Goal: Task Accomplishment & Management: Manage account settings

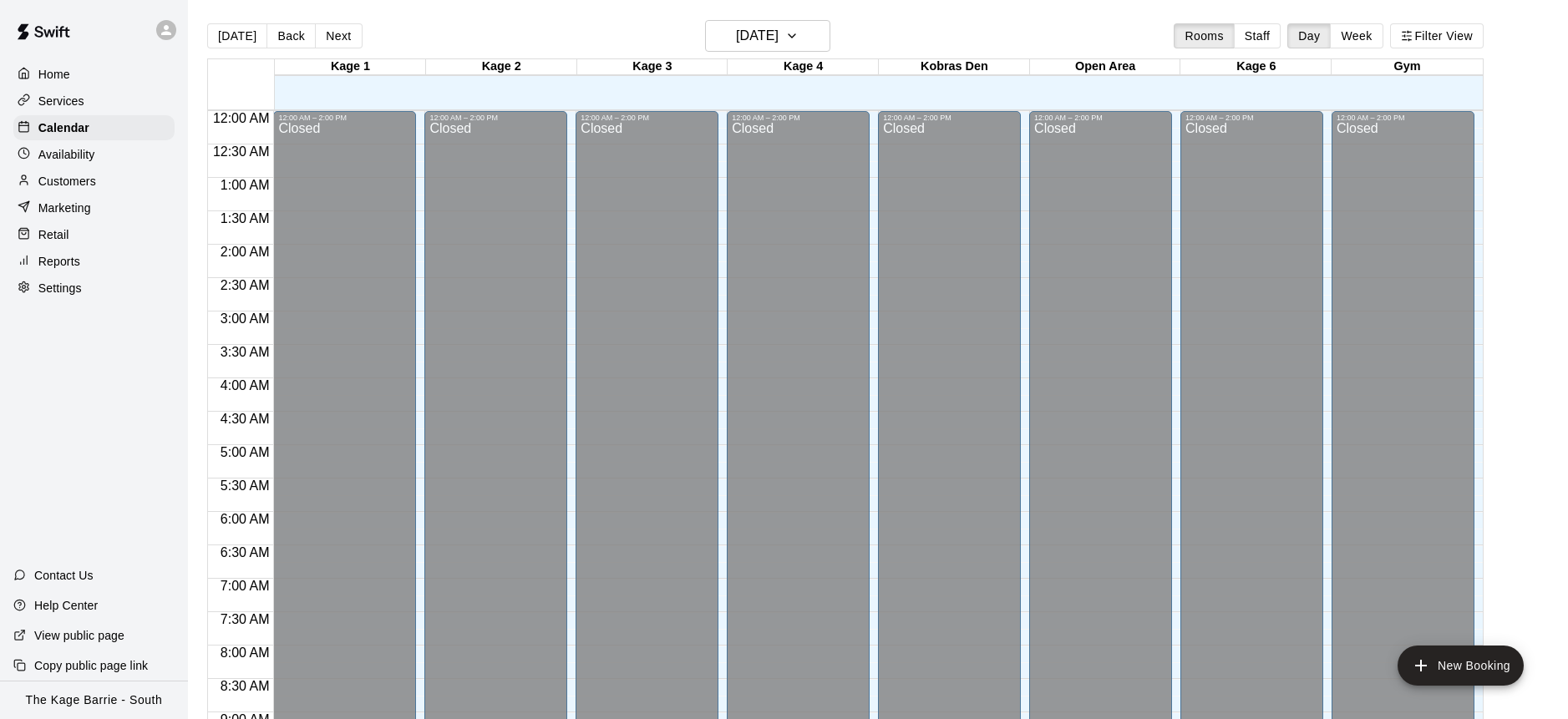
scroll to position [927, 0]
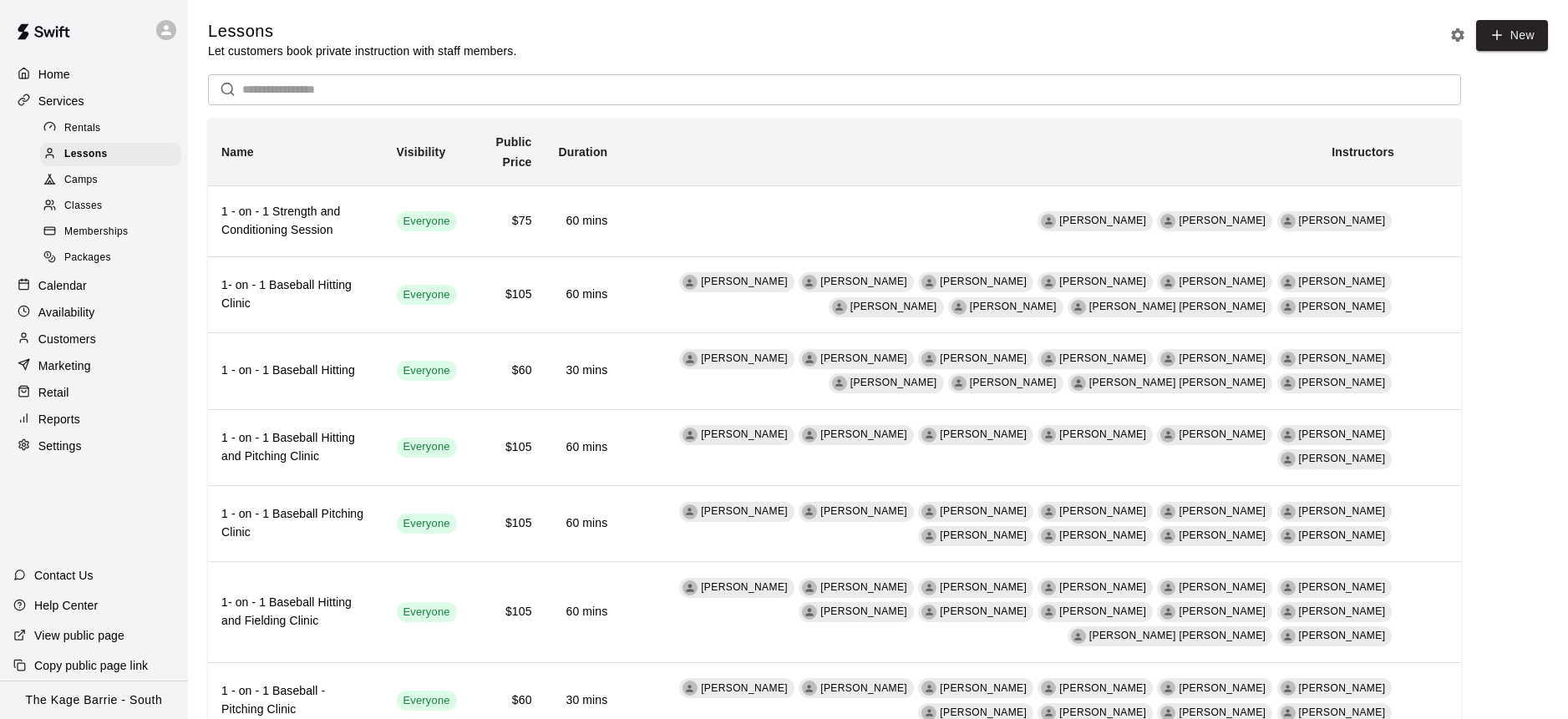
click at [79, 288] on p "Calendar" at bounding box center [63, 285] width 48 height 16
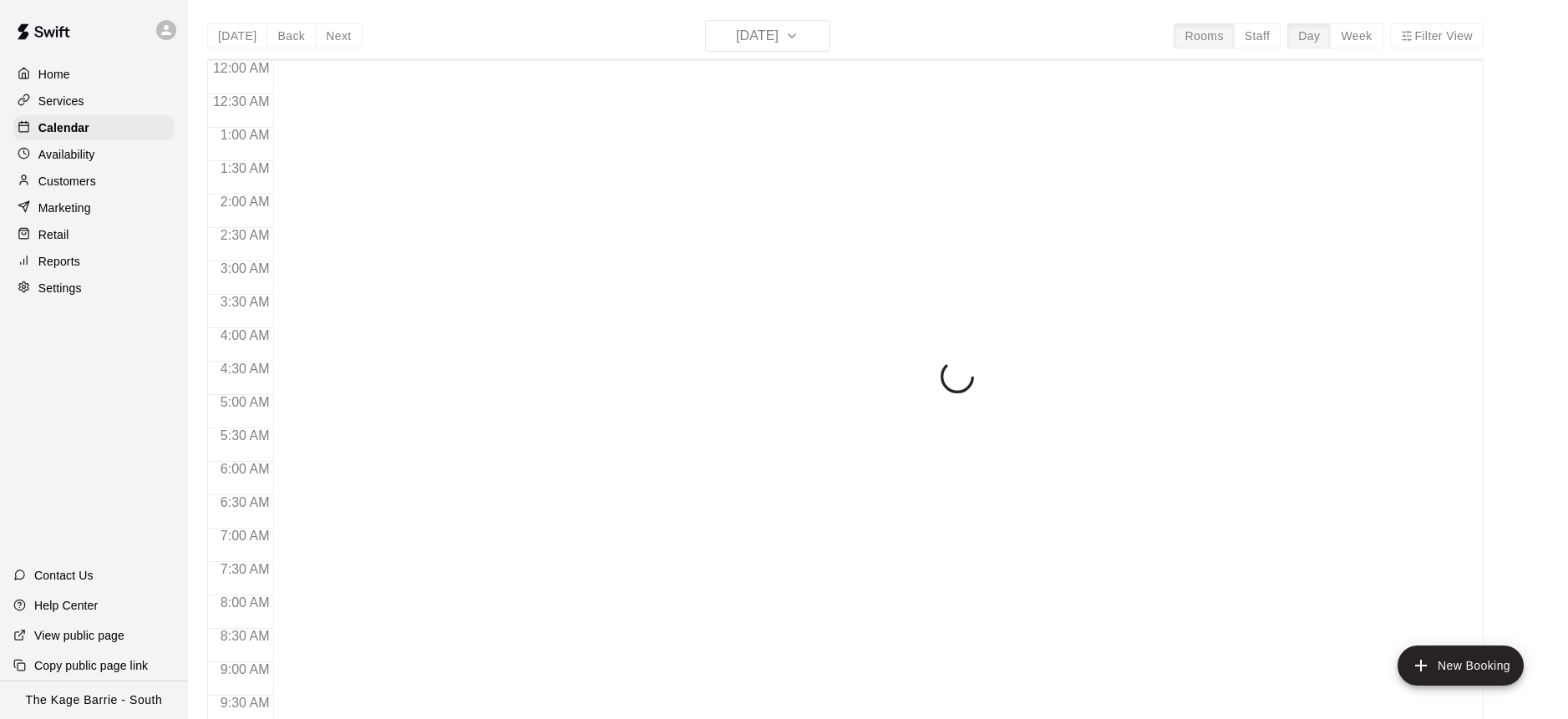
scroll to position [813, 0]
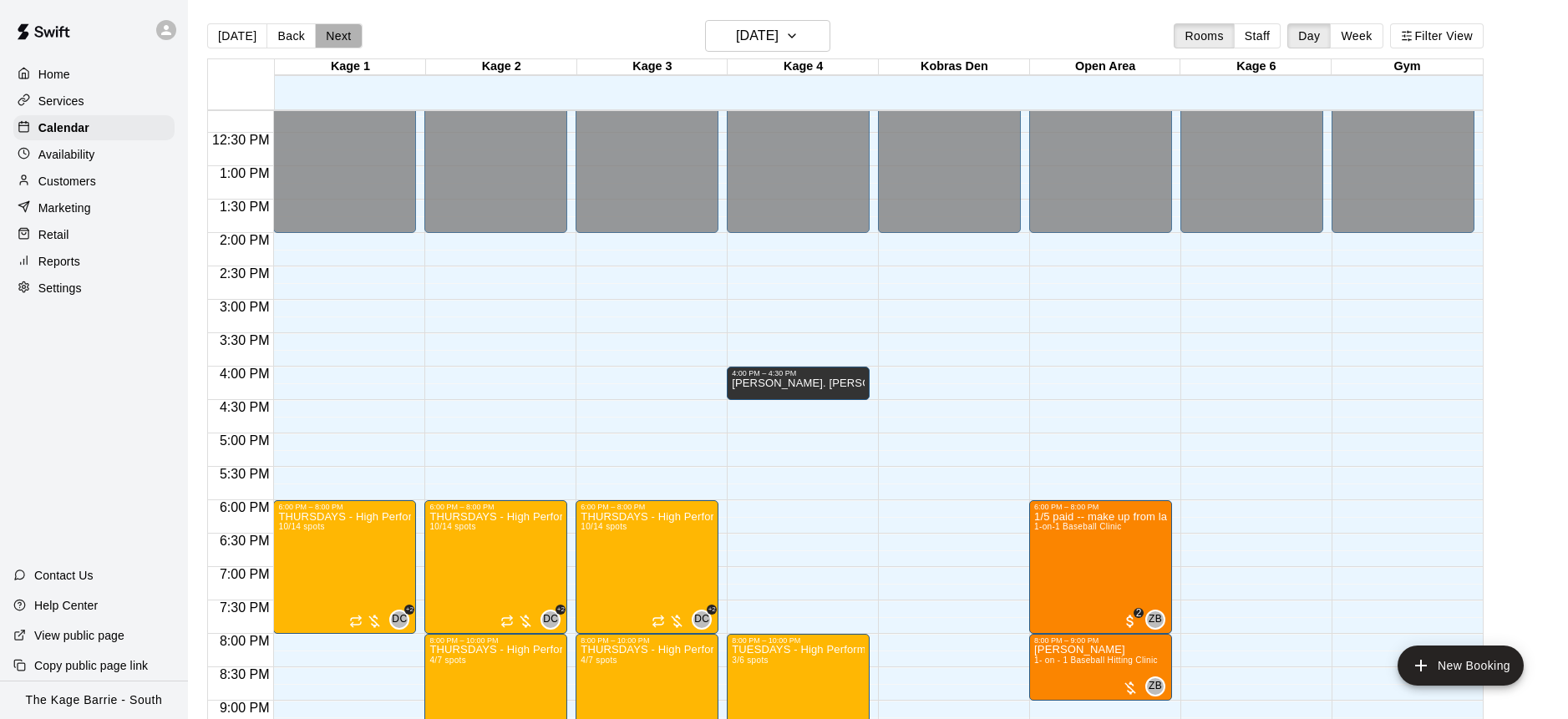
click at [345, 36] on button "Next" at bounding box center [338, 36] width 47 height 25
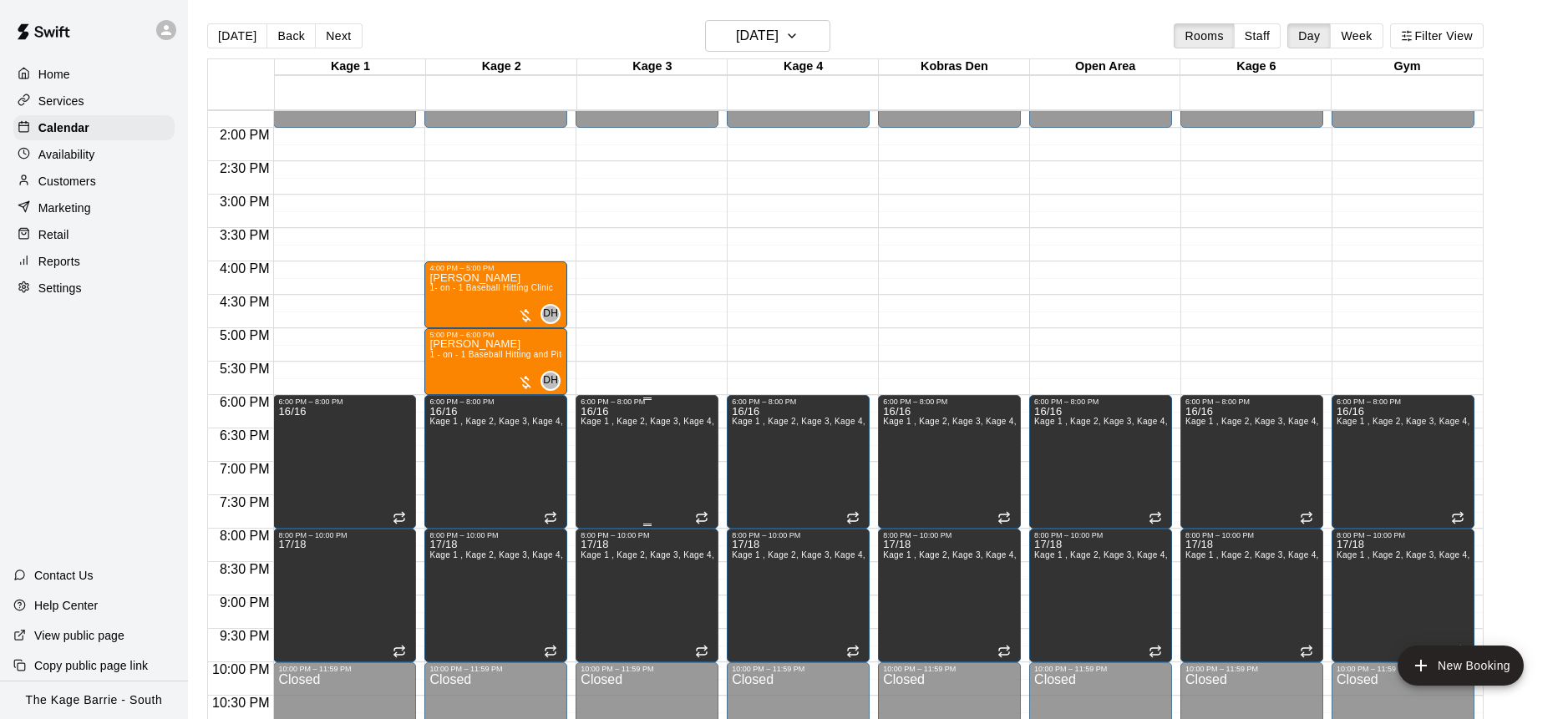
scroll to position [879, 0]
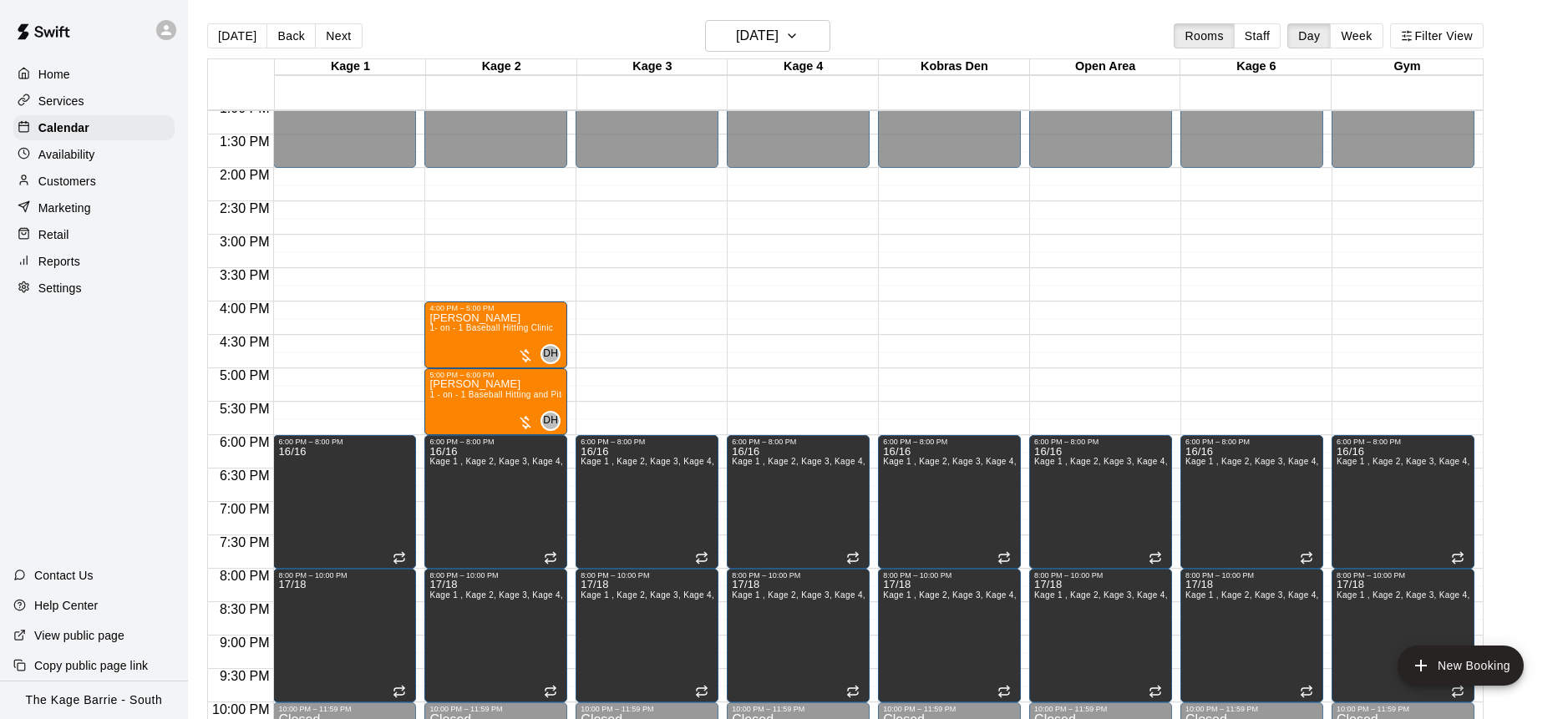
click at [170, 31] on icon at bounding box center [167, 30] width 15 height 15
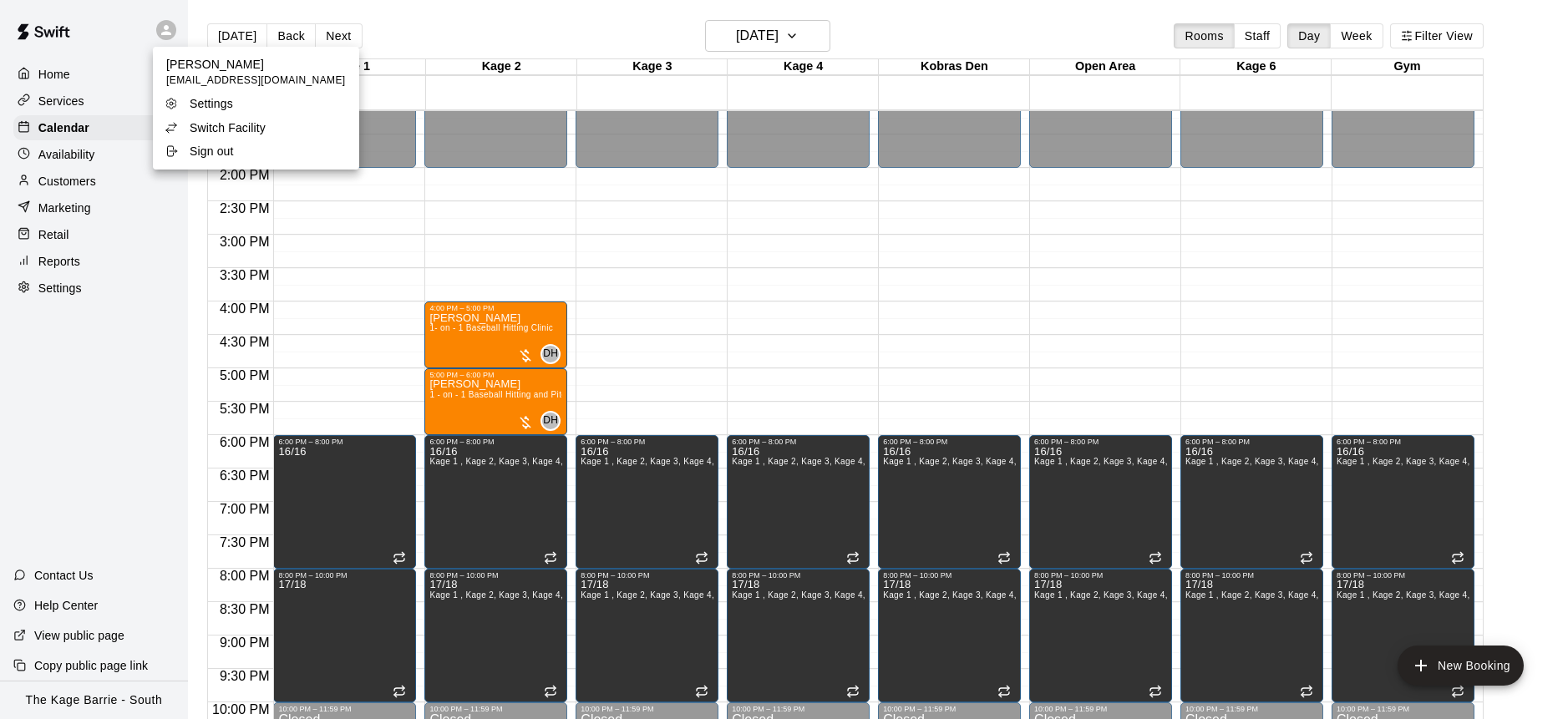
click at [284, 124] on li "Switch Facility" at bounding box center [256, 128] width 206 height 23
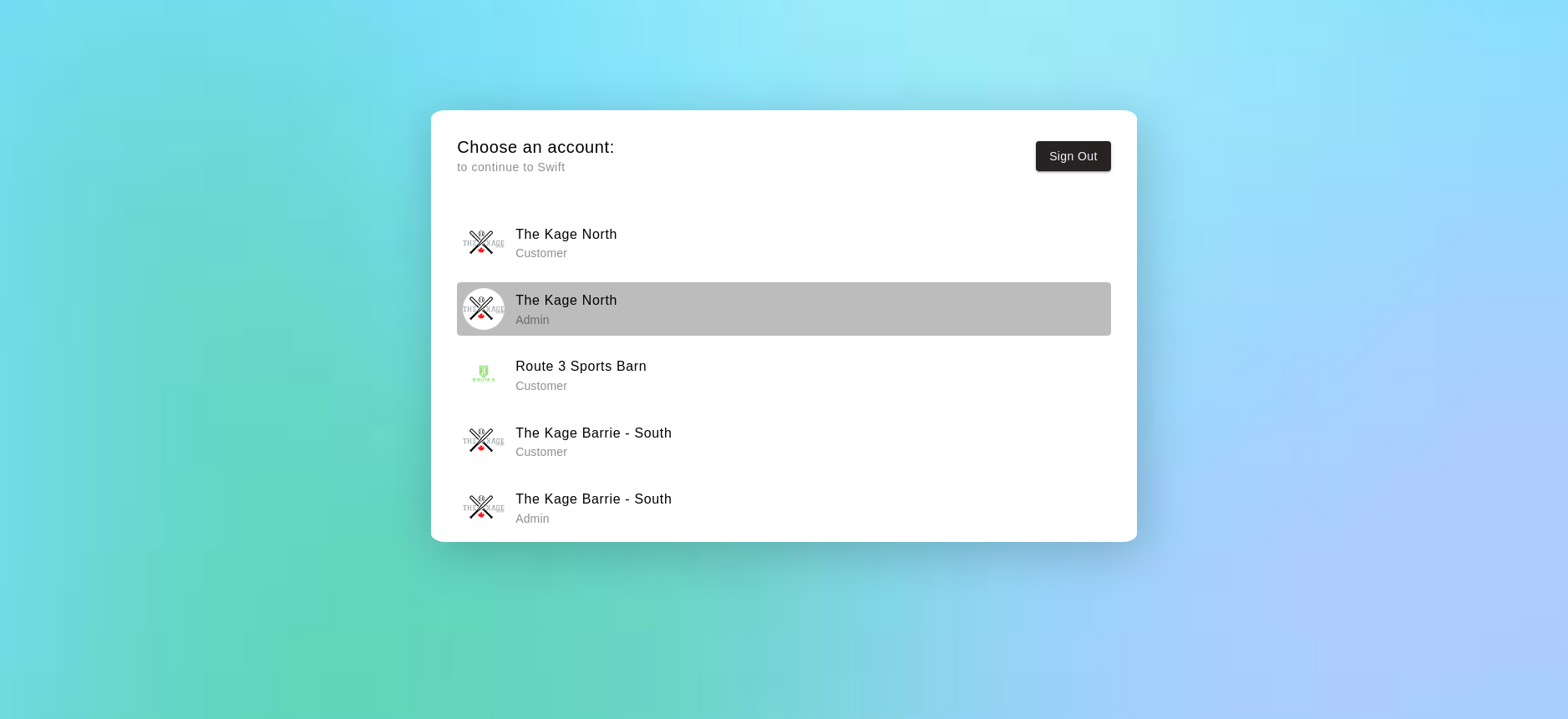
click at [632, 315] on div "The Kage North Admin" at bounding box center [784, 308] width 642 height 41
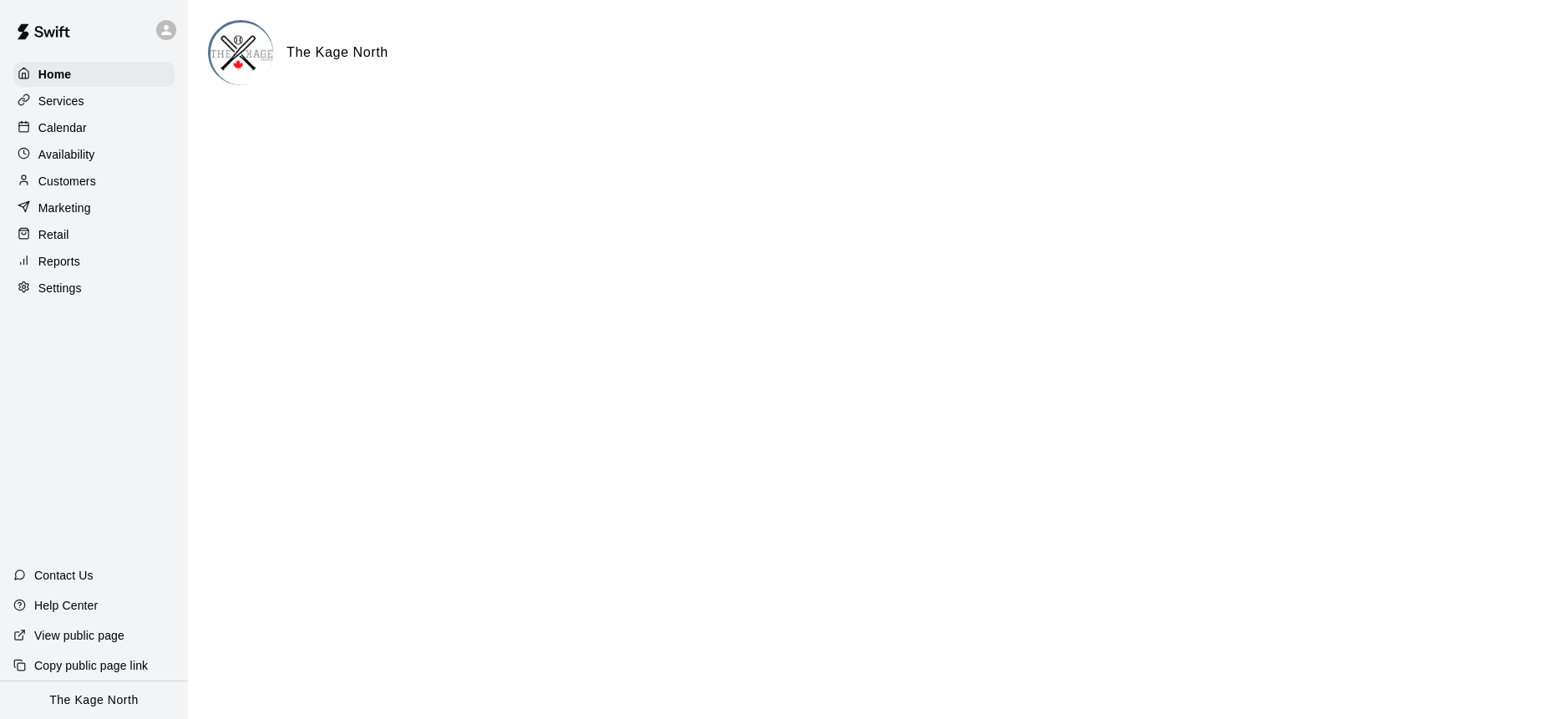
click at [107, 128] on div "Calendar" at bounding box center [94, 128] width 162 height 25
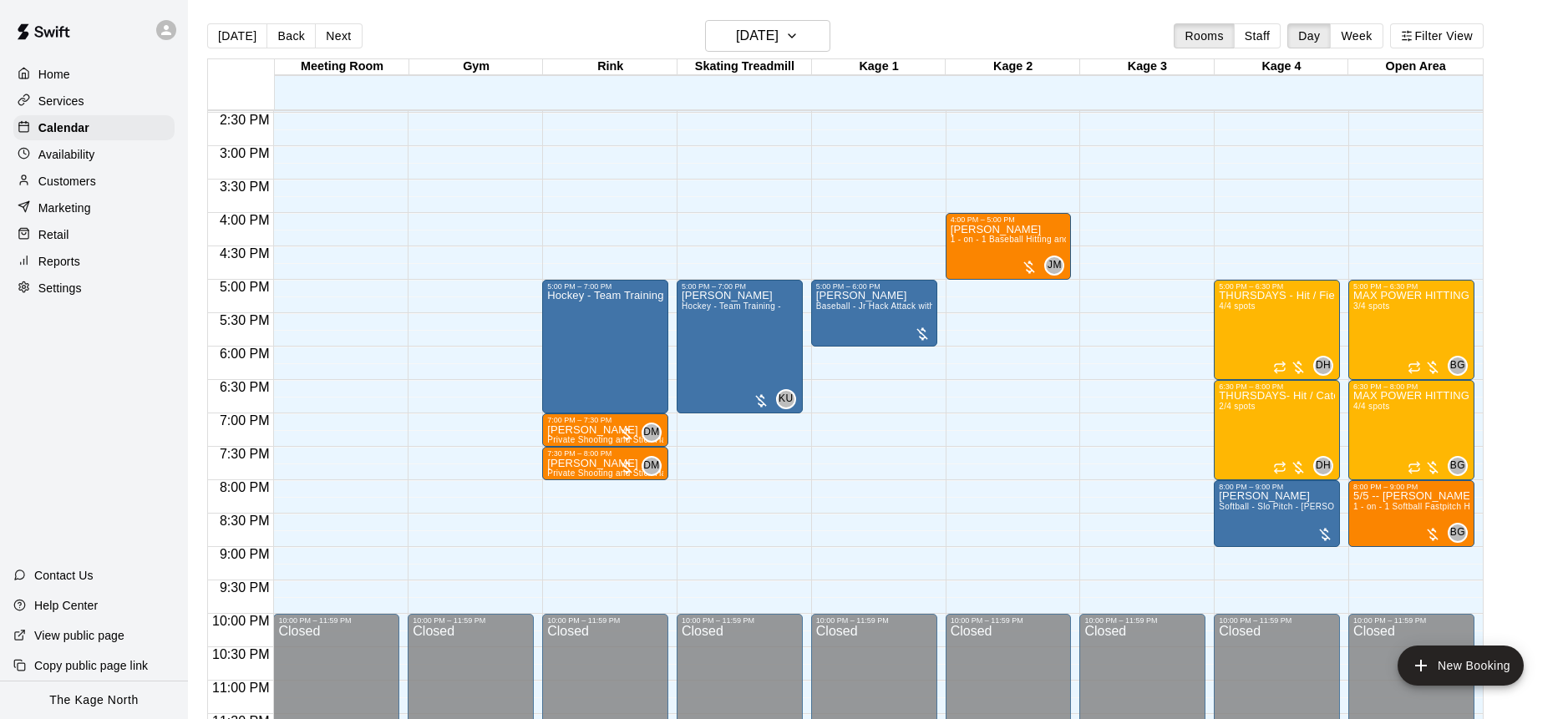
scroll to position [969, 0]
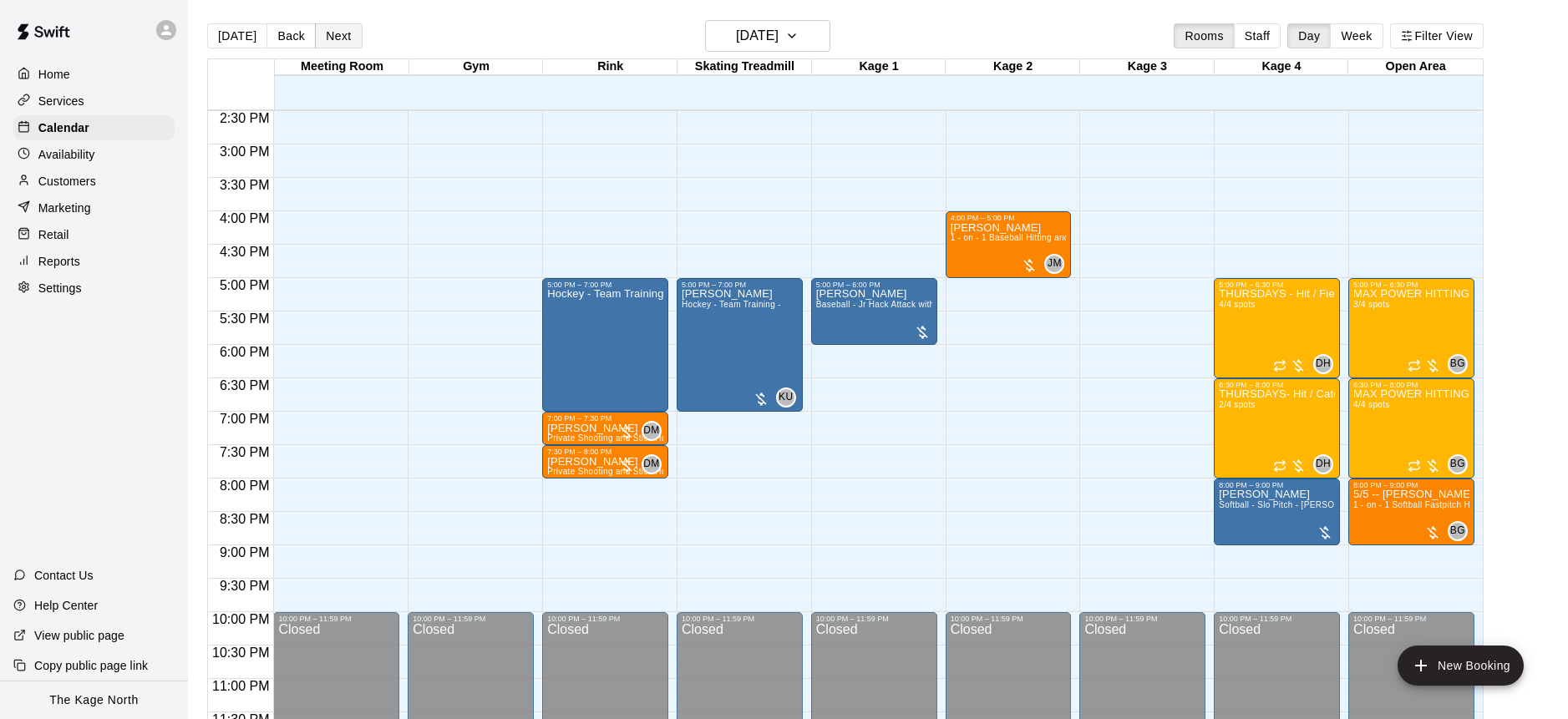
click at [347, 41] on button "Next" at bounding box center [338, 36] width 47 height 25
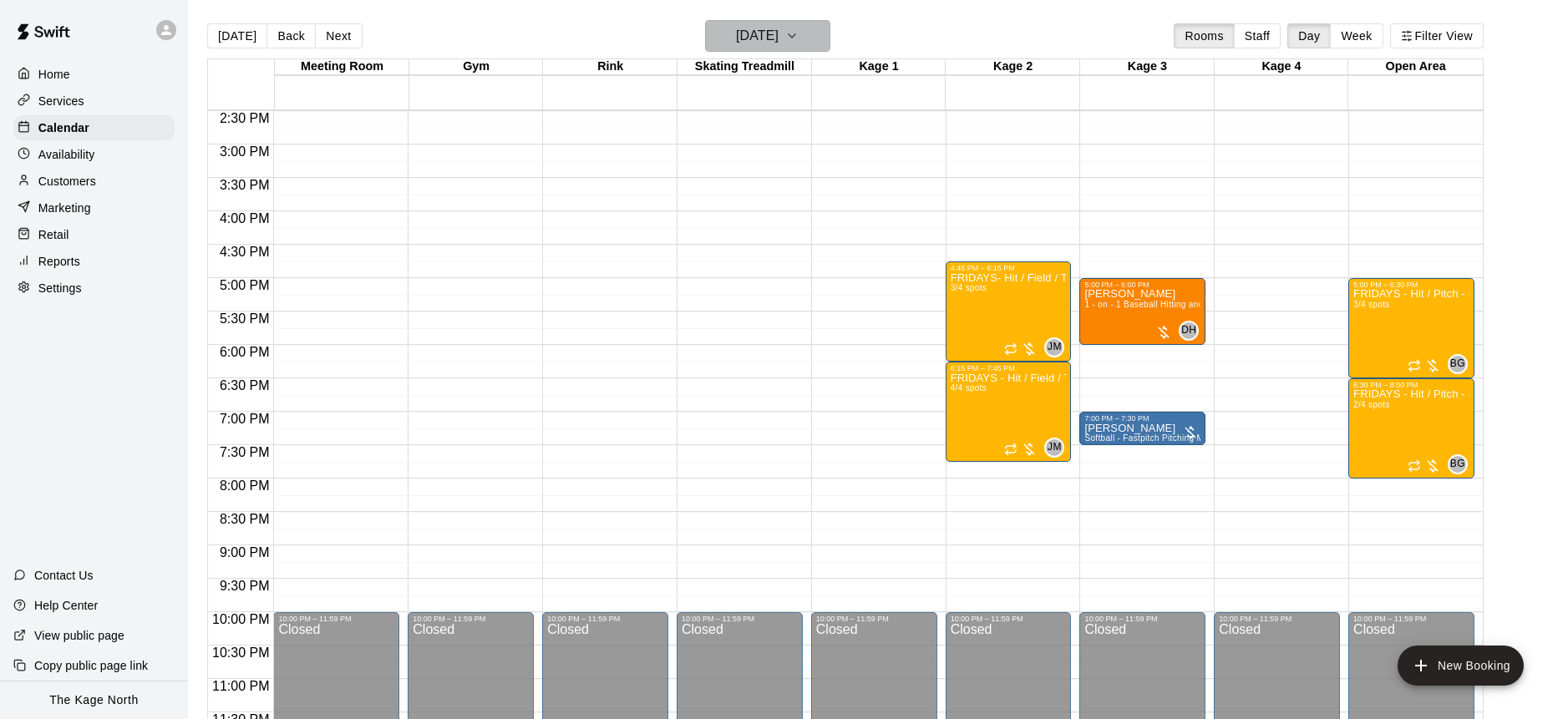
click at [819, 37] on button "Friday Sep 19" at bounding box center [768, 36] width 125 height 32
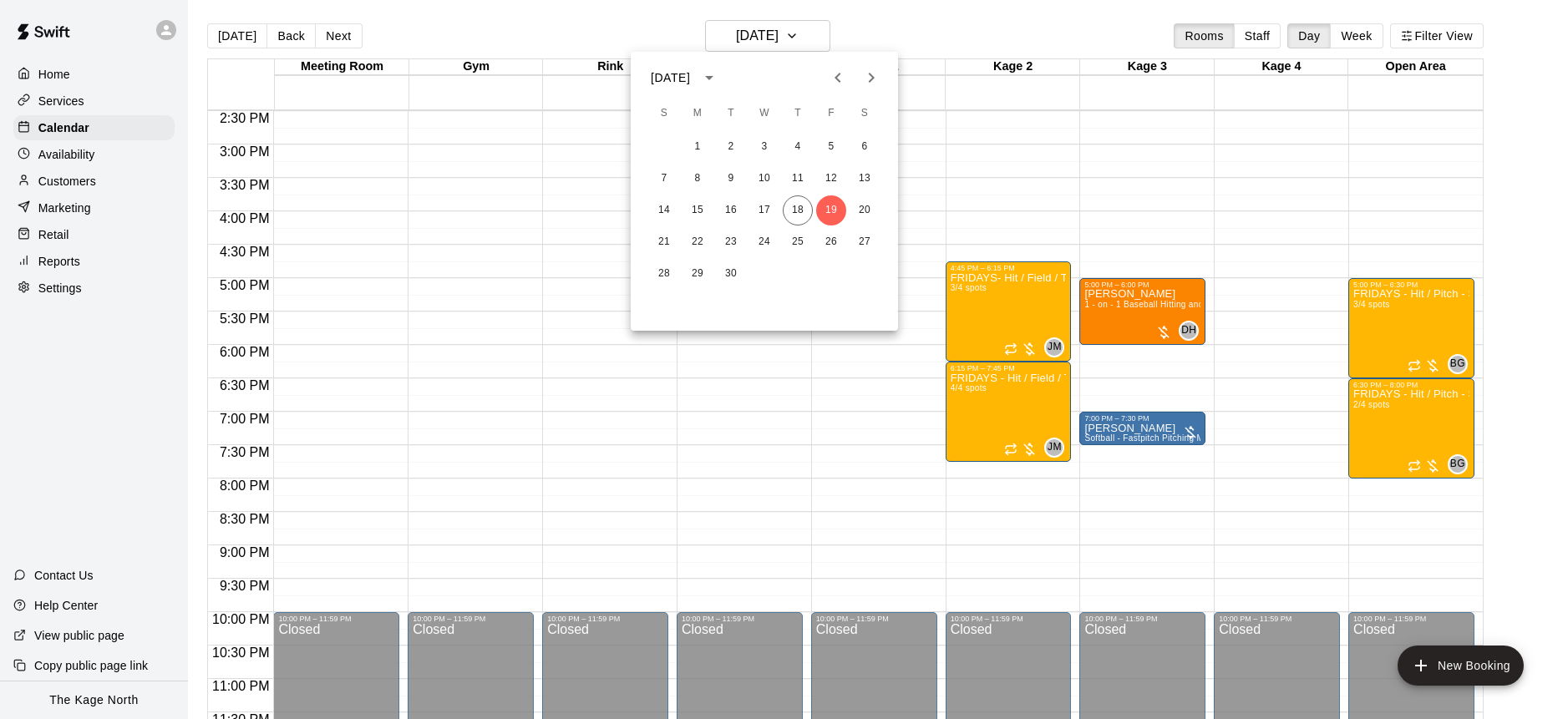
drag, startPoint x: 179, startPoint y: 42, endPoint x: 169, endPoint y: 33, distance: 13.5
click at [177, 41] on div at bounding box center [784, 359] width 1568 height 719
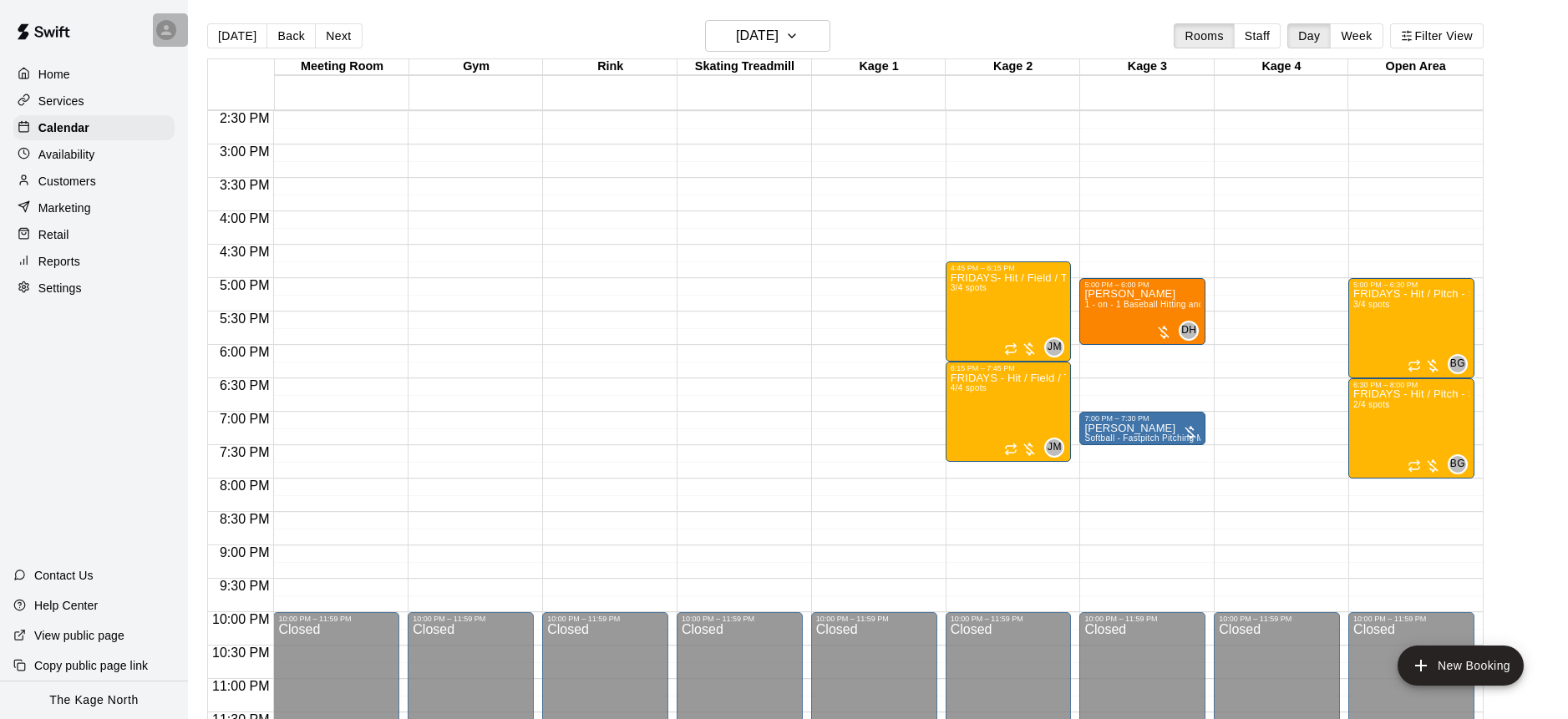
click at [169, 32] on icon at bounding box center [167, 30] width 10 height 10
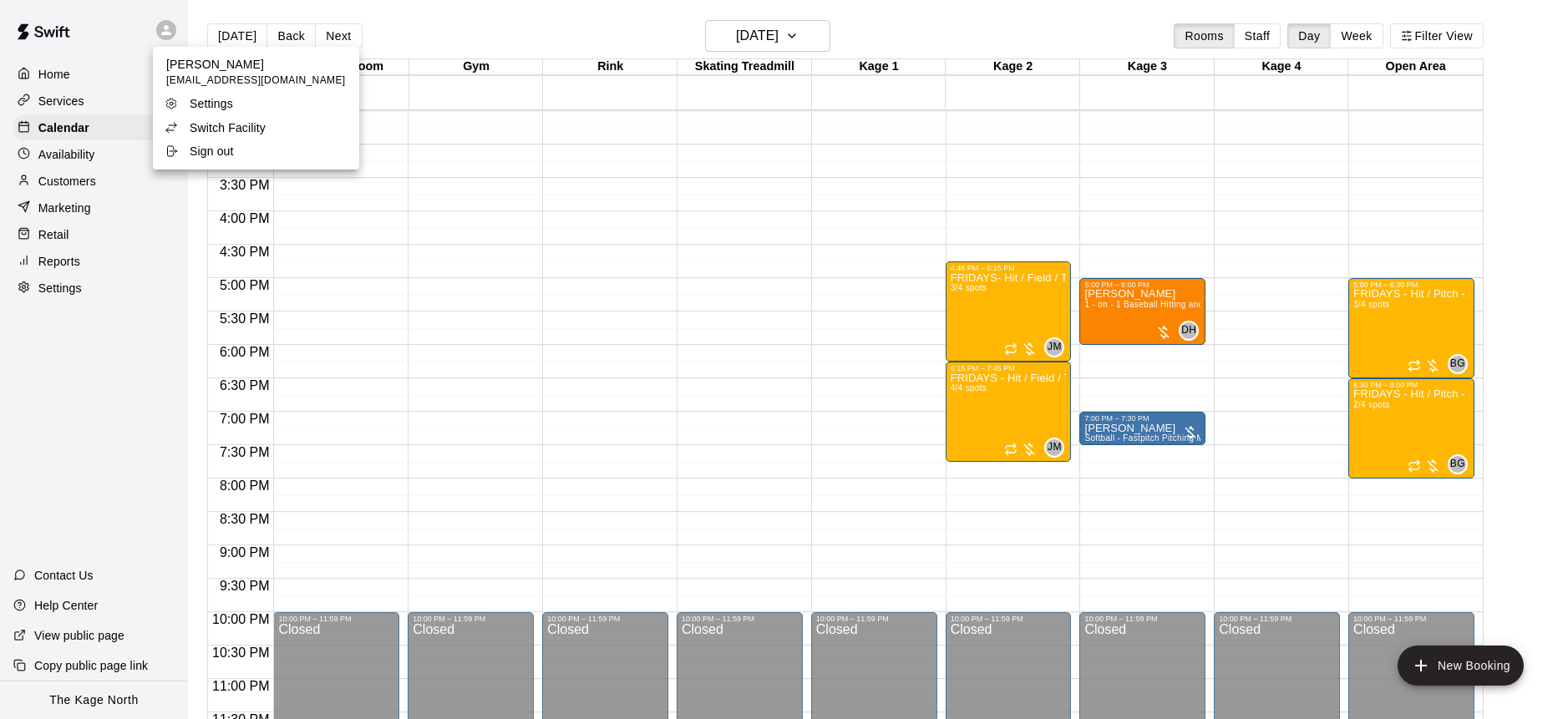
click at [297, 123] on li "Switch Facility" at bounding box center [256, 128] width 206 height 23
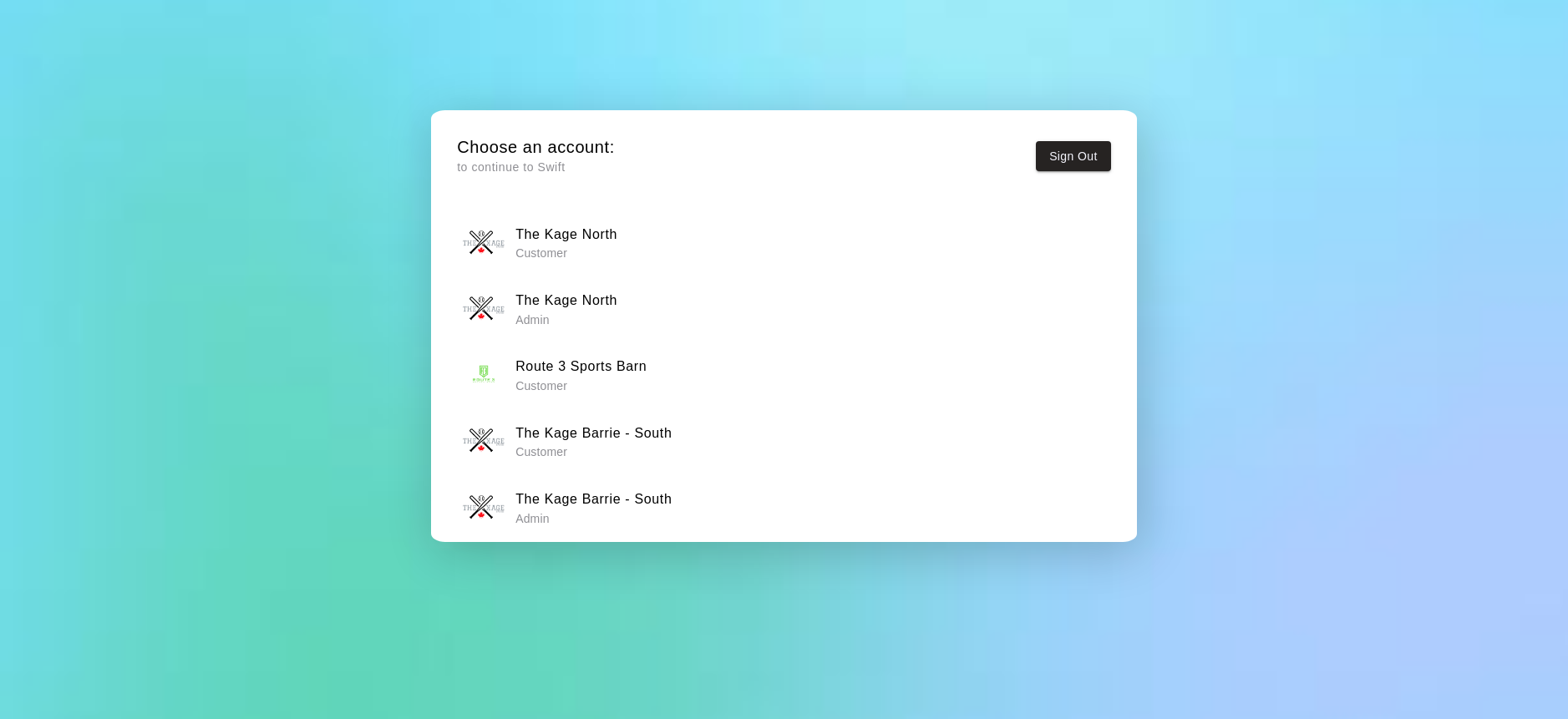
scroll to position [13, 0]
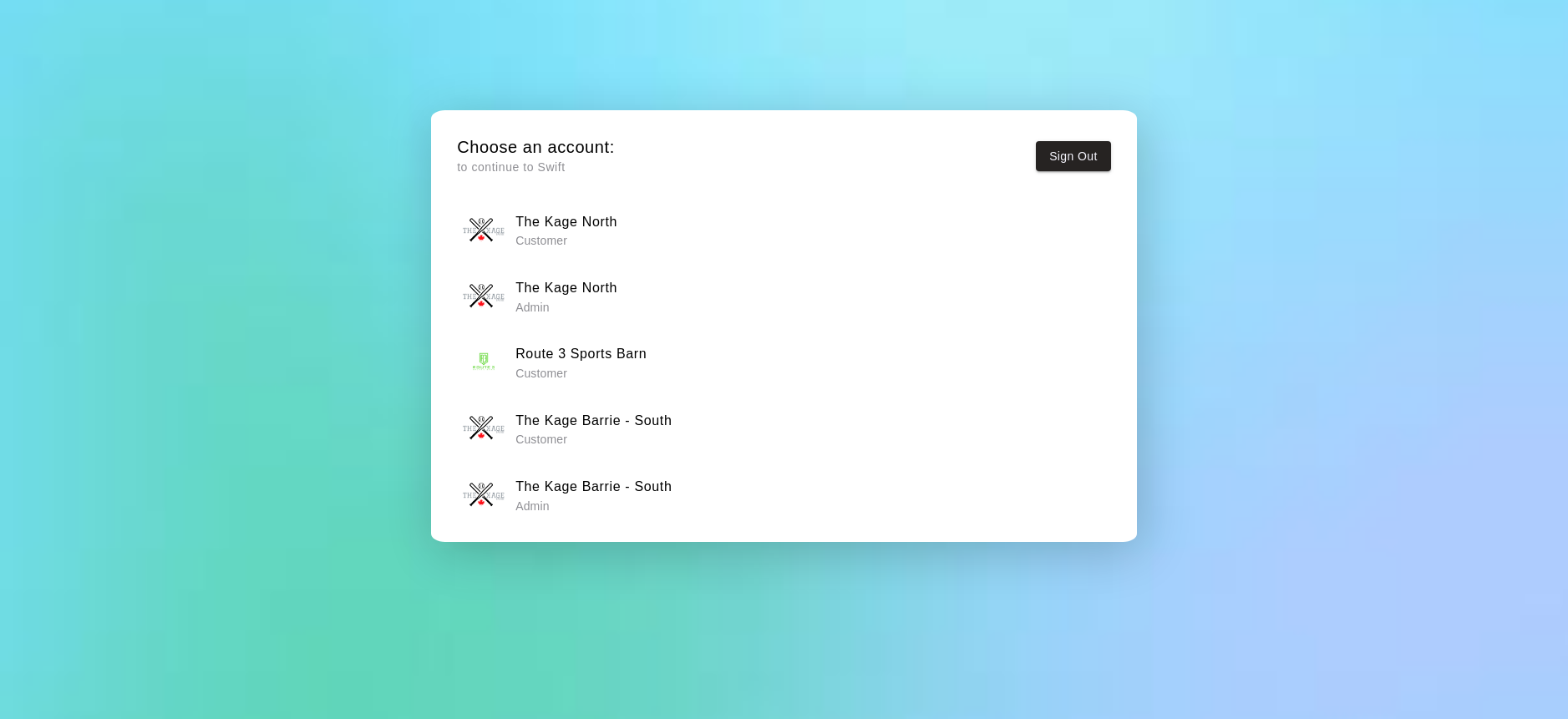
click at [671, 487] on h6 "The Kage Barrie - South" at bounding box center [594, 487] width 156 height 22
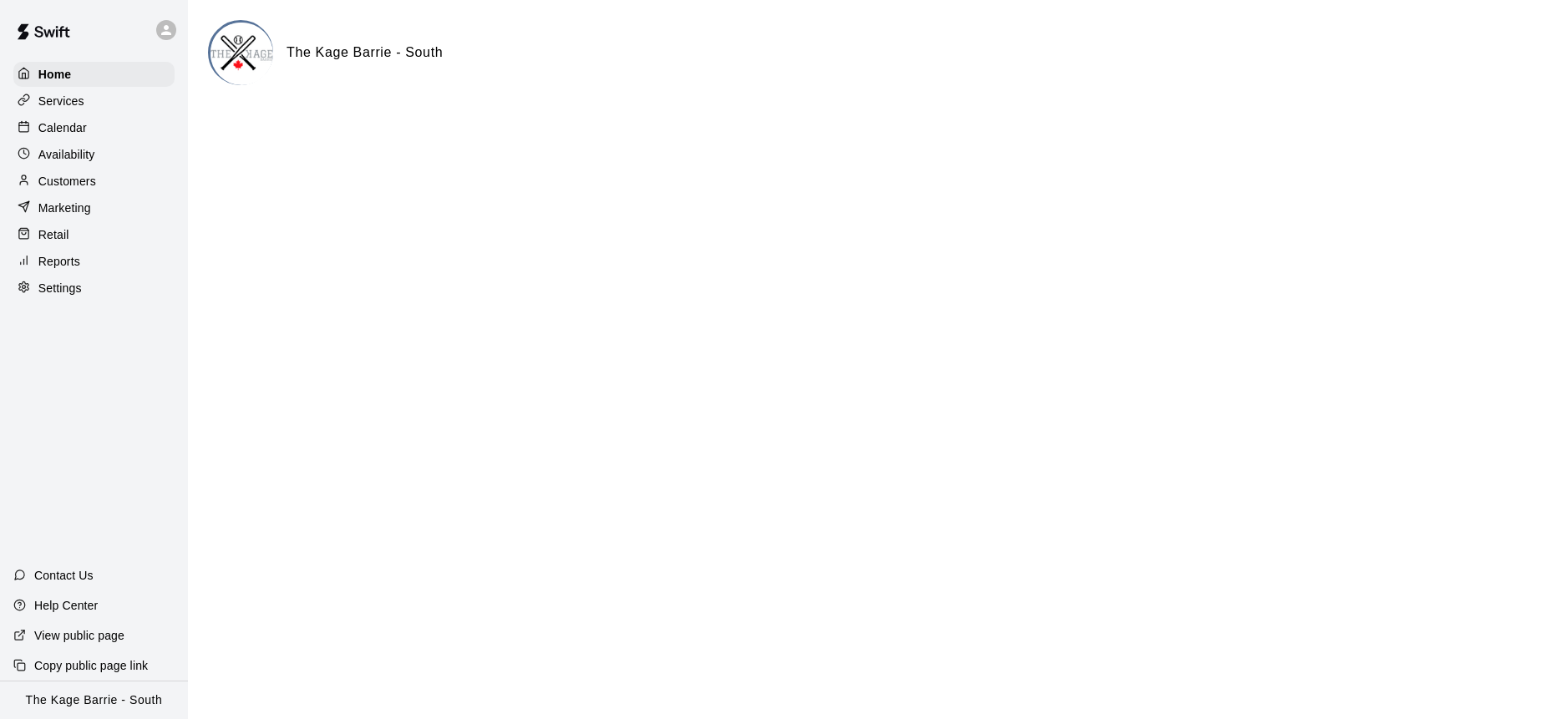
click at [113, 130] on div "Calendar" at bounding box center [94, 128] width 162 height 25
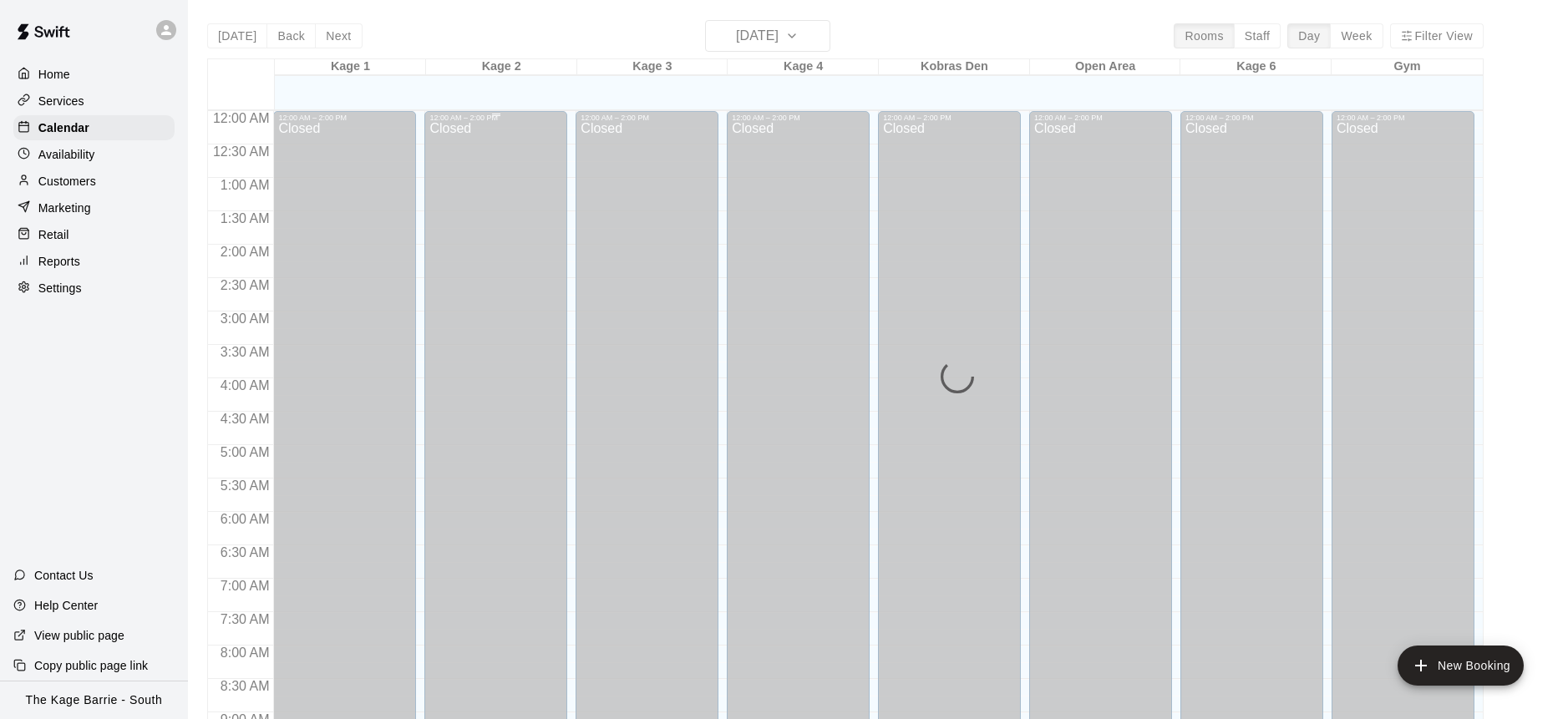
scroll to position [814, 0]
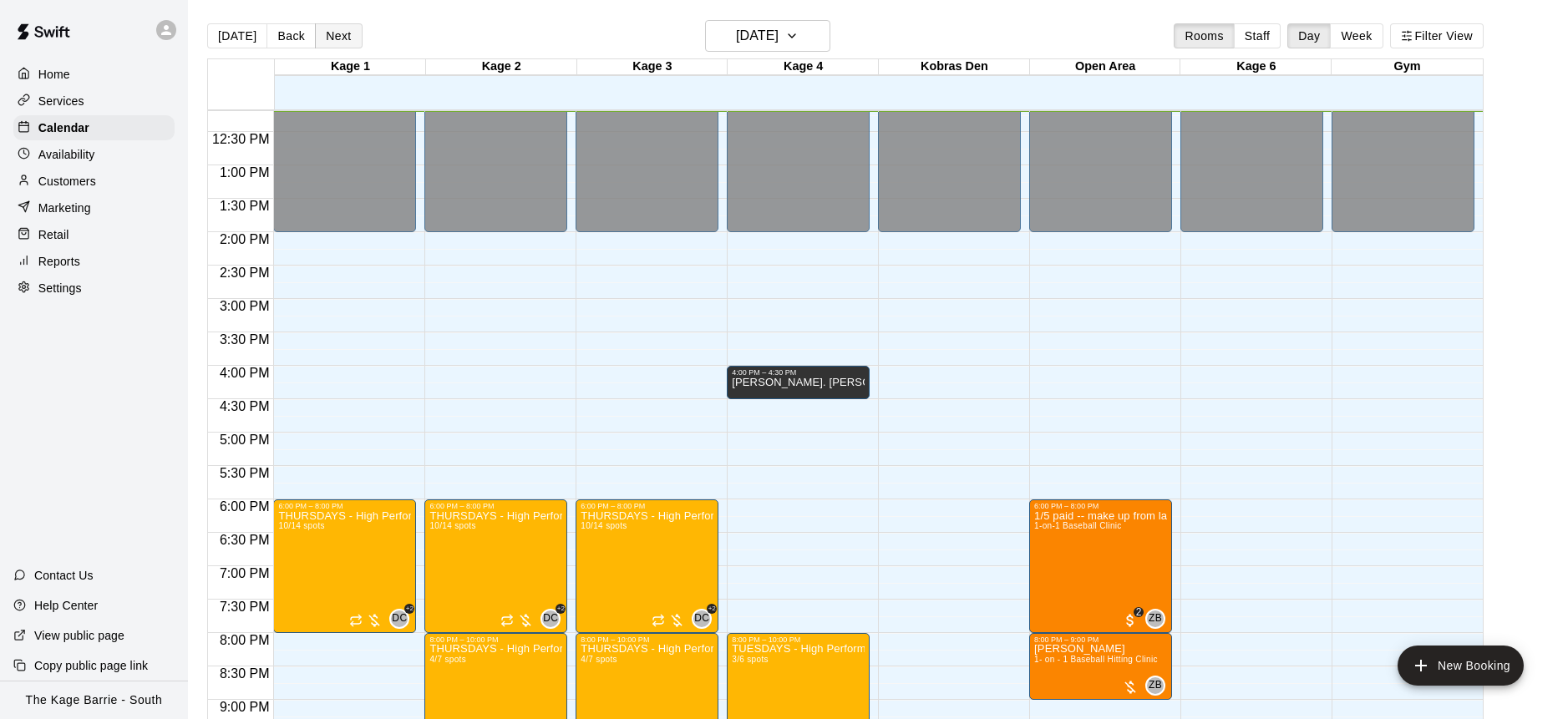
click at [342, 39] on button "Next" at bounding box center [338, 36] width 47 height 25
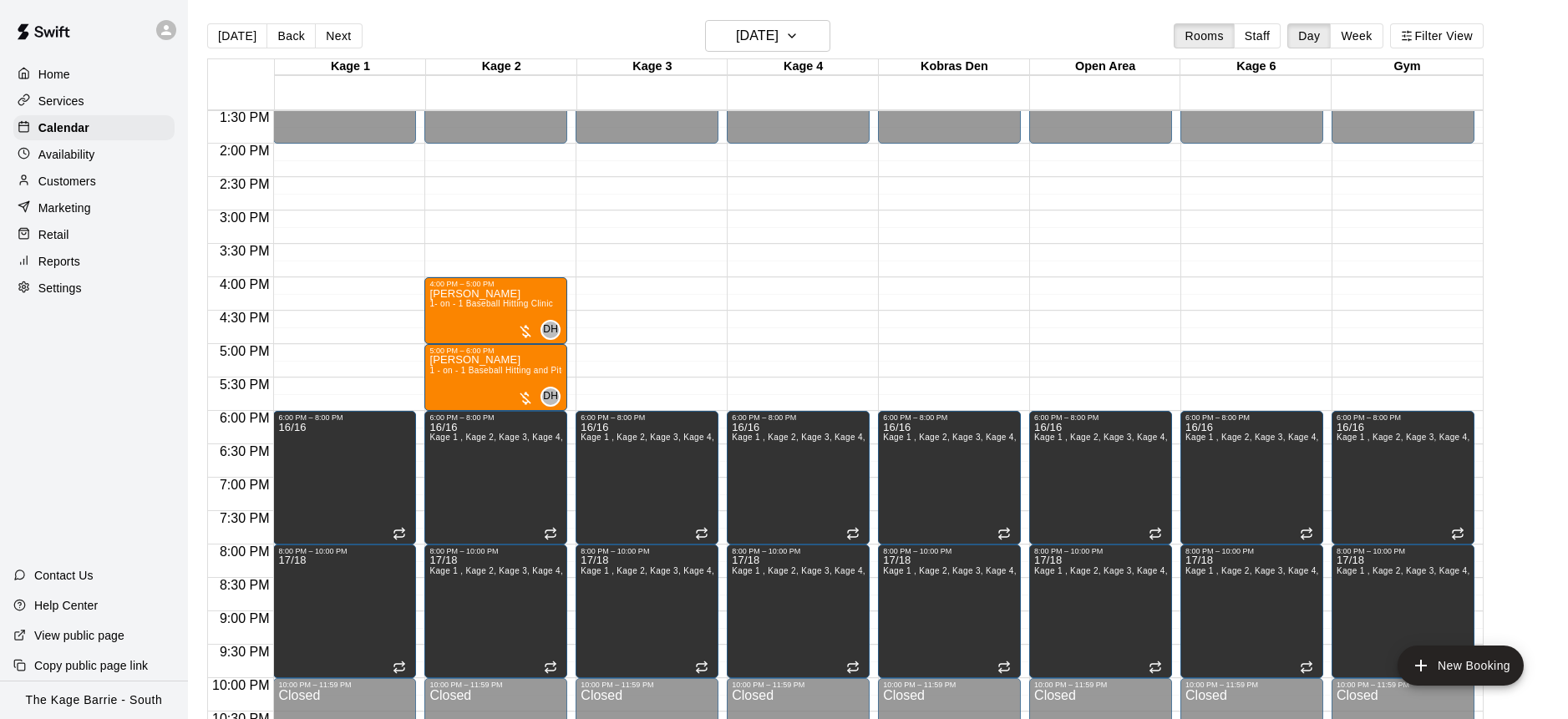
scroll to position [915, 0]
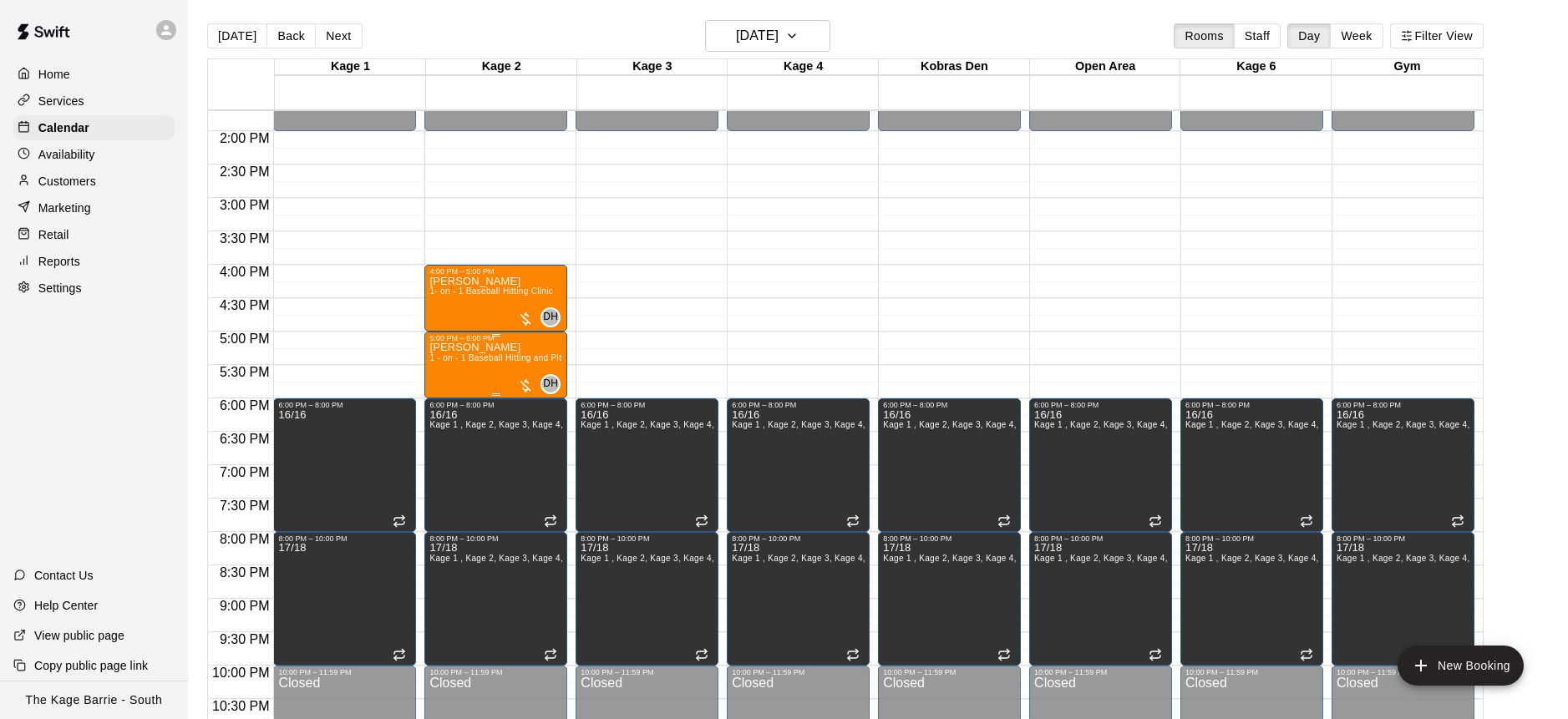
click at [476, 368] on div "William Kane 1 - on - 1 Baseball Hitting and Pitching Clinic" at bounding box center [496, 702] width 133 height 719
click at [451, 394] on img "edit" at bounding box center [448, 399] width 19 height 19
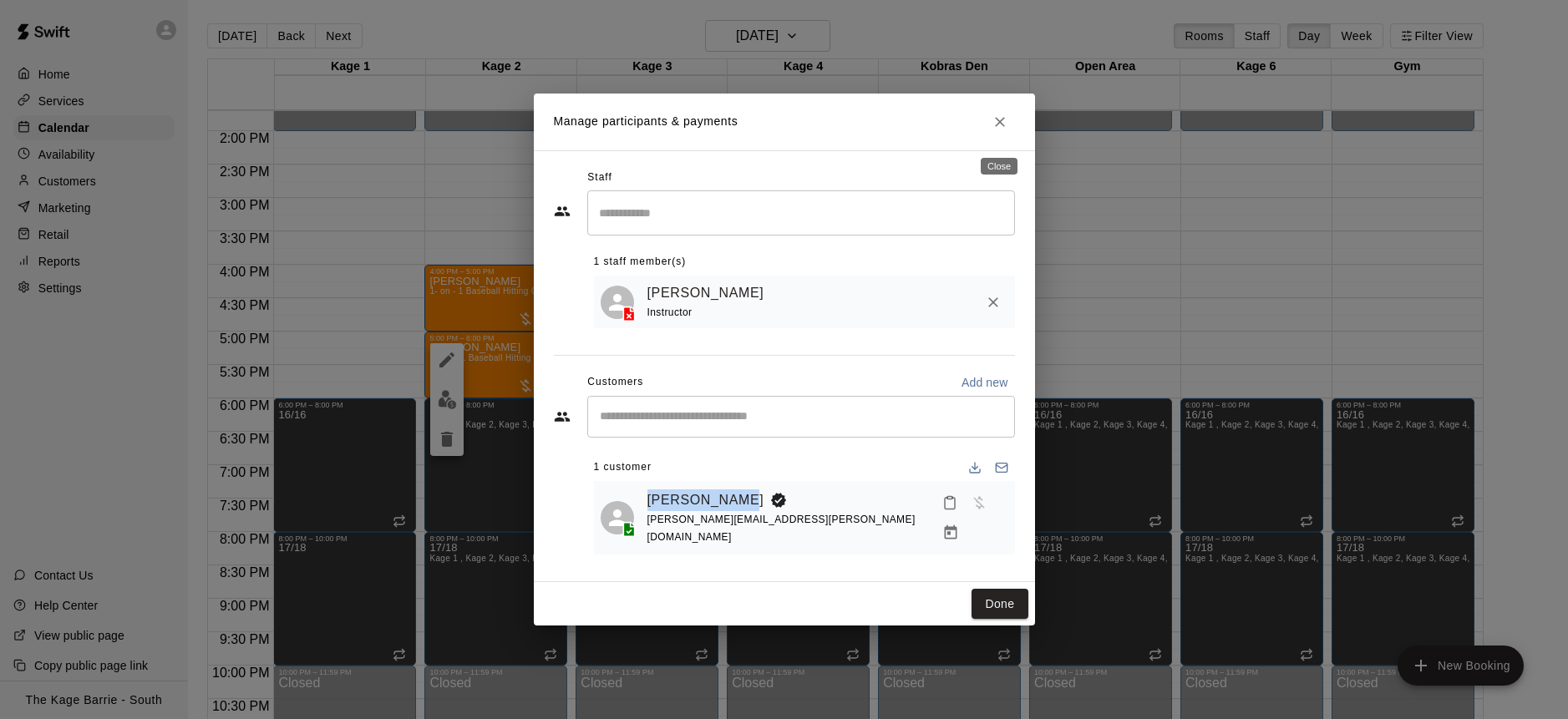
click at [997, 130] on icon "Close" at bounding box center [999, 121] width 16 height 16
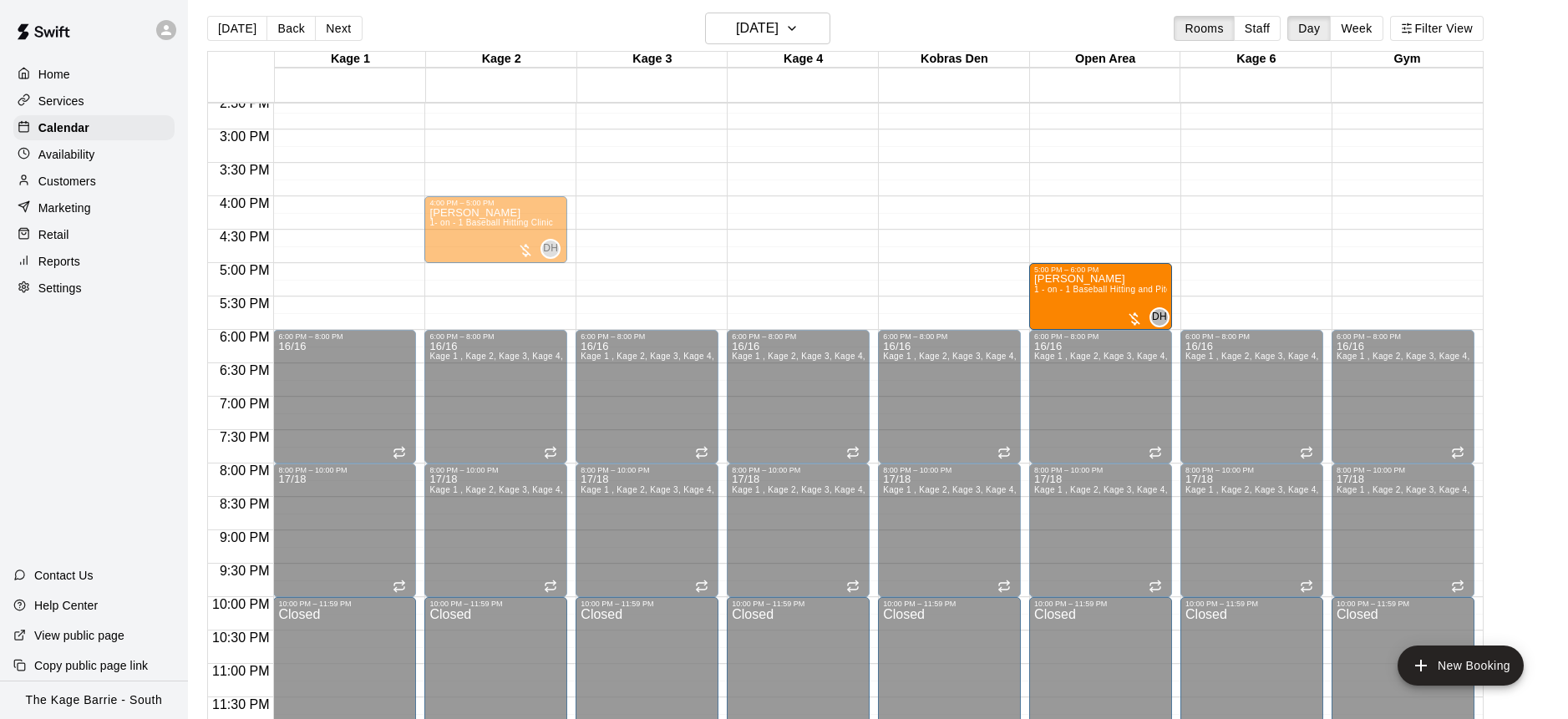
scroll to position [6, 0]
drag, startPoint x: 476, startPoint y: 298, endPoint x: 1131, endPoint y: 299, distance: 655.0
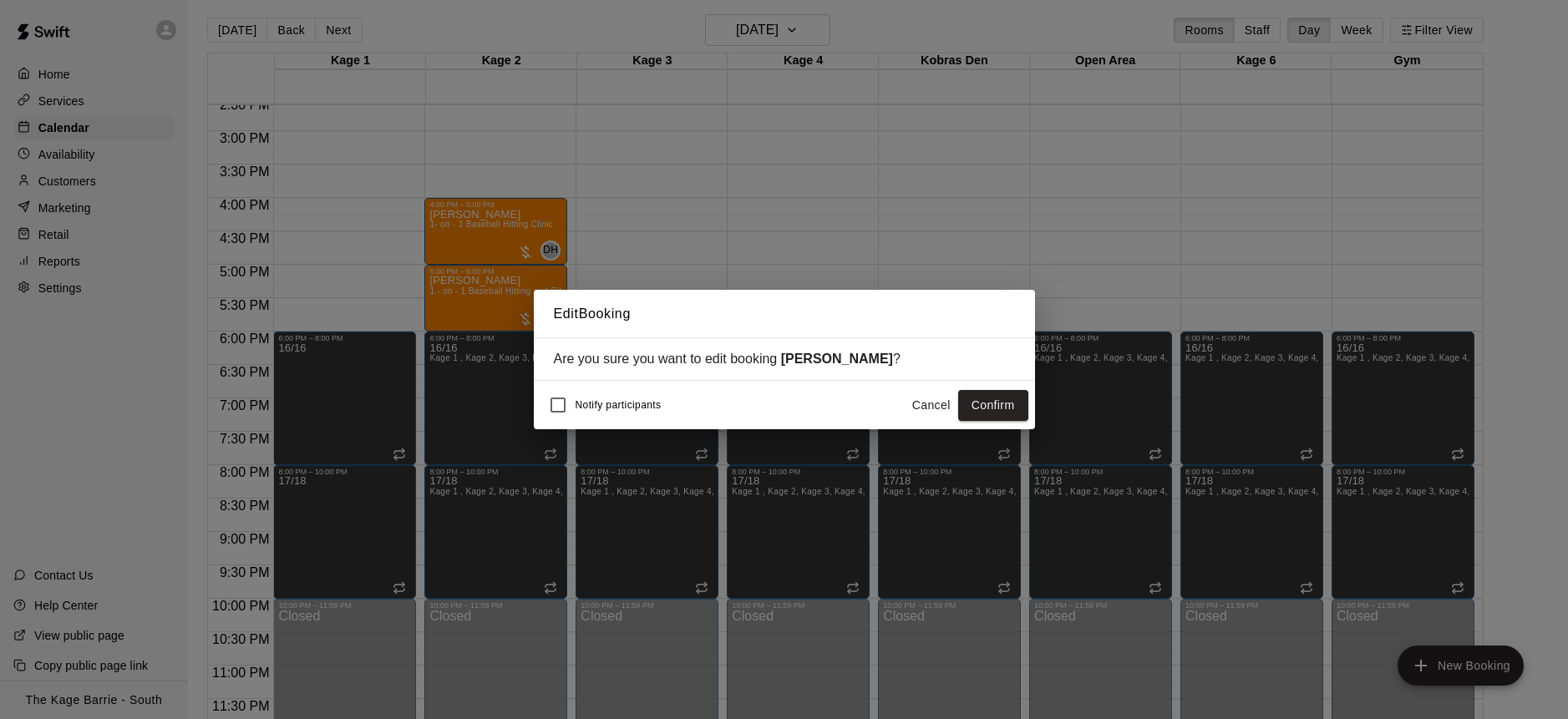
click at [1003, 413] on button "Confirm" at bounding box center [993, 405] width 70 height 31
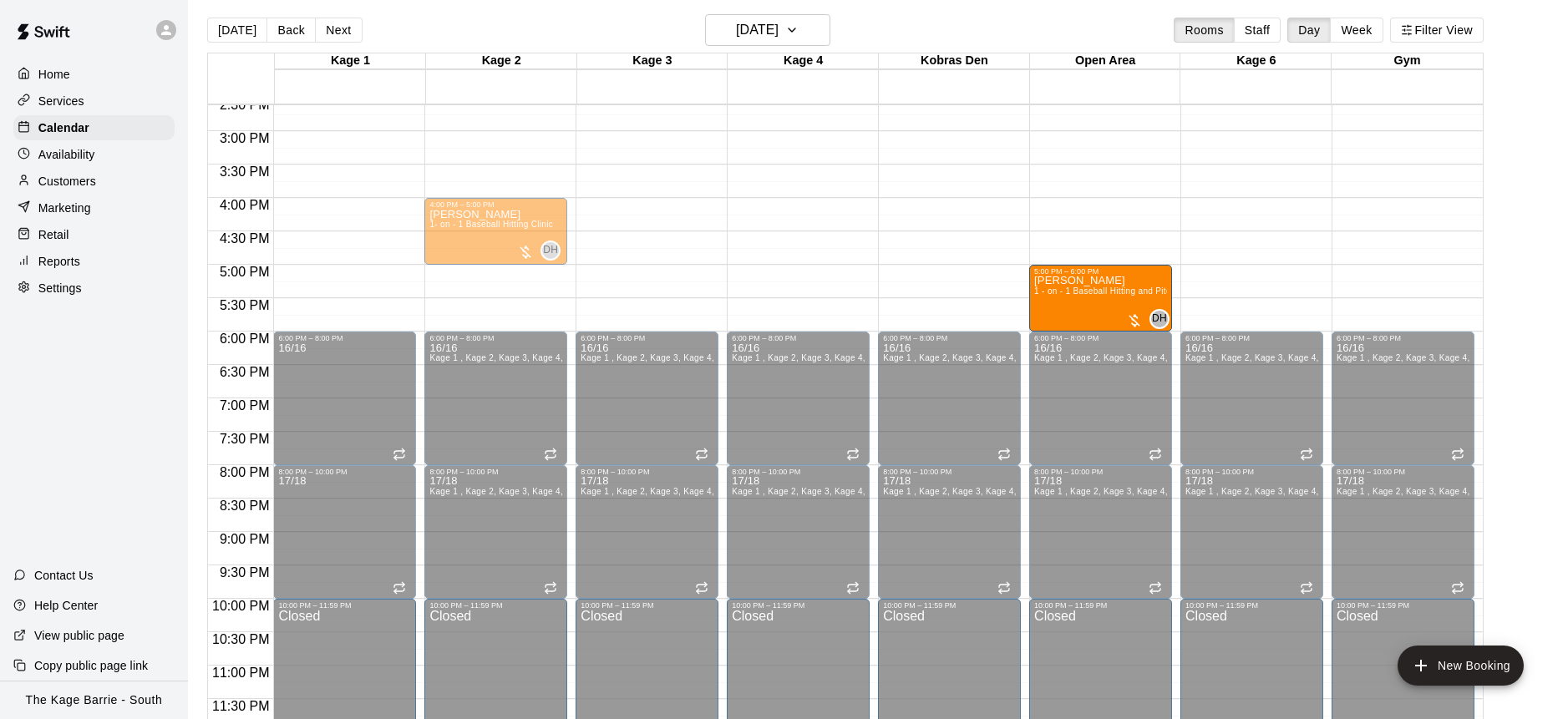
scroll to position [7, 0]
drag, startPoint x: 489, startPoint y: 291, endPoint x: 1101, endPoint y: 298, distance: 612.0
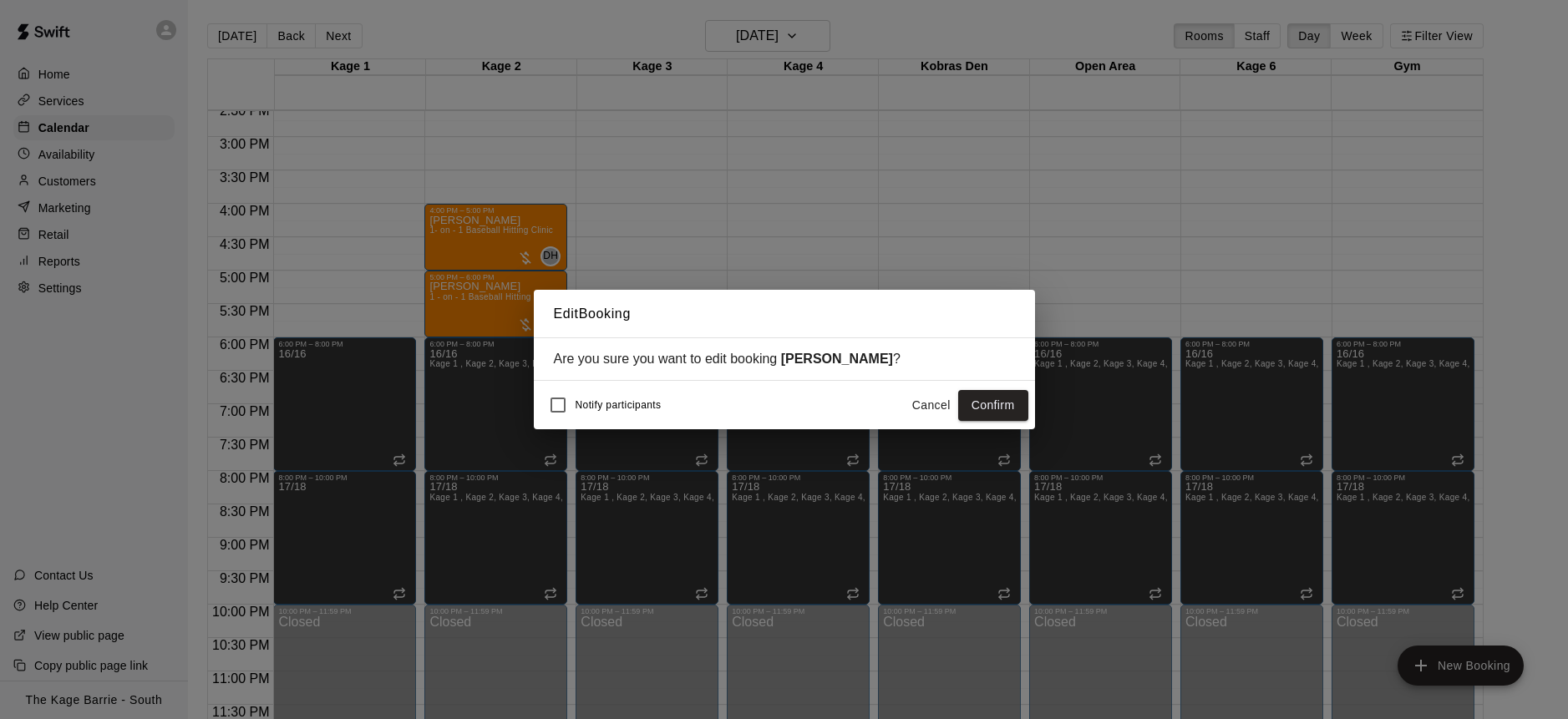
click at [990, 405] on button "Confirm" at bounding box center [993, 405] width 70 height 31
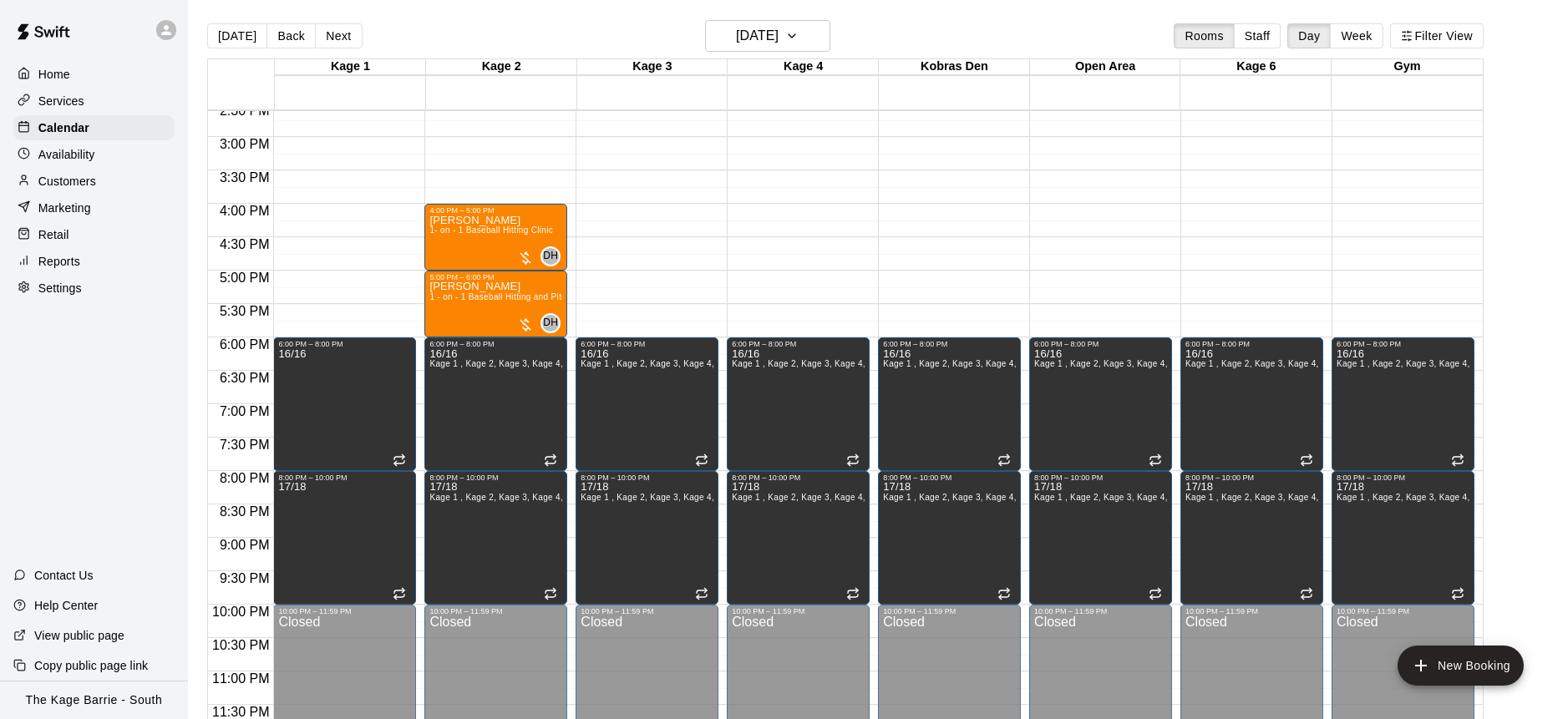
scroll to position [1, 0]
click at [496, 302] on div "William Kane 1 - on - 1 Baseball Hitting and Pitching Clinic" at bounding box center [496, 640] width 133 height 719
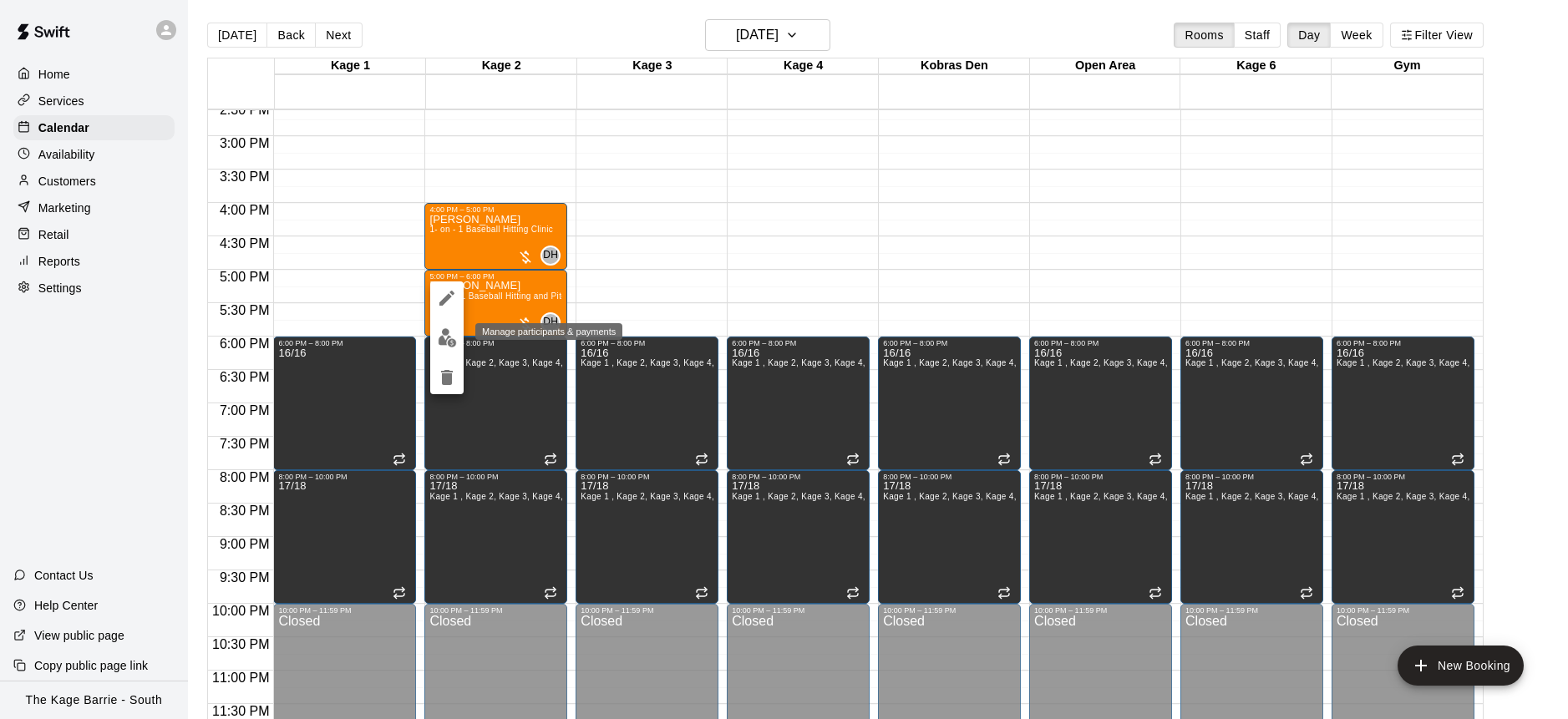
click at [450, 332] on img "edit" at bounding box center [448, 338] width 19 height 19
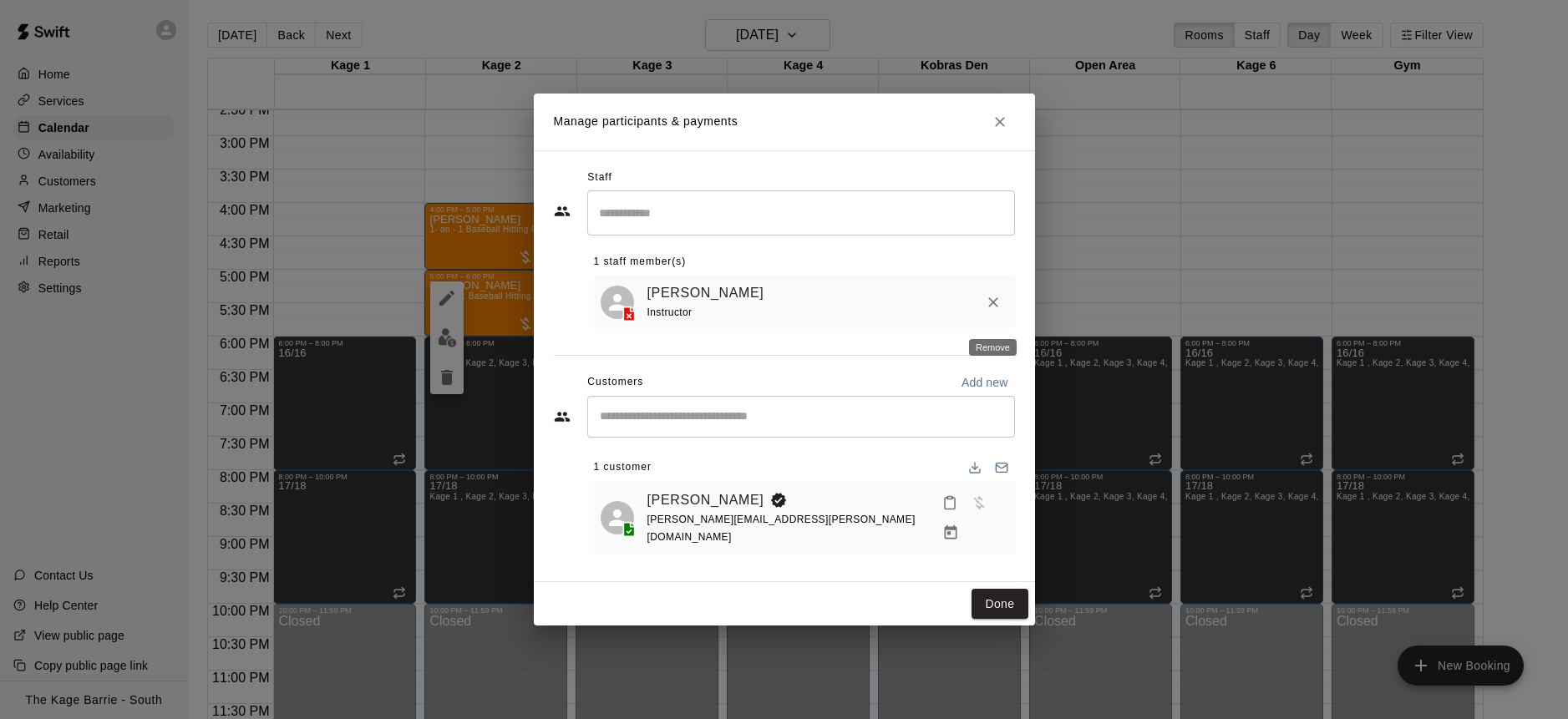
click at [997, 311] on icon "Remove" at bounding box center [992, 302] width 16 height 16
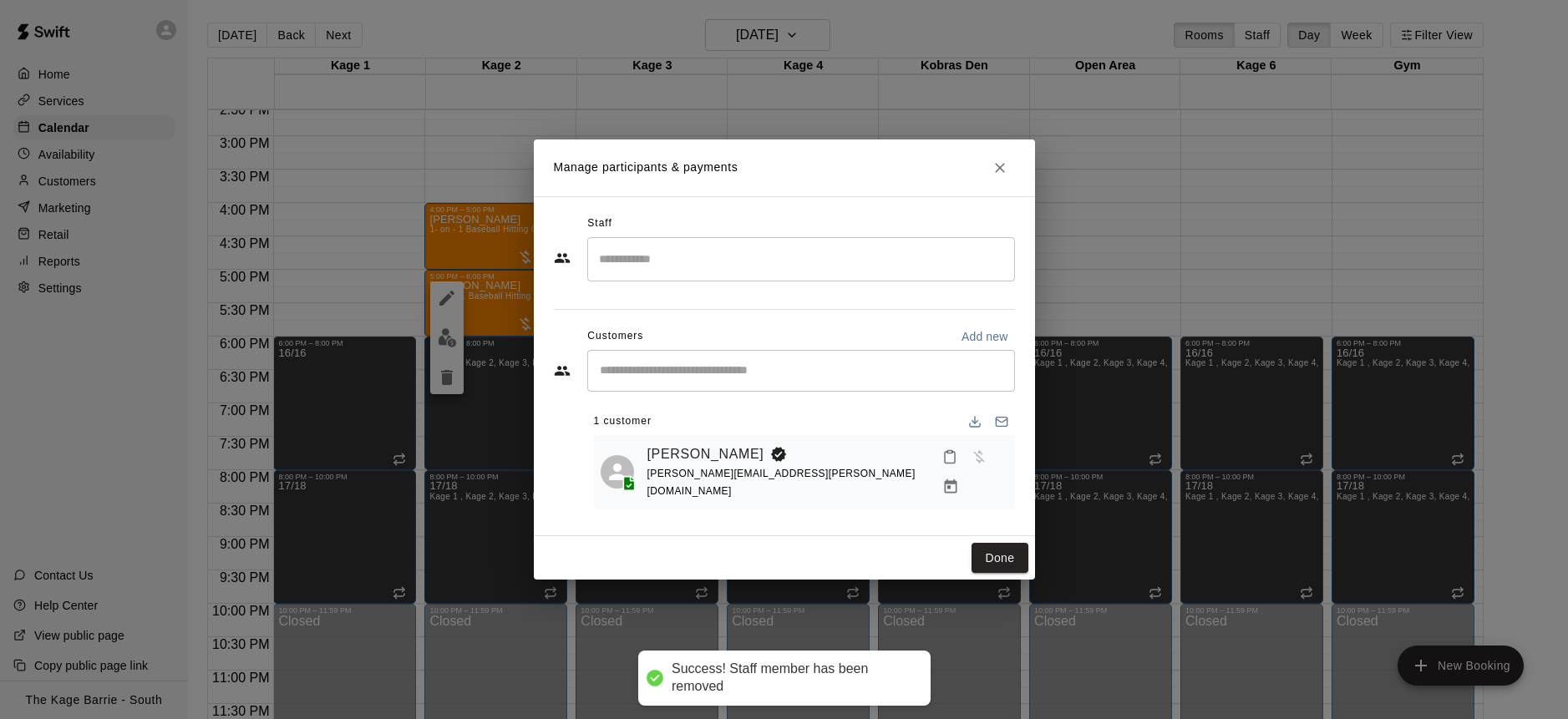
click at [723, 258] on input "Search staff" at bounding box center [801, 259] width 413 height 29
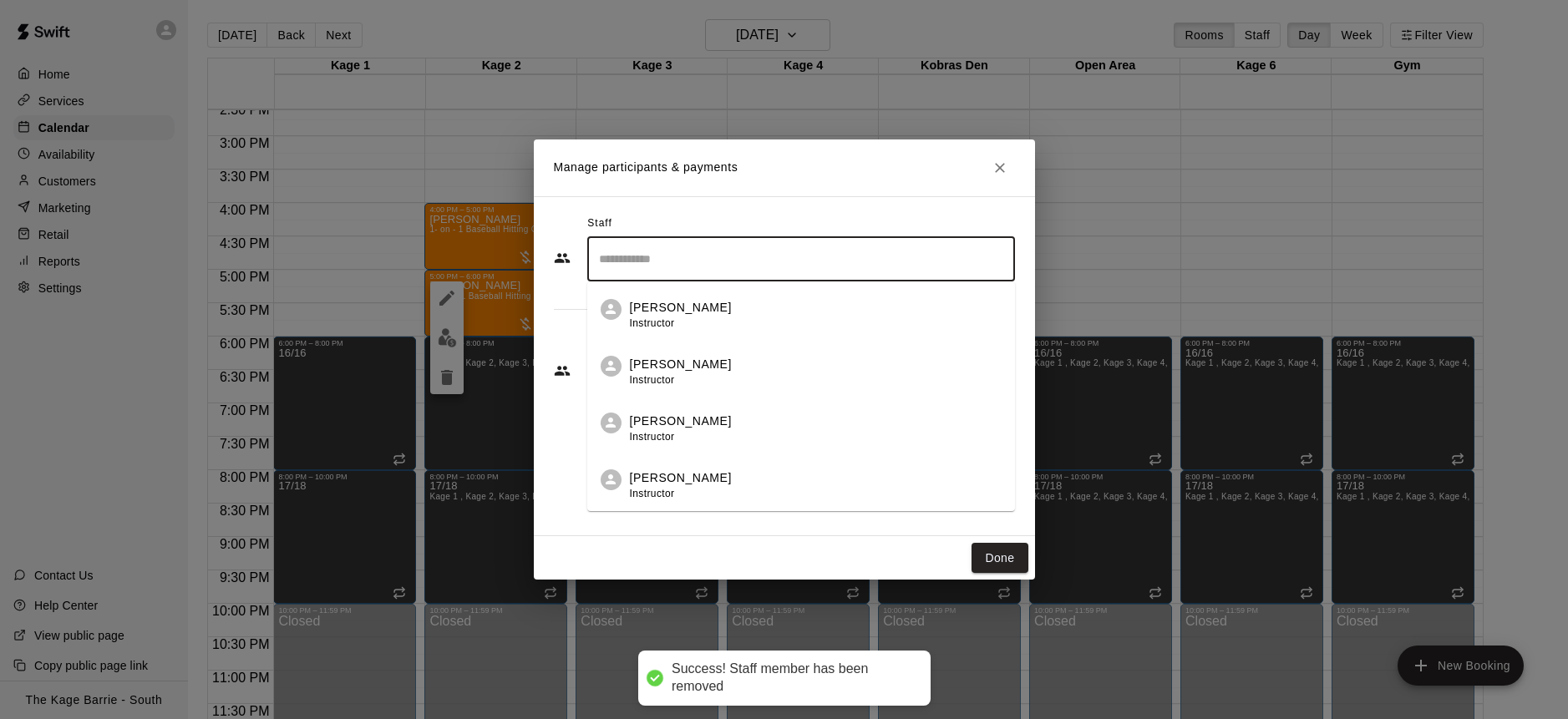
click at [733, 481] on div "Zach Biery Instructor" at bounding box center [815, 486] width 372 height 33
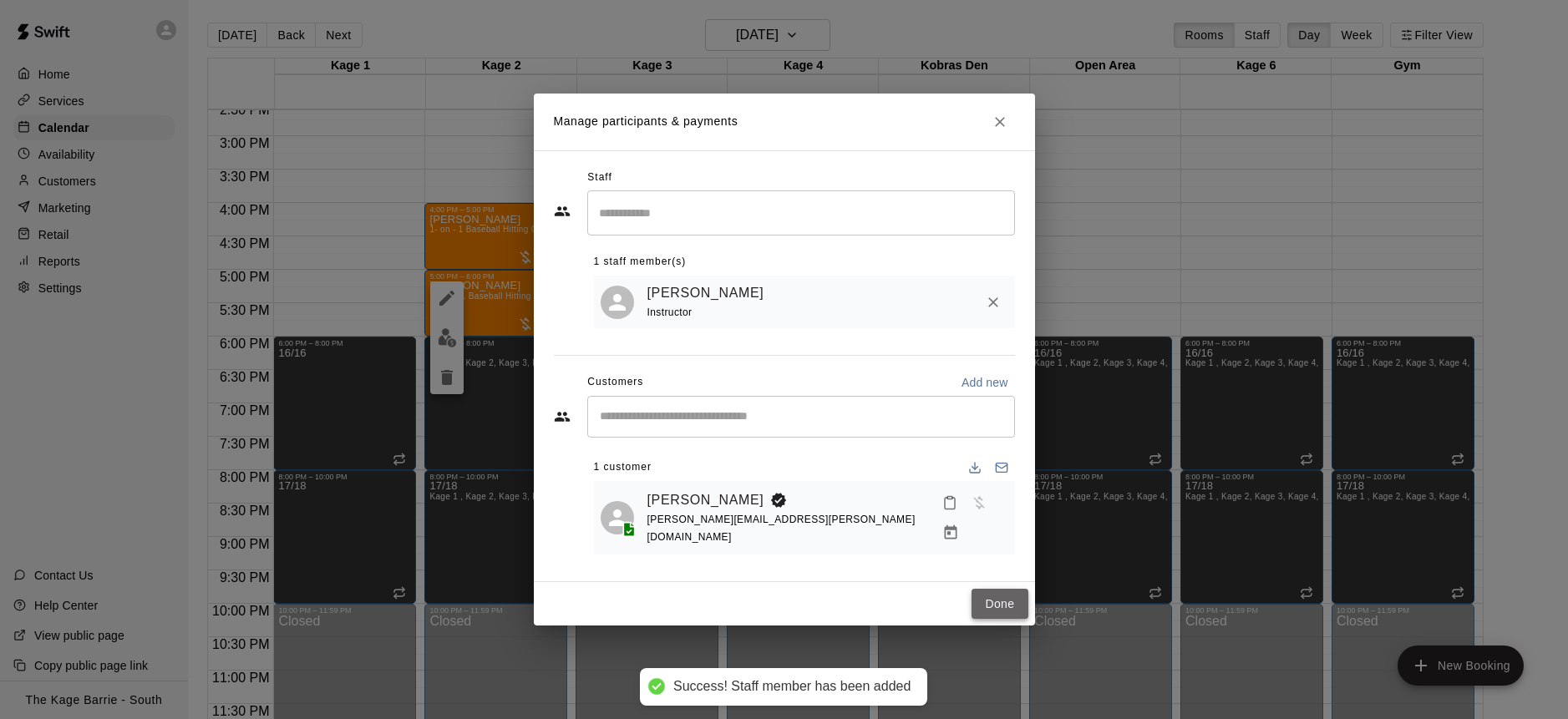
click at [1006, 589] on button "Done" at bounding box center [999, 604] width 56 height 31
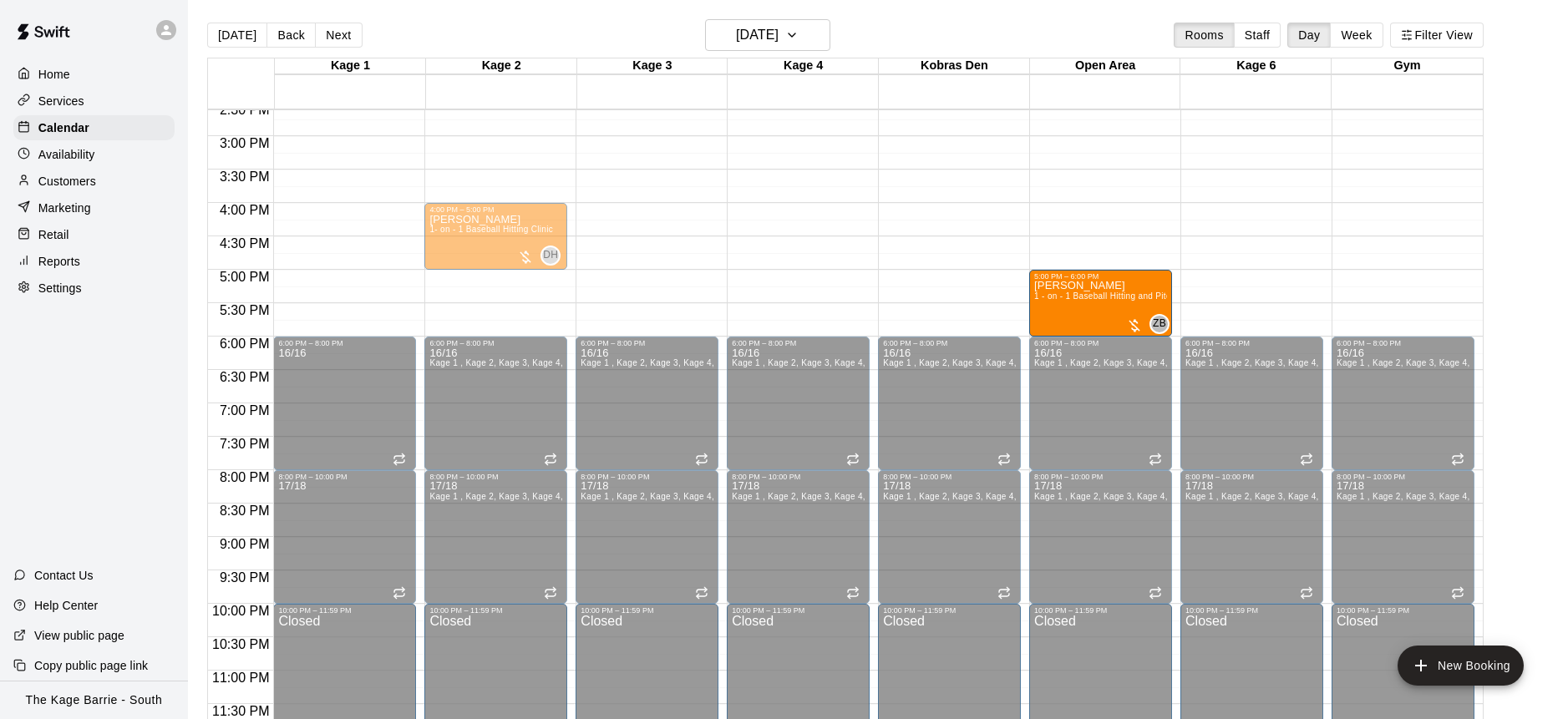
drag, startPoint x: 465, startPoint y: 295, endPoint x: 1077, endPoint y: 307, distance: 612.1
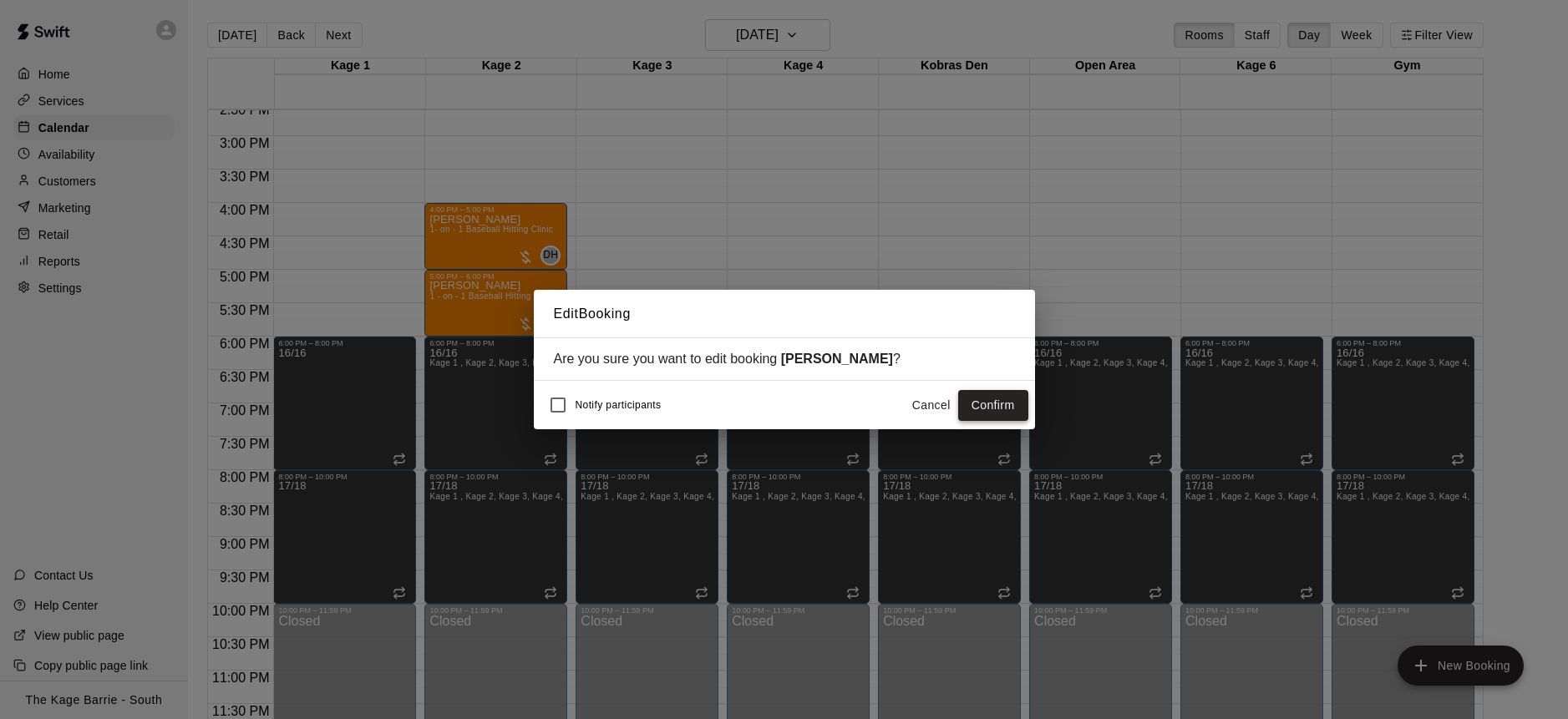
click at [1005, 410] on button "Confirm" at bounding box center [993, 405] width 70 height 31
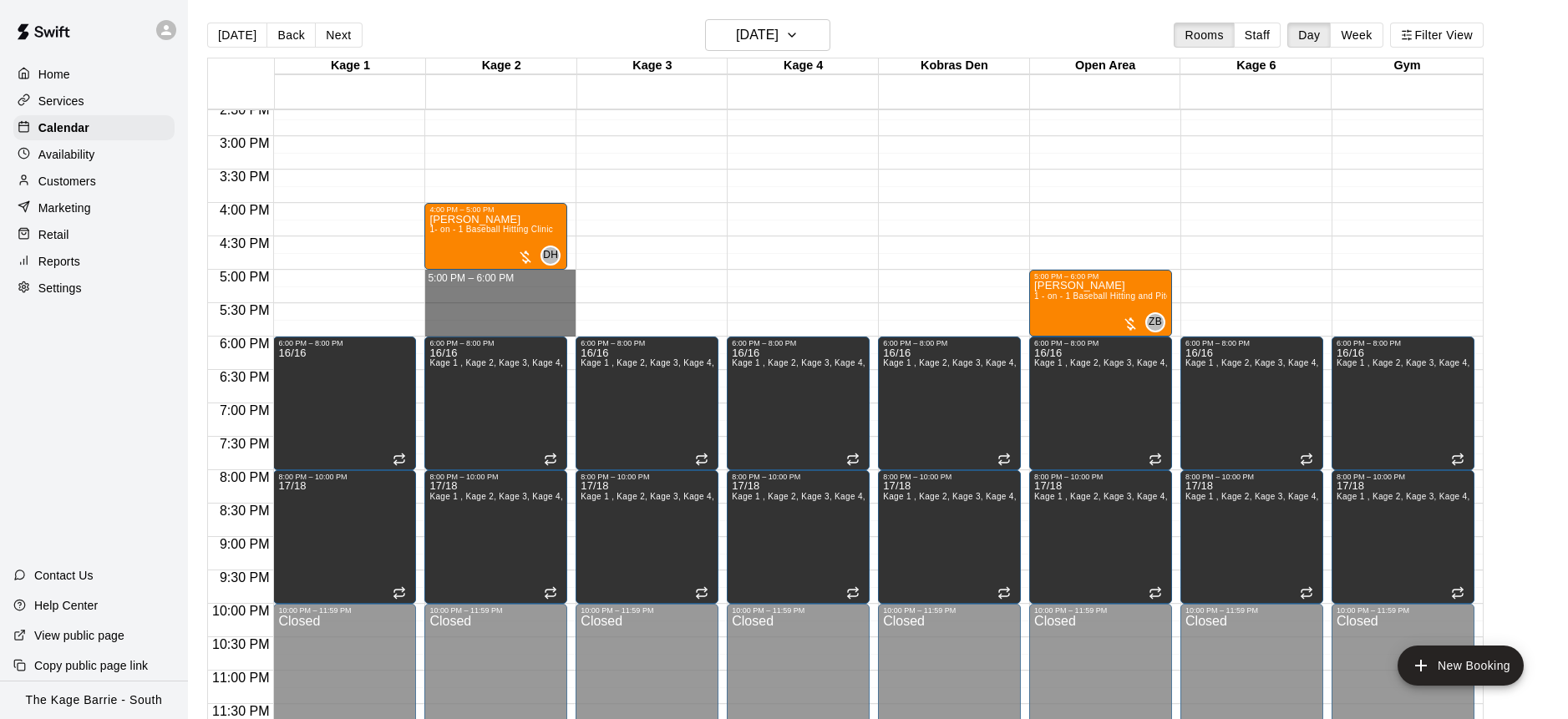
drag, startPoint x: 536, startPoint y: 272, endPoint x: 539, endPoint y: 326, distance: 54.1
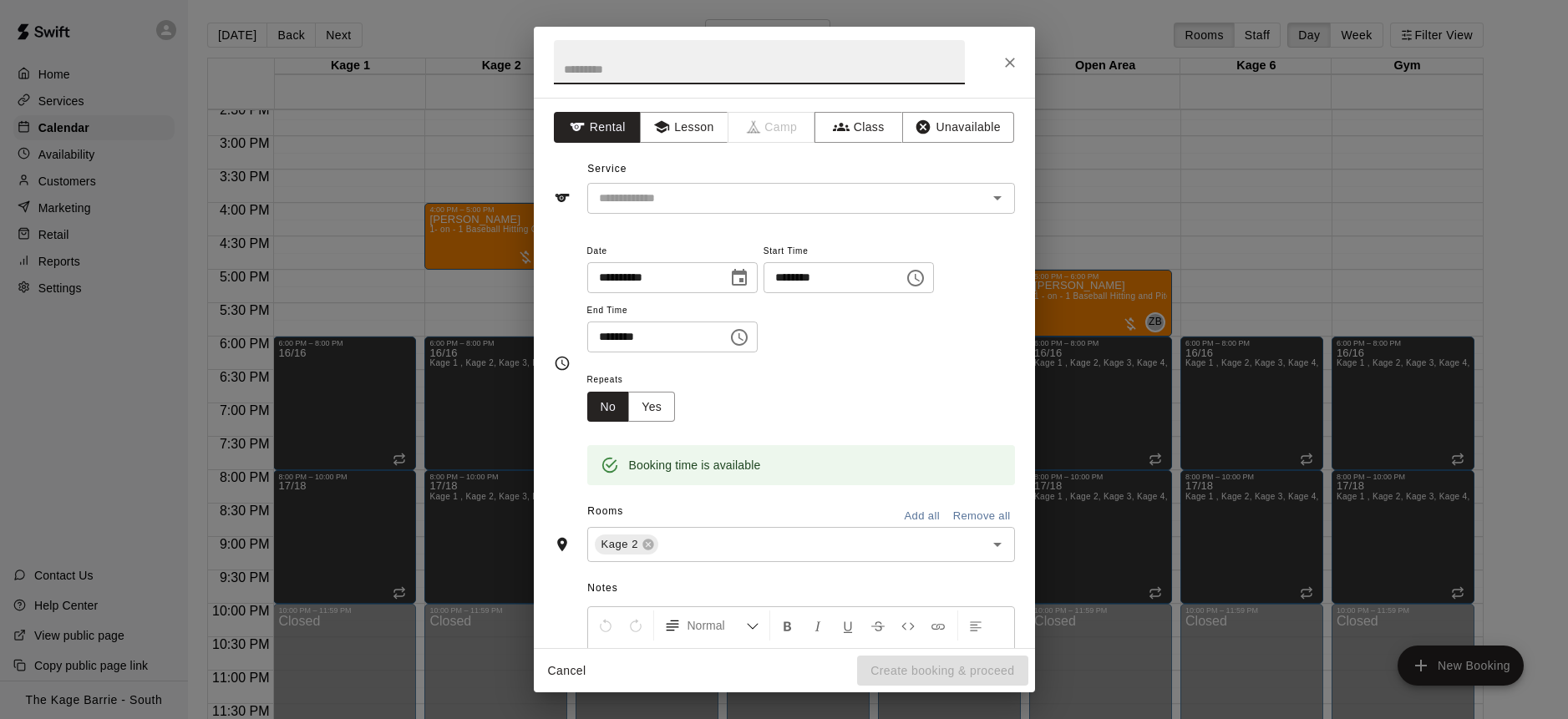
drag, startPoint x: 689, startPoint y: 135, endPoint x: 702, endPoint y: 143, distance: 15.3
click at [688, 135] on button "Lesson" at bounding box center [683, 127] width 88 height 31
click at [788, 210] on div "​" at bounding box center [801, 198] width 427 height 31
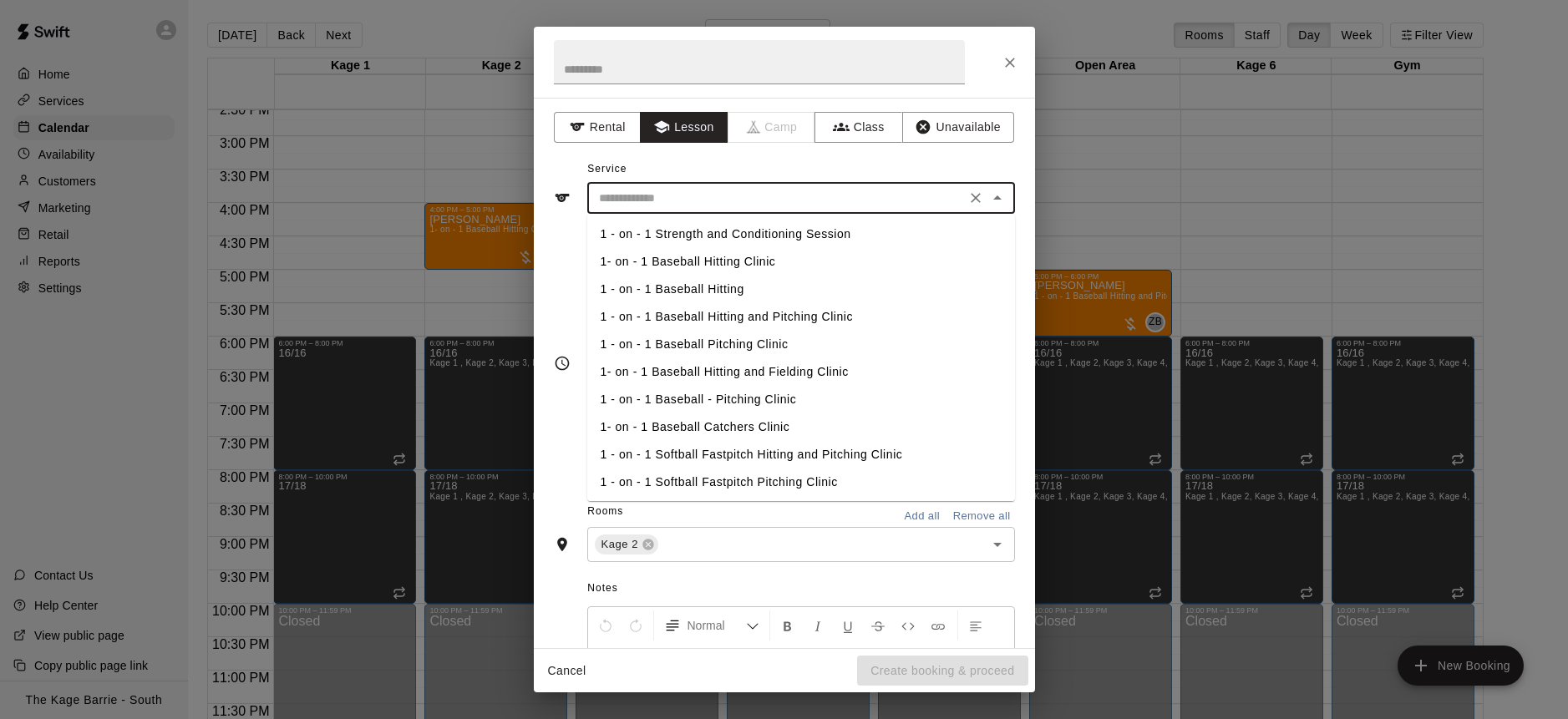
click at [741, 270] on li "1- on - 1 Baseball Hitting Clinic" at bounding box center [801, 262] width 427 height 28
type input "**********"
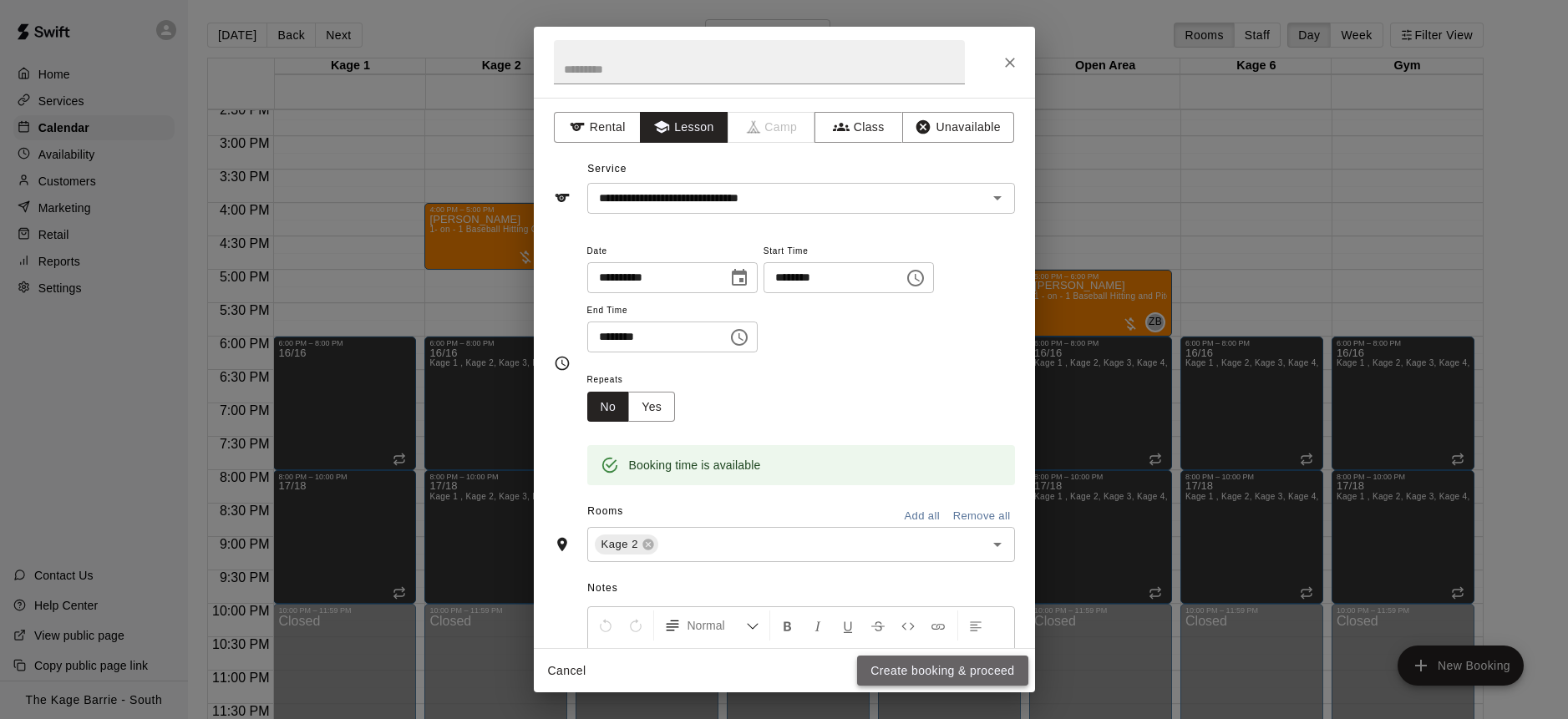
click at [953, 666] on button "Create booking & proceed" at bounding box center [942, 671] width 170 height 31
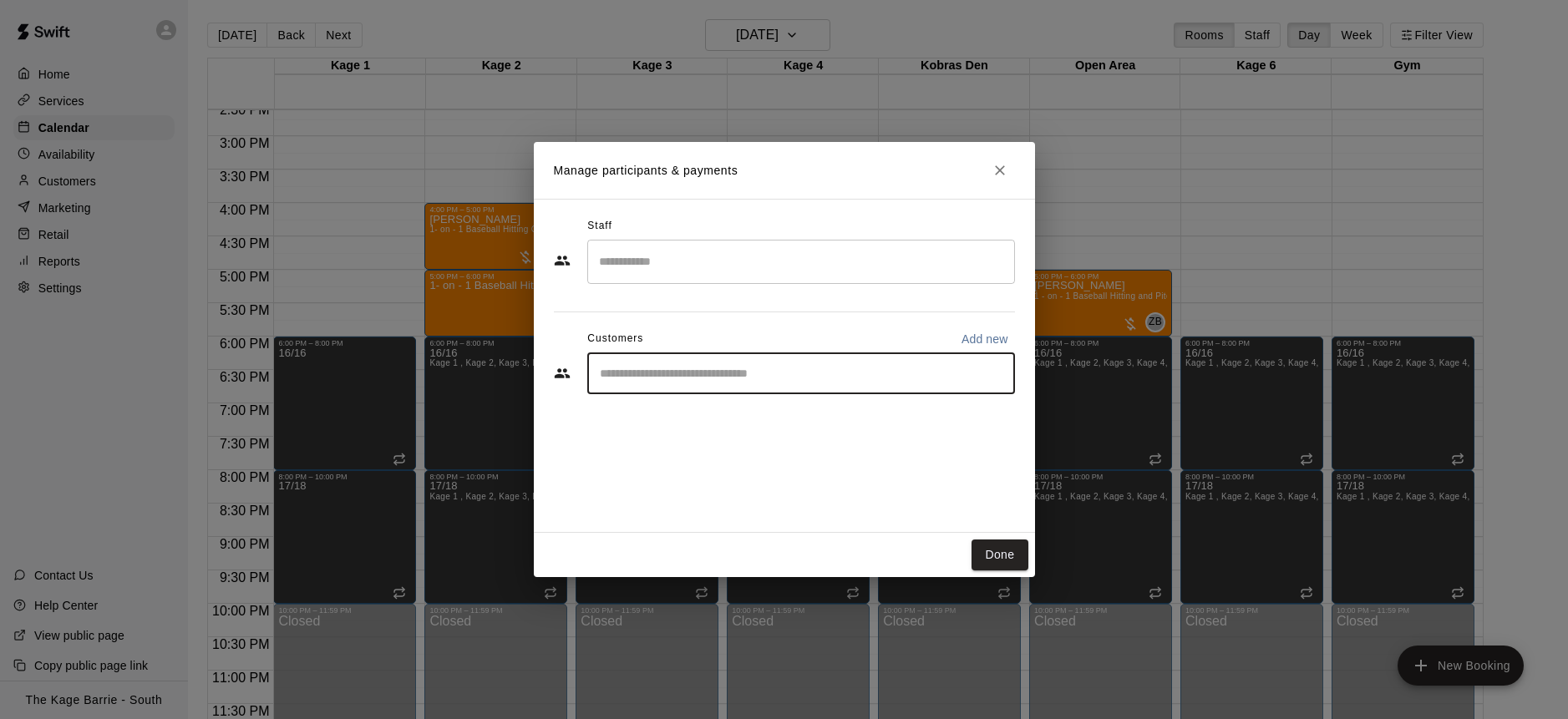
click at [674, 368] on input "Start typing to search customers..." at bounding box center [801, 372] width 413 height 16
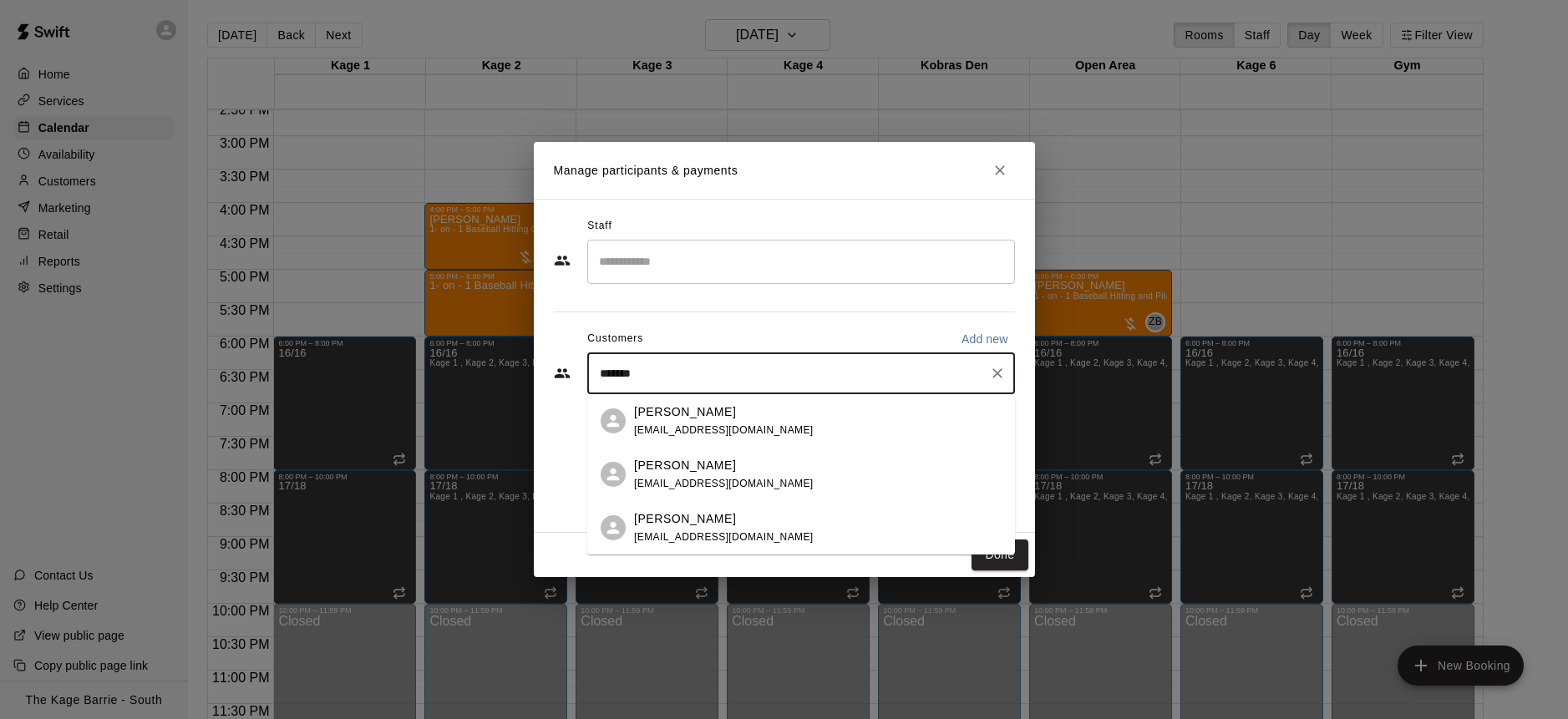
type input "********"
click at [740, 419] on div "Allan Chippett" at bounding box center [724, 412] width 180 height 17
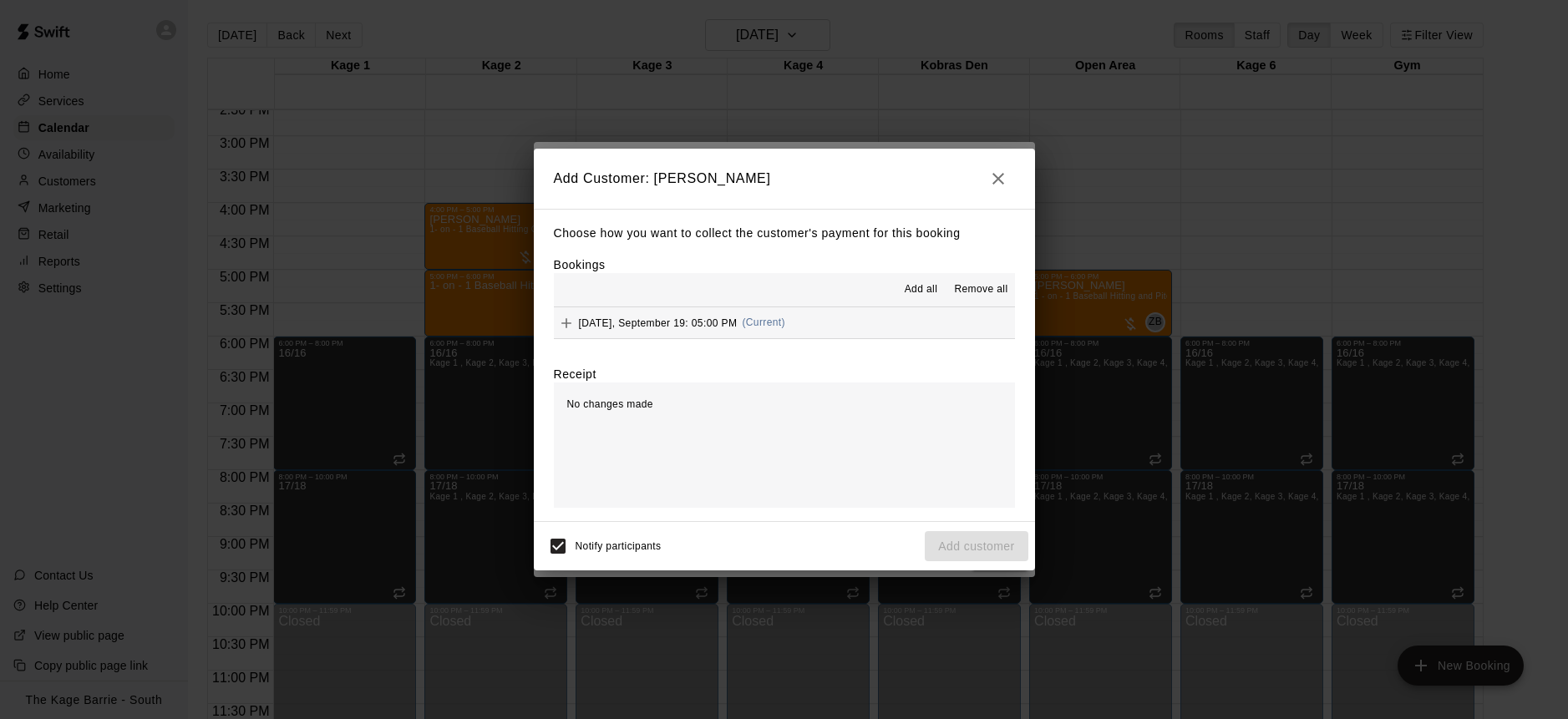
click at [929, 288] on span "Add all" at bounding box center [921, 290] width 34 height 16
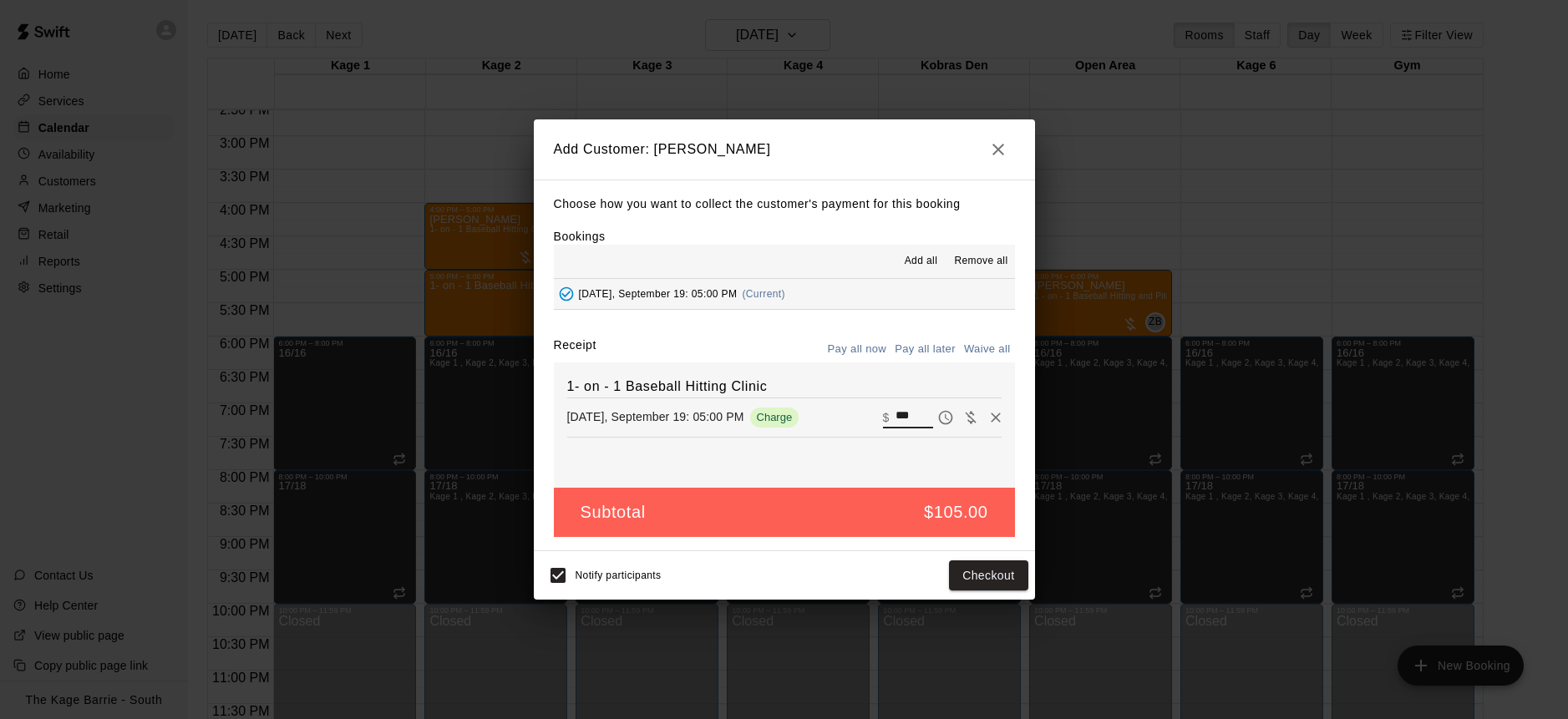
drag, startPoint x: 921, startPoint y: 418, endPoint x: 873, endPoint y: 417, distance: 48.0
click at [873, 417] on div "Friday, September 19: 05:00 PM Charge ​ $ ***" at bounding box center [784, 418] width 434 height 25
type input "**"
click at [937, 351] on button "Pay all later" at bounding box center [925, 349] width 69 height 26
click at [988, 579] on button "Add customer" at bounding box center [976, 576] width 103 height 31
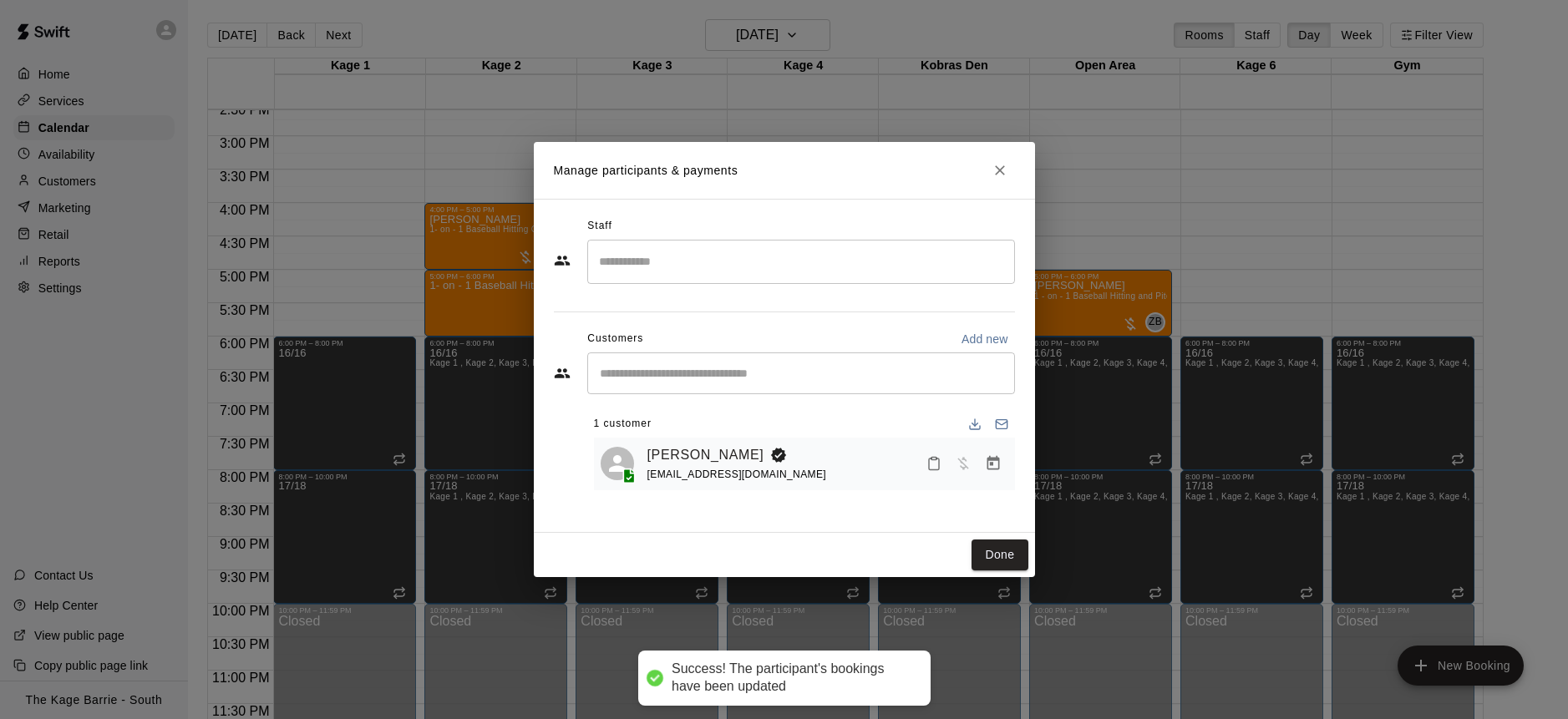
click at [744, 270] on input "Search staff" at bounding box center [801, 262] width 413 height 29
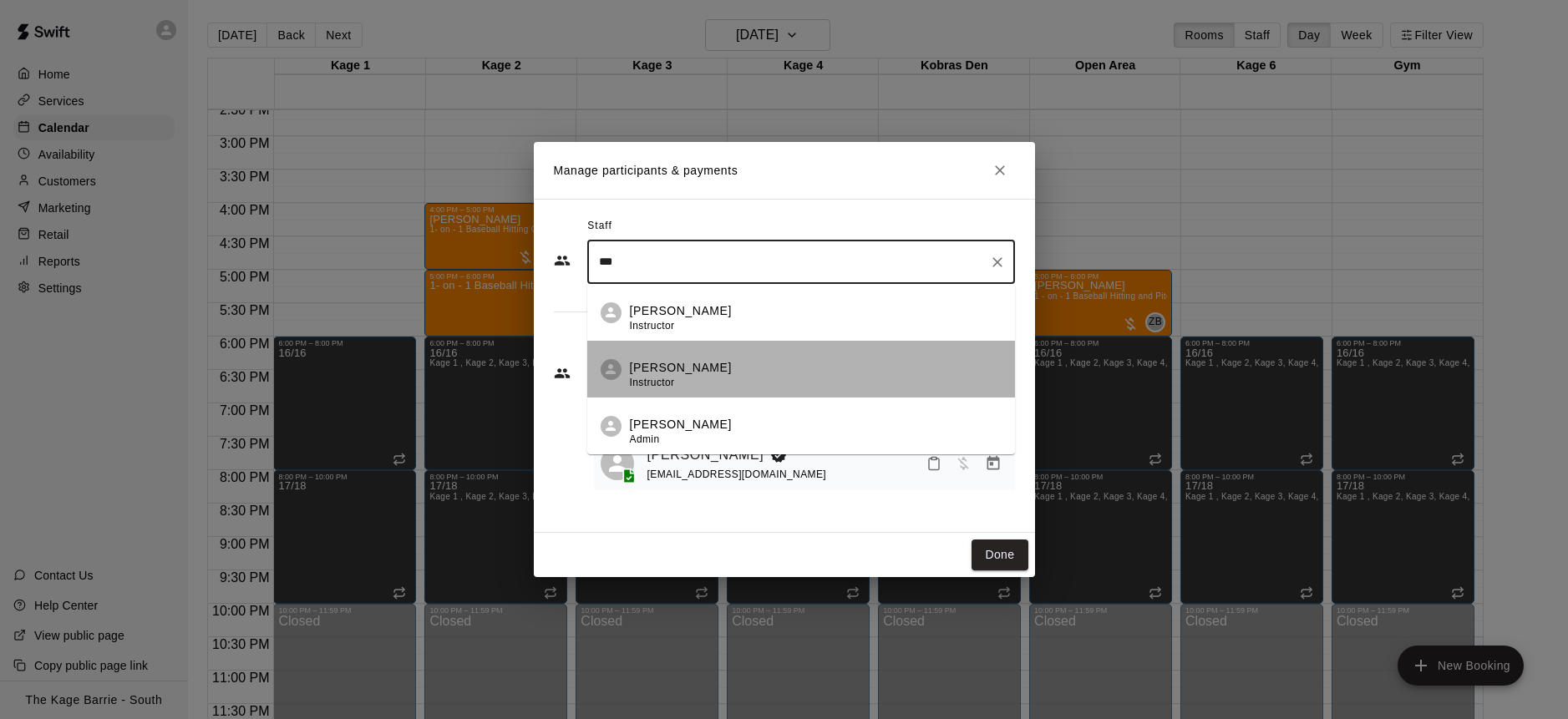
click at [727, 368] on div "Dan Hodgins Instructor" at bounding box center [815, 375] width 372 height 33
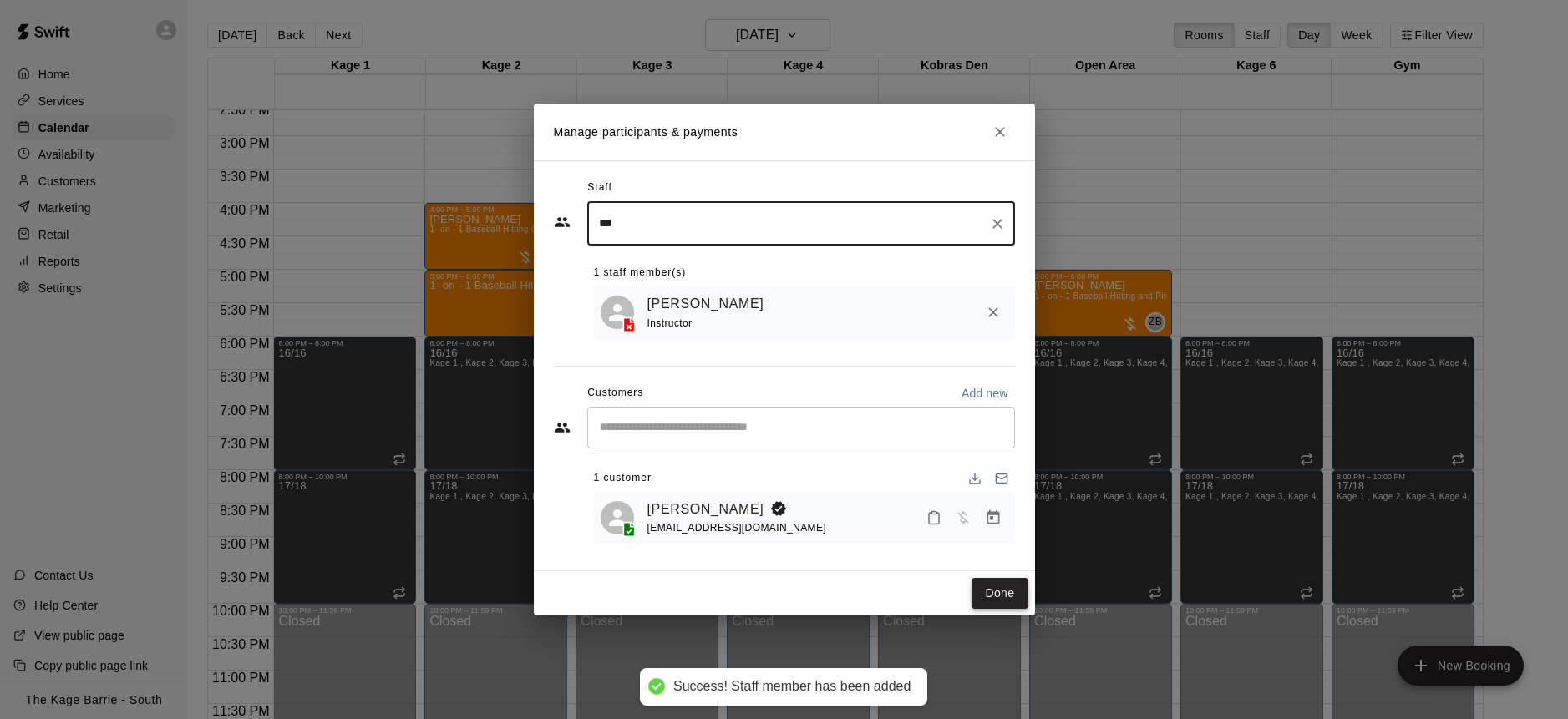
type input "***"
click at [1011, 598] on button "Done" at bounding box center [999, 594] width 56 height 31
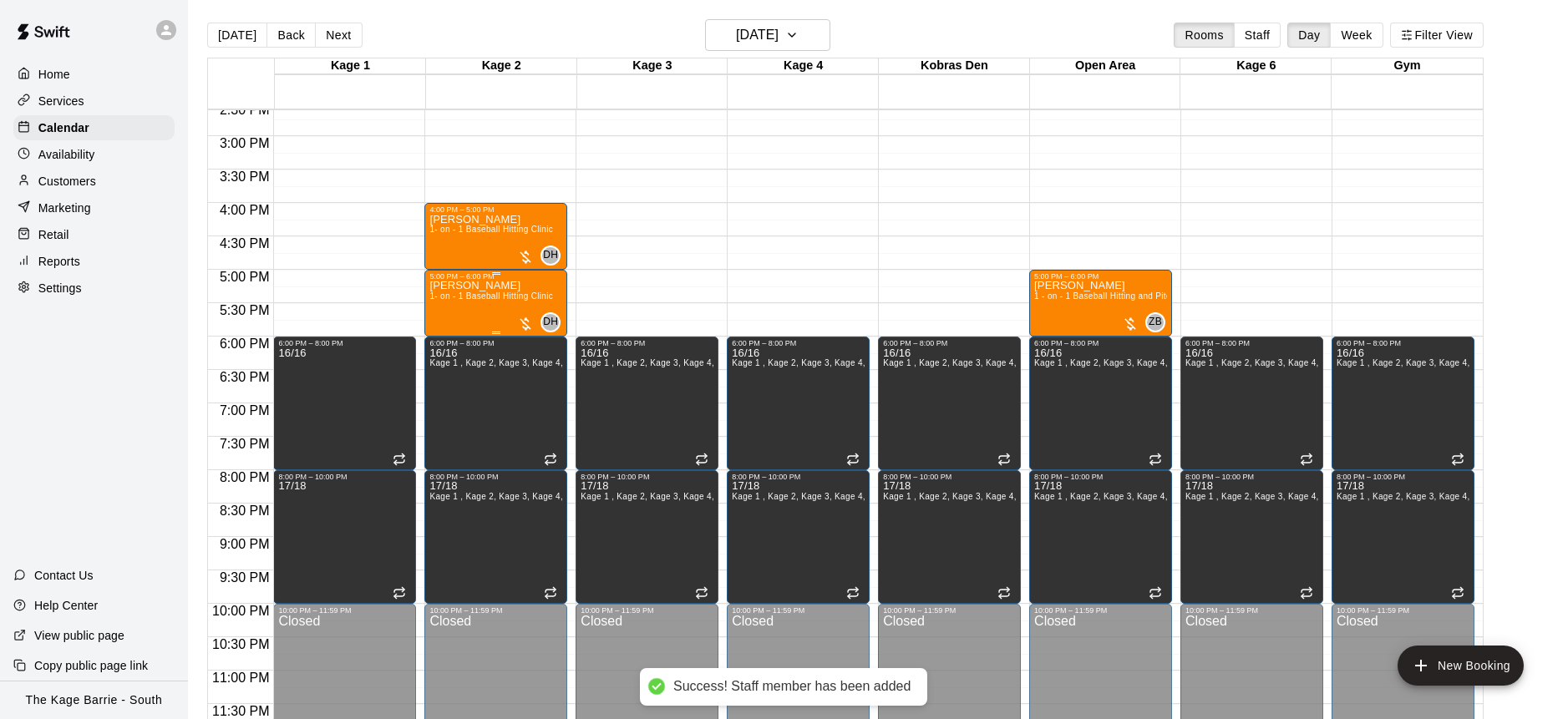
click at [484, 311] on div "Allan Chippett 1- on - 1 Baseball Hitting Clinic" at bounding box center [491, 640] width 123 height 719
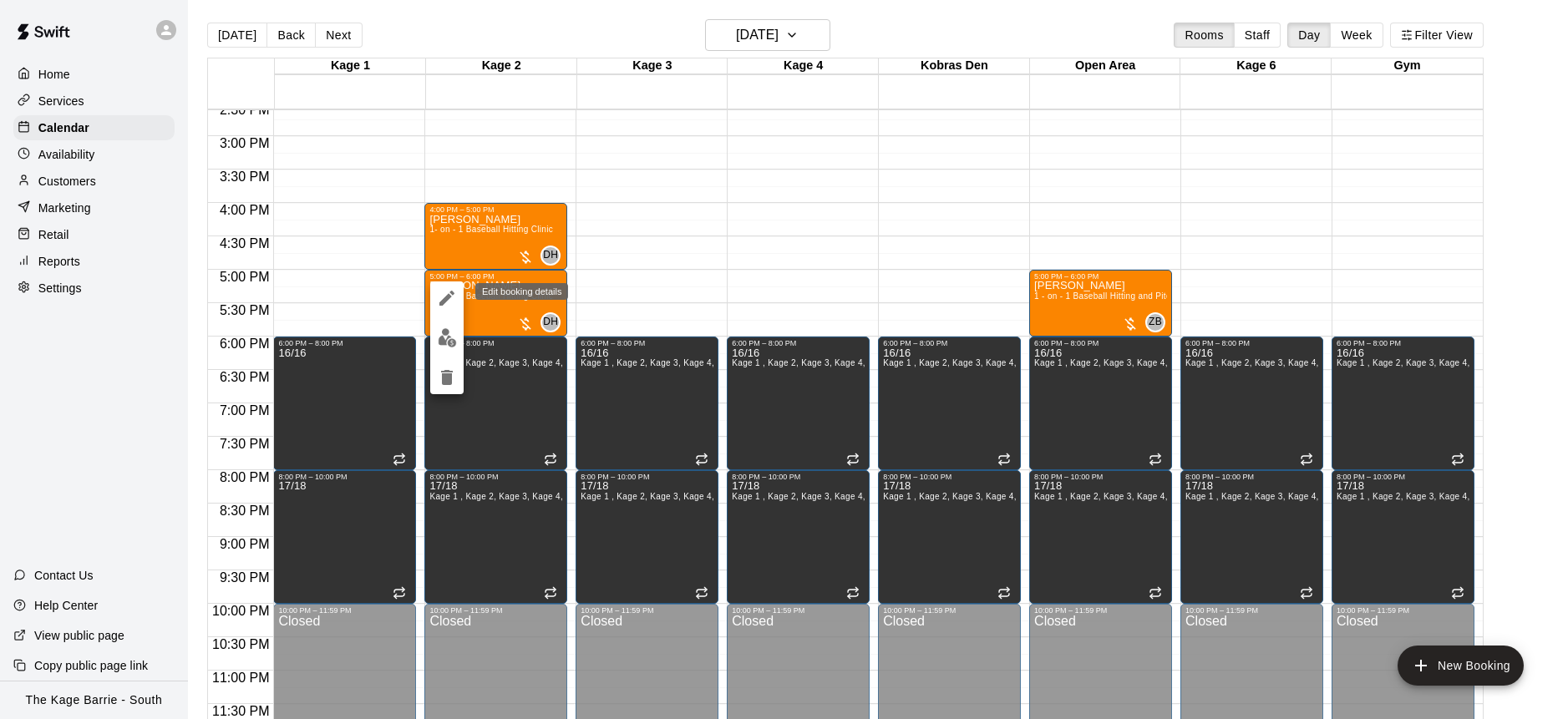
click at [446, 295] on icon "edit" at bounding box center [448, 298] width 15 height 15
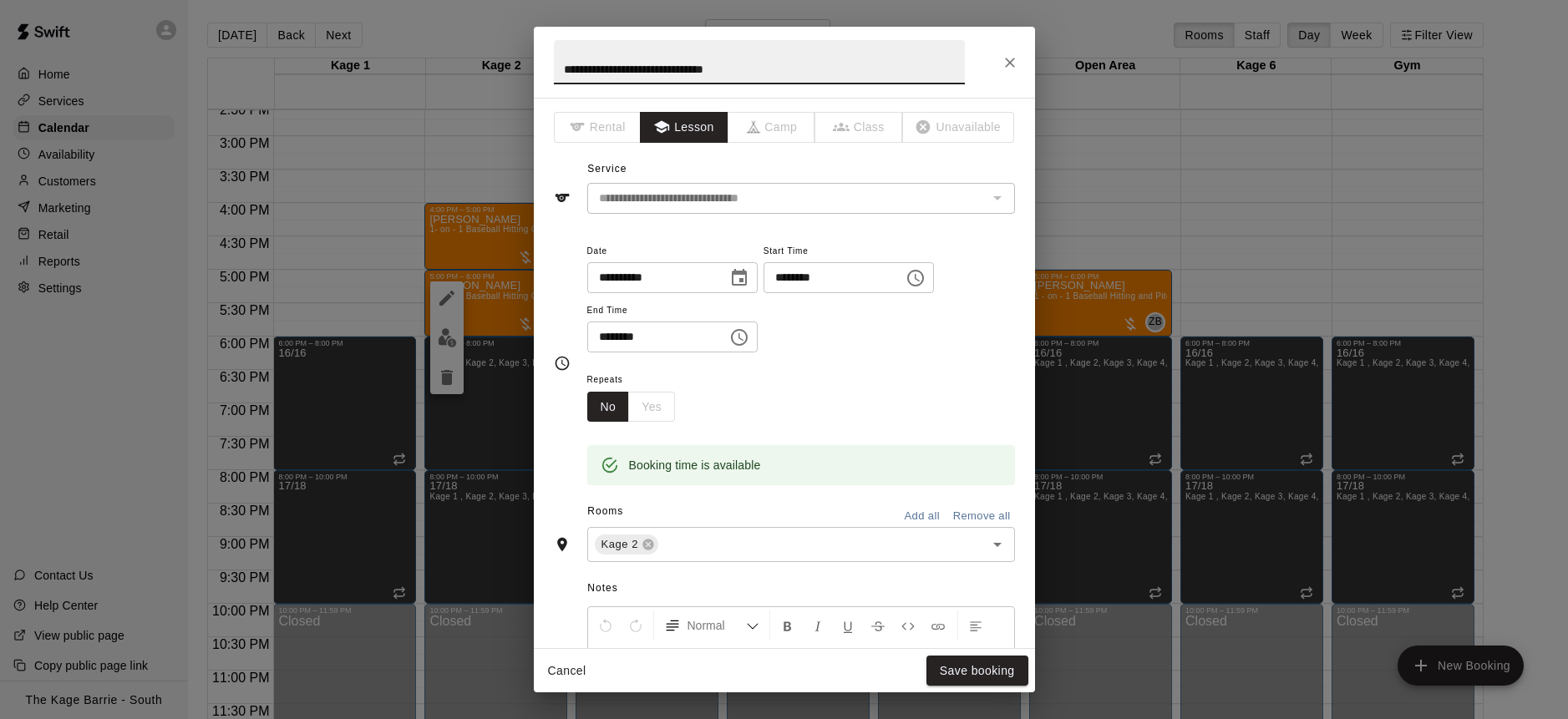
drag, startPoint x: 757, startPoint y: 74, endPoint x: 560, endPoint y: 66, distance: 197.2
click at [560, 66] on input "**********" at bounding box center [758, 63] width 411 height 44
click at [559, 66] on input "**********" at bounding box center [758, 63] width 411 height 44
drag, startPoint x: 794, startPoint y: 68, endPoint x: 529, endPoint y: 57, distance: 265.2
click at [529, 57] on div "**********" at bounding box center [784, 359] width 1568 height 719
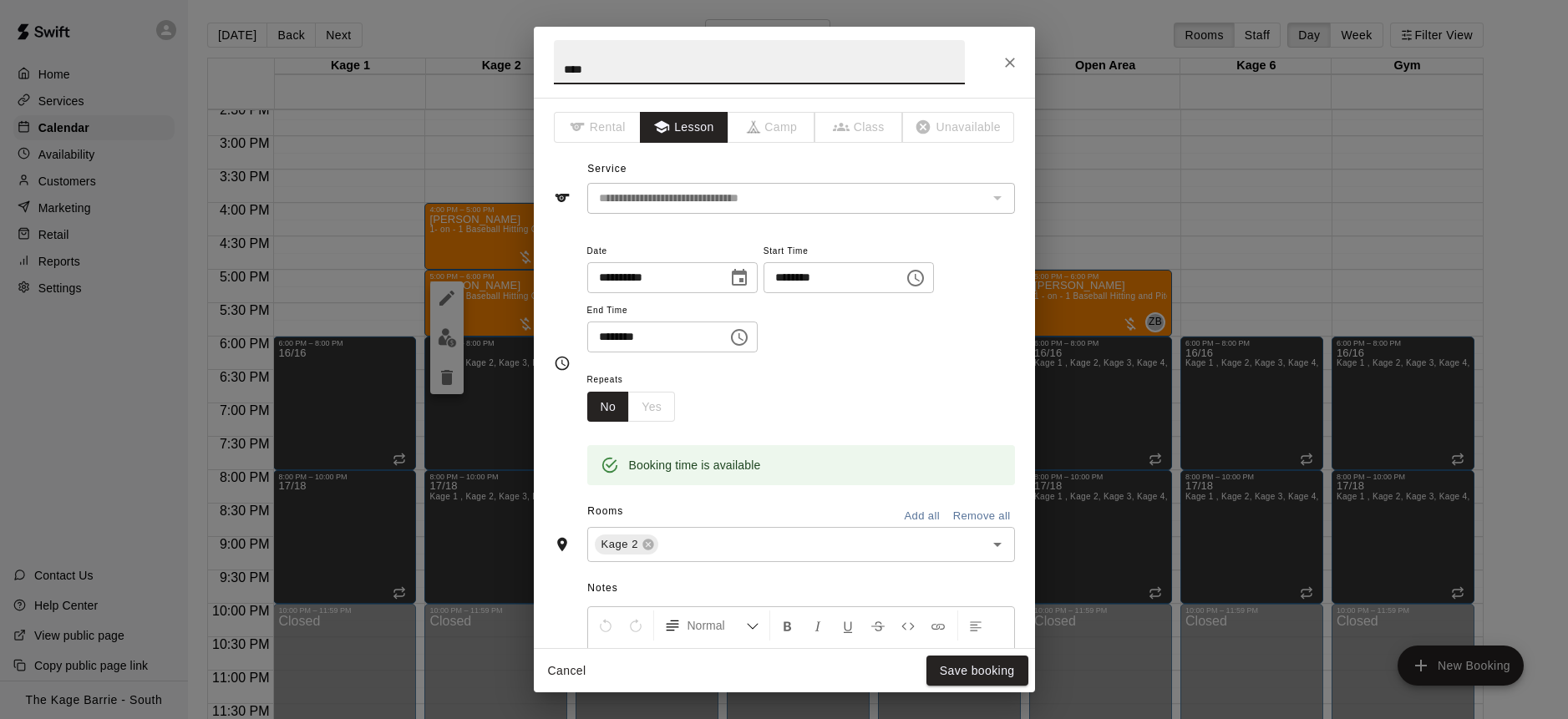
click at [557, 66] on input "***" at bounding box center [758, 63] width 411 height 44
click at [755, 64] on input "**********" at bounding box center [758, 63] width 411 height 44
type input "**********"
click at [990, 664] on button "Save booking" at bounding box center [978, 671] width 102 height 31
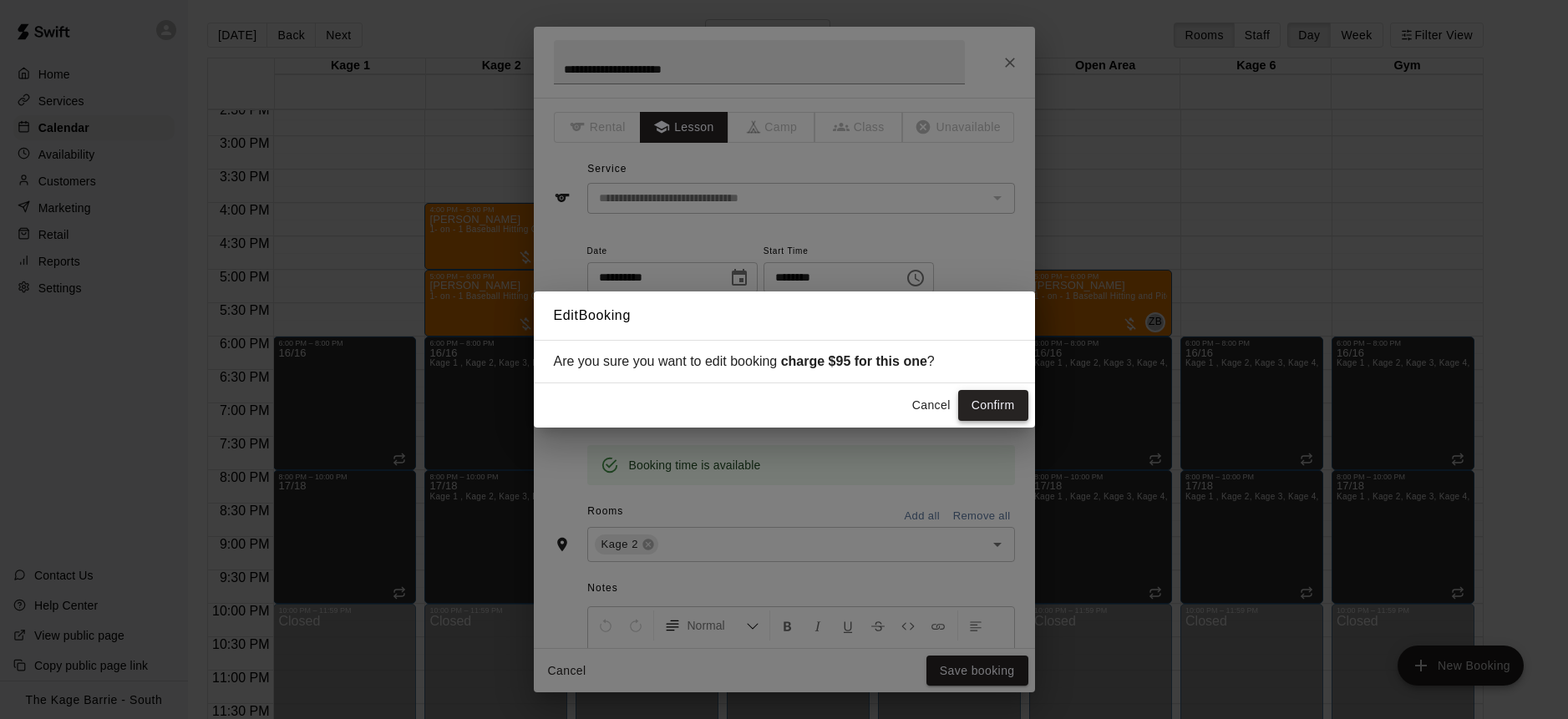
click at [996, 407] on button "Confirm" at bounding box center [993, 405] width 70 height 31
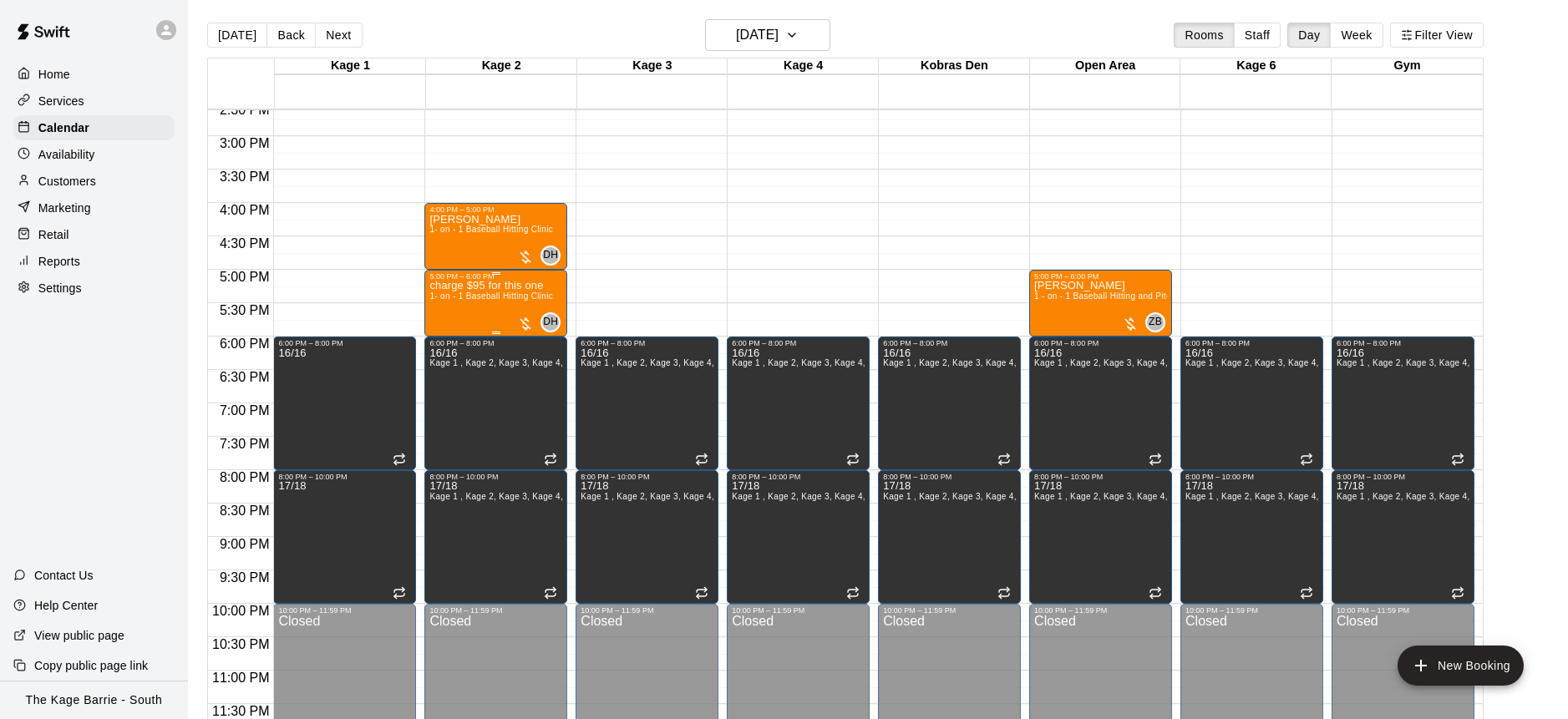
scroll to position [3, 0]
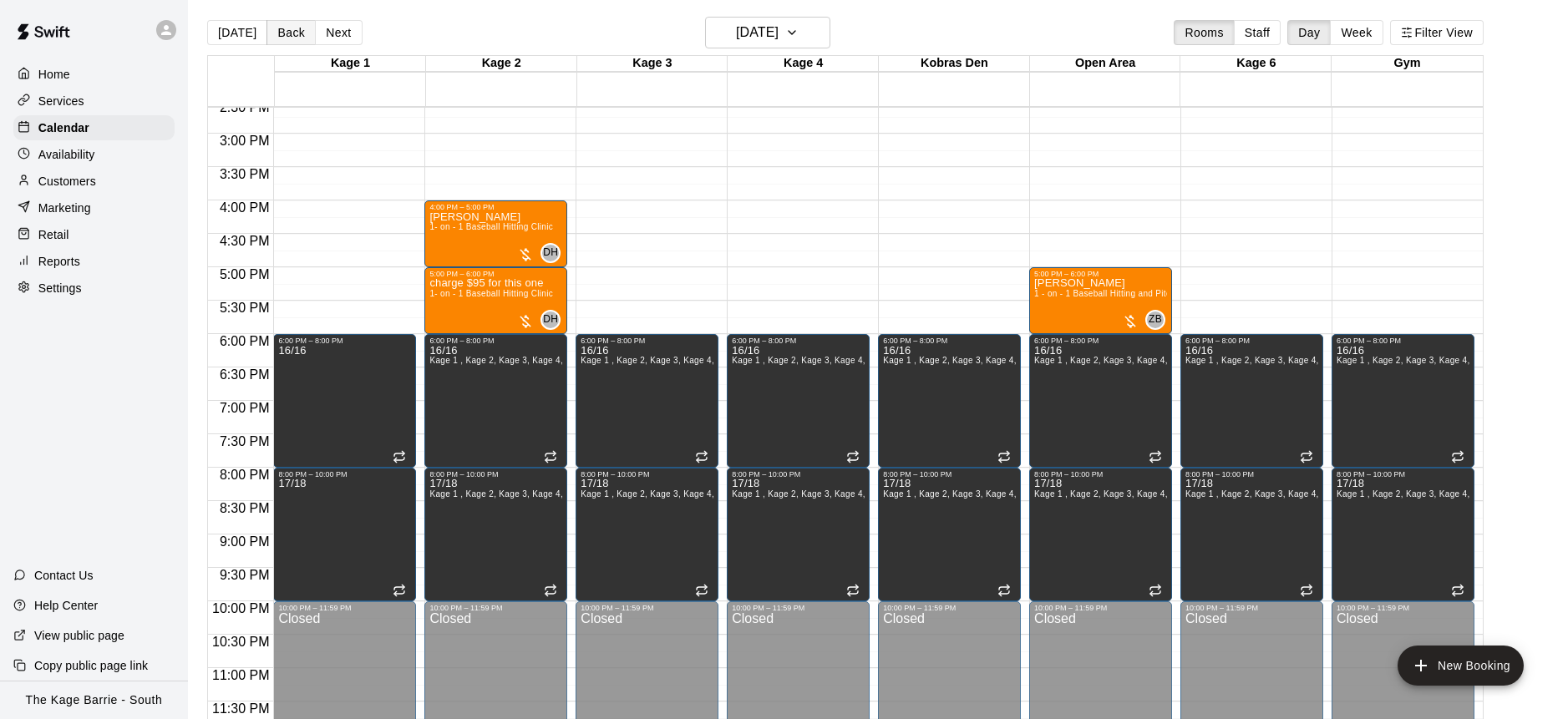
click at [287, 32] on button "Back" at bounding box center [291, 33] width 49 height 25
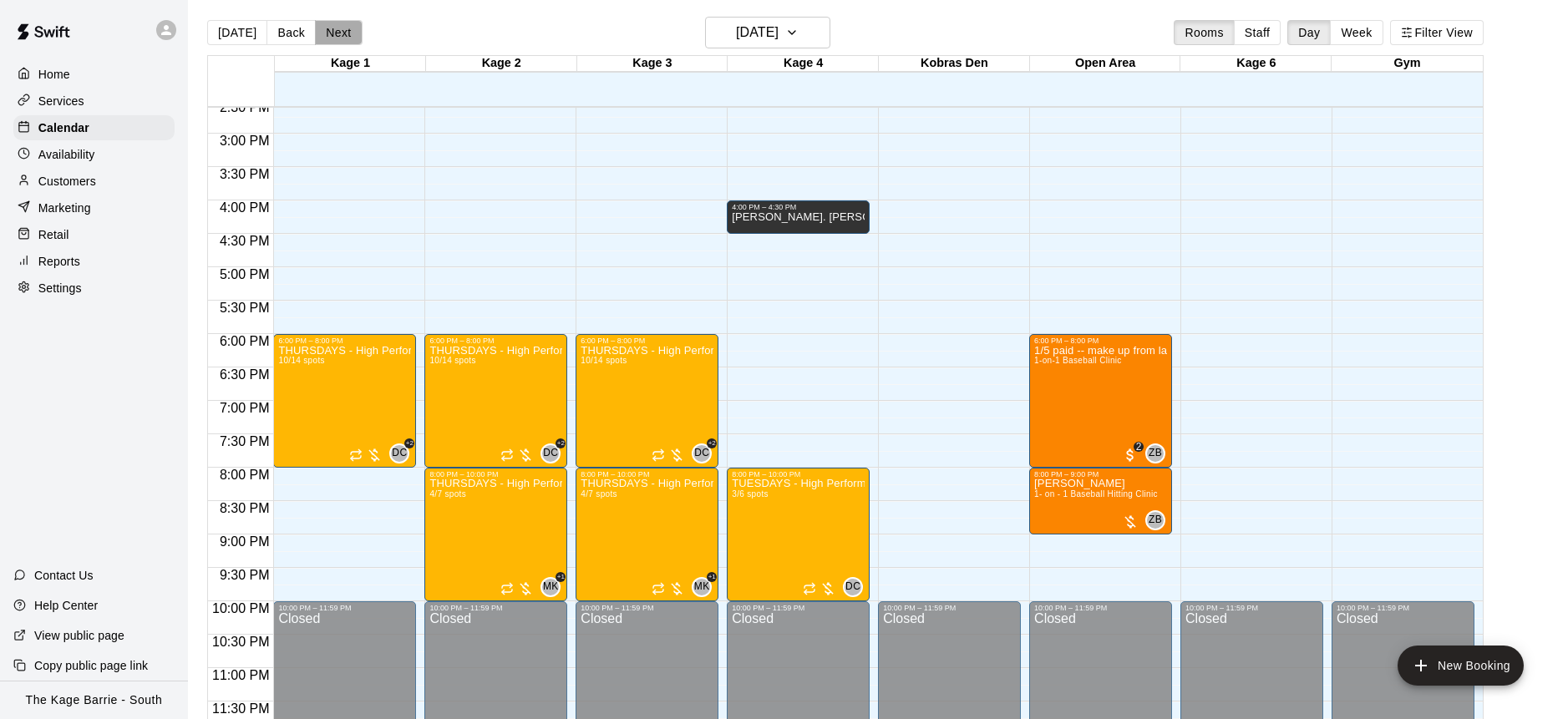
click at [341, 38] on button "Next" at bounding box center [338, 33] width 47 height 25
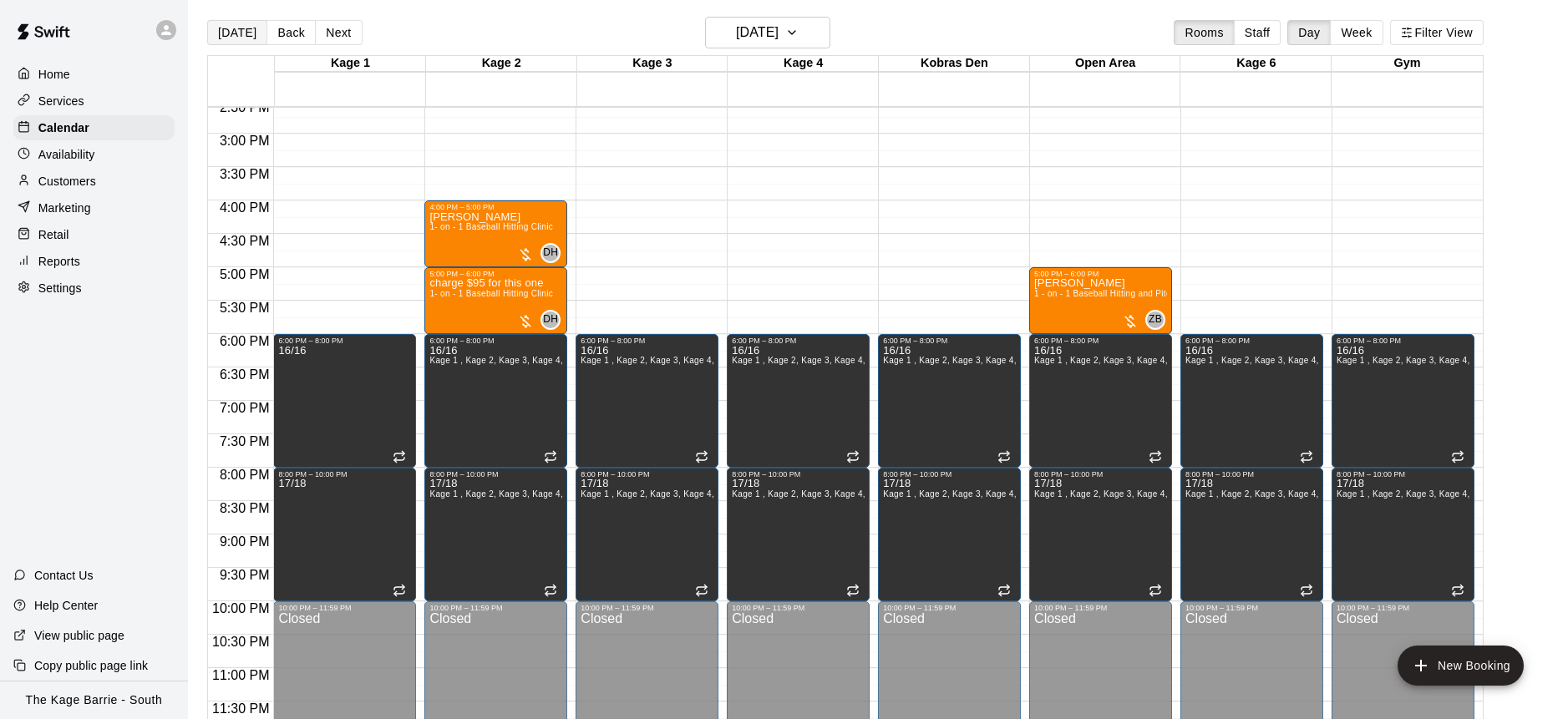
click at [244, 29] on button "[DATE]" at bounding box center [237, 33] width 60 height 25
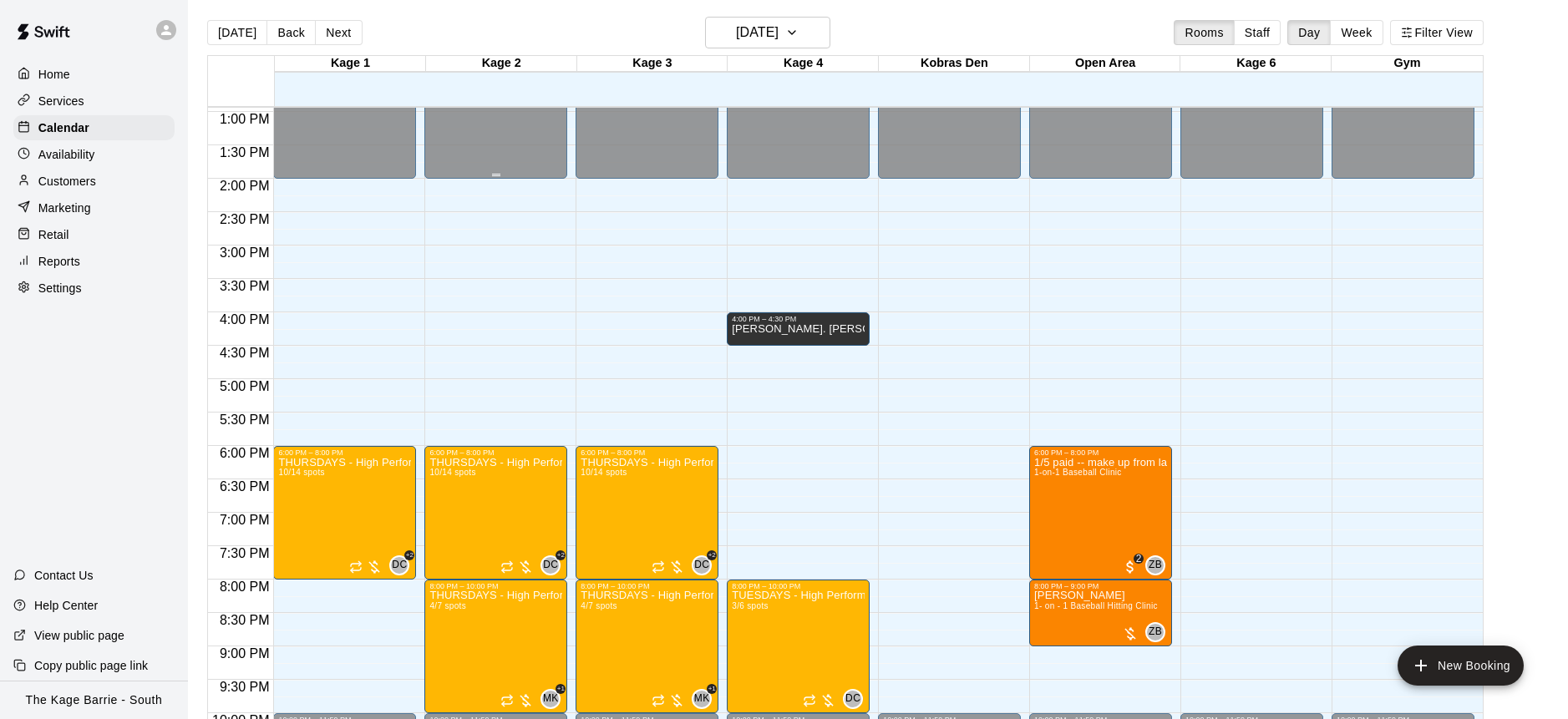
scroll to position [977, 0]
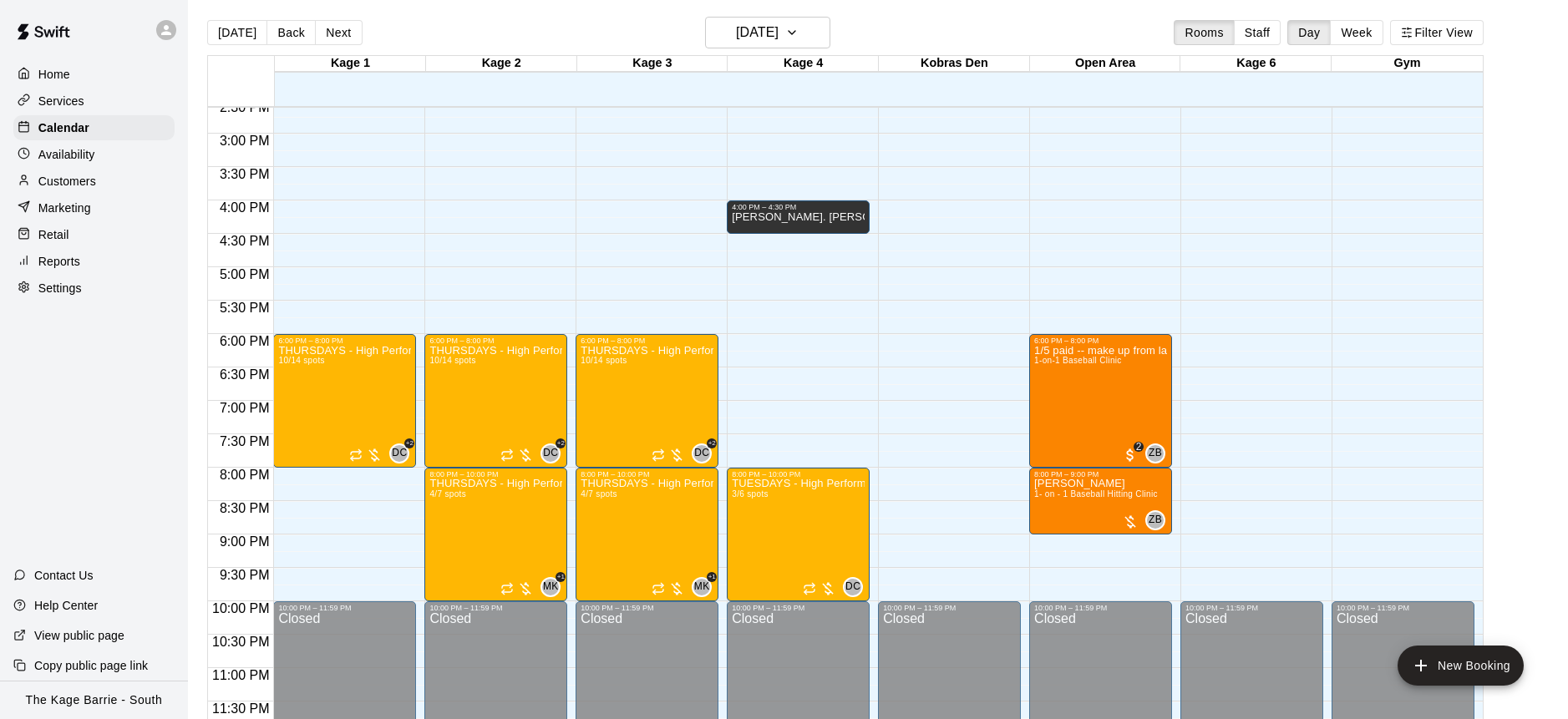
click at [113, 162] on div "Availability" at bounding box center [94, 155] width 162 height 25
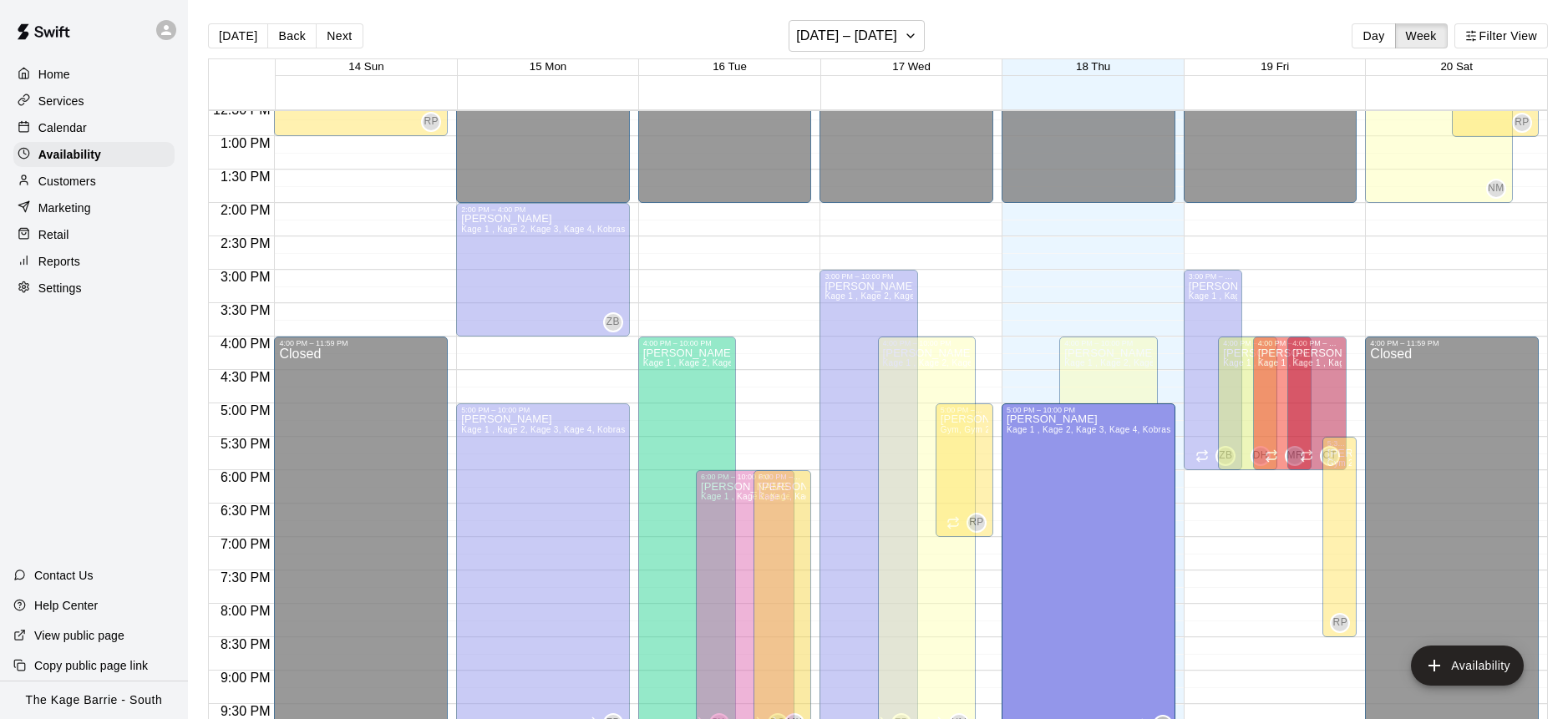
scroll to position [842, 0]
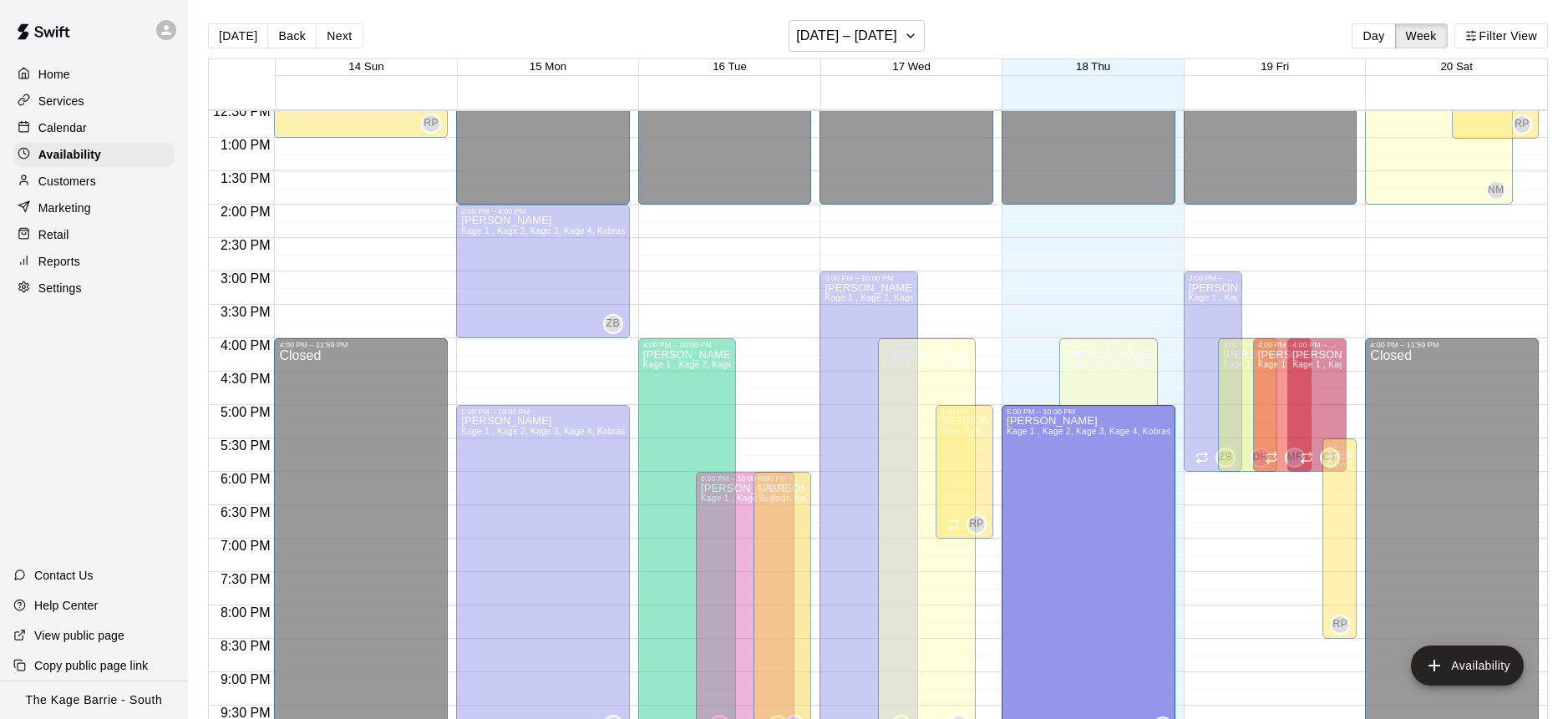
drag, startPoint x: 1052, startPoint y: 266, endPoint x: 1066, endPoint y: 396, distance: 130.8
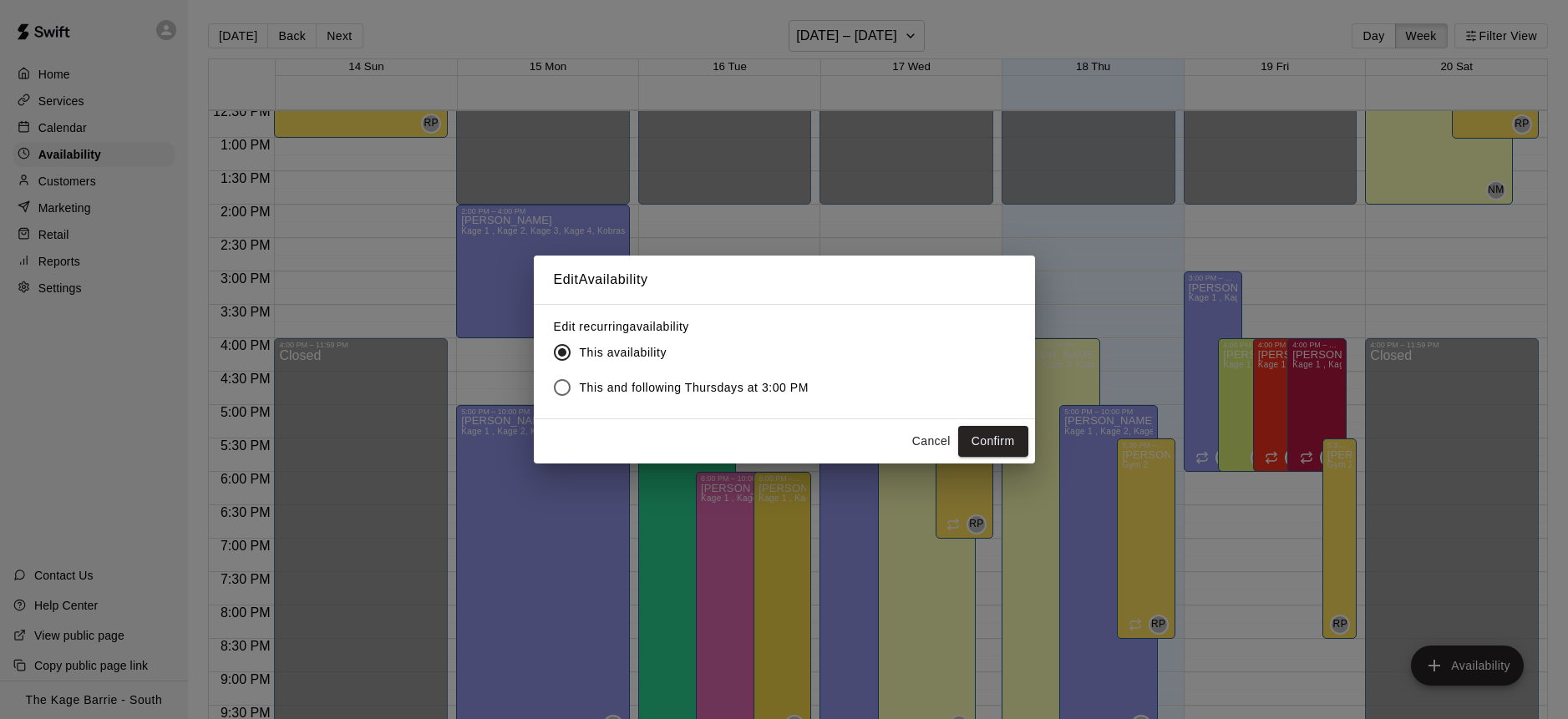
click at [936, 435] on button "Cancel" at bounding box center [932, 442] width 54 height 31
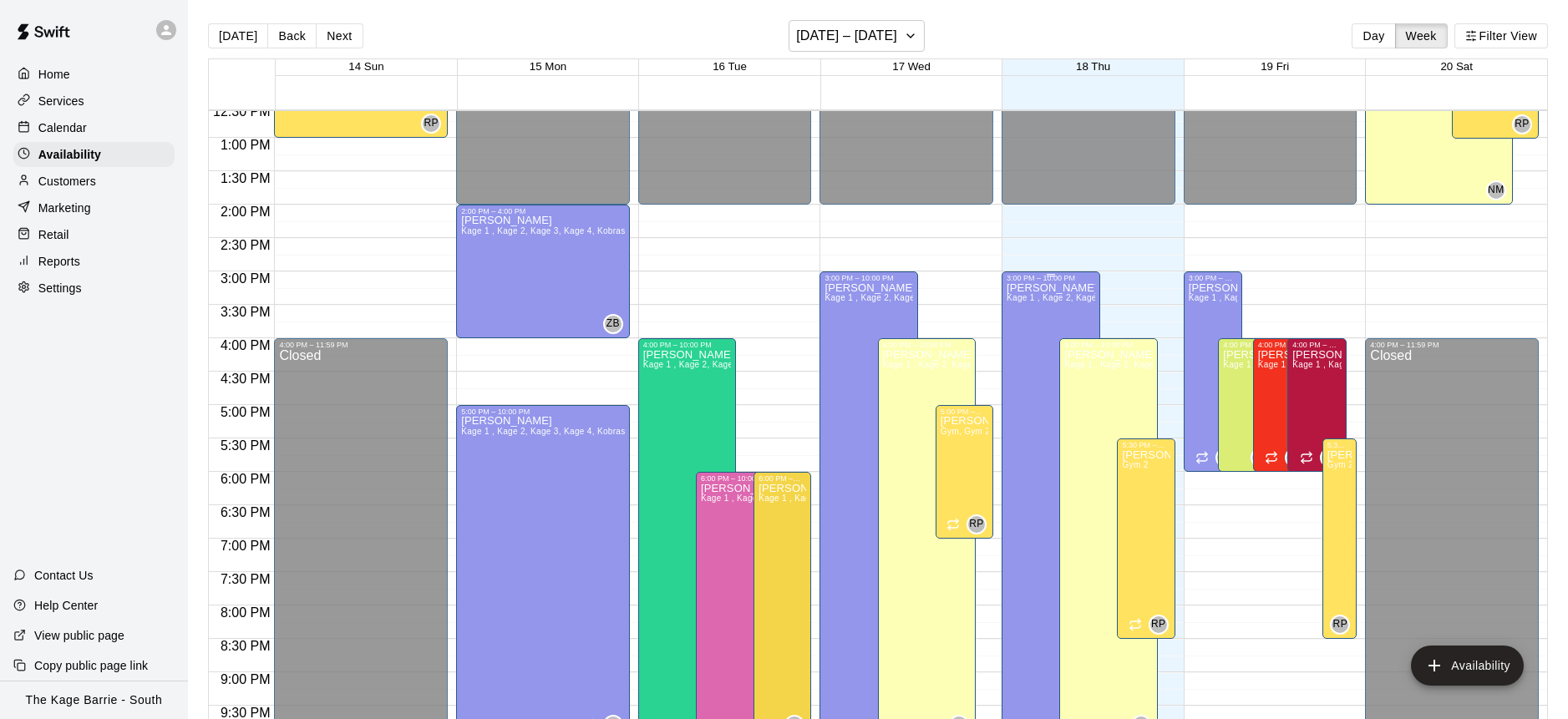
click at [1026, 412] on div "Zach Biery Kage 1 , Kage 2, Kage 3, Kage 4, Kobras Den, Open Area, STAFF SCHEDU…" at bounding box center [1051, 641] width 89 height 719
drag, startPoint x: 1130, startPoint y: 296, endPoint x: 1110, endPoint y: 297, distance: 20.0
click at [1130, 296] on div at bounding box center [784, 359] width 1568 height 719
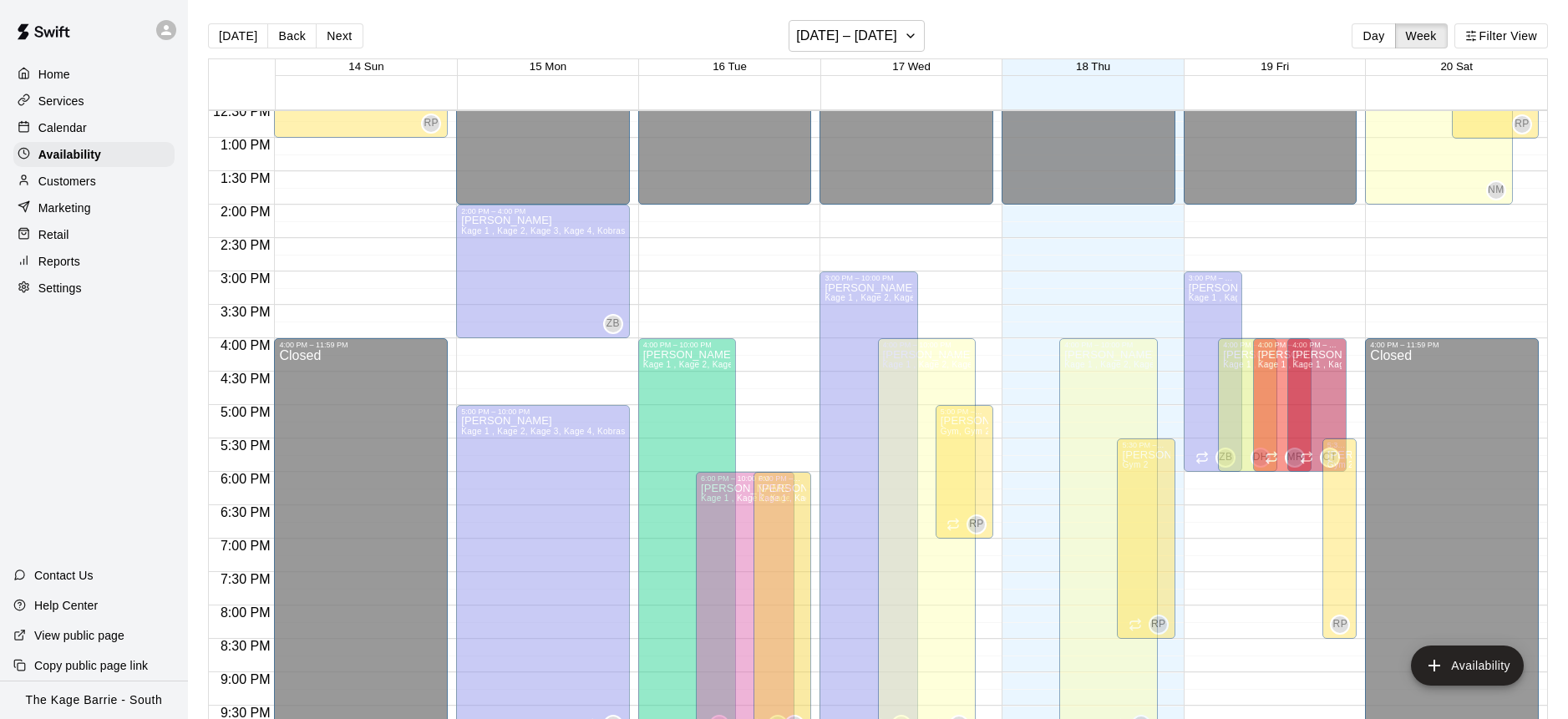
scroll to position [841, 0]
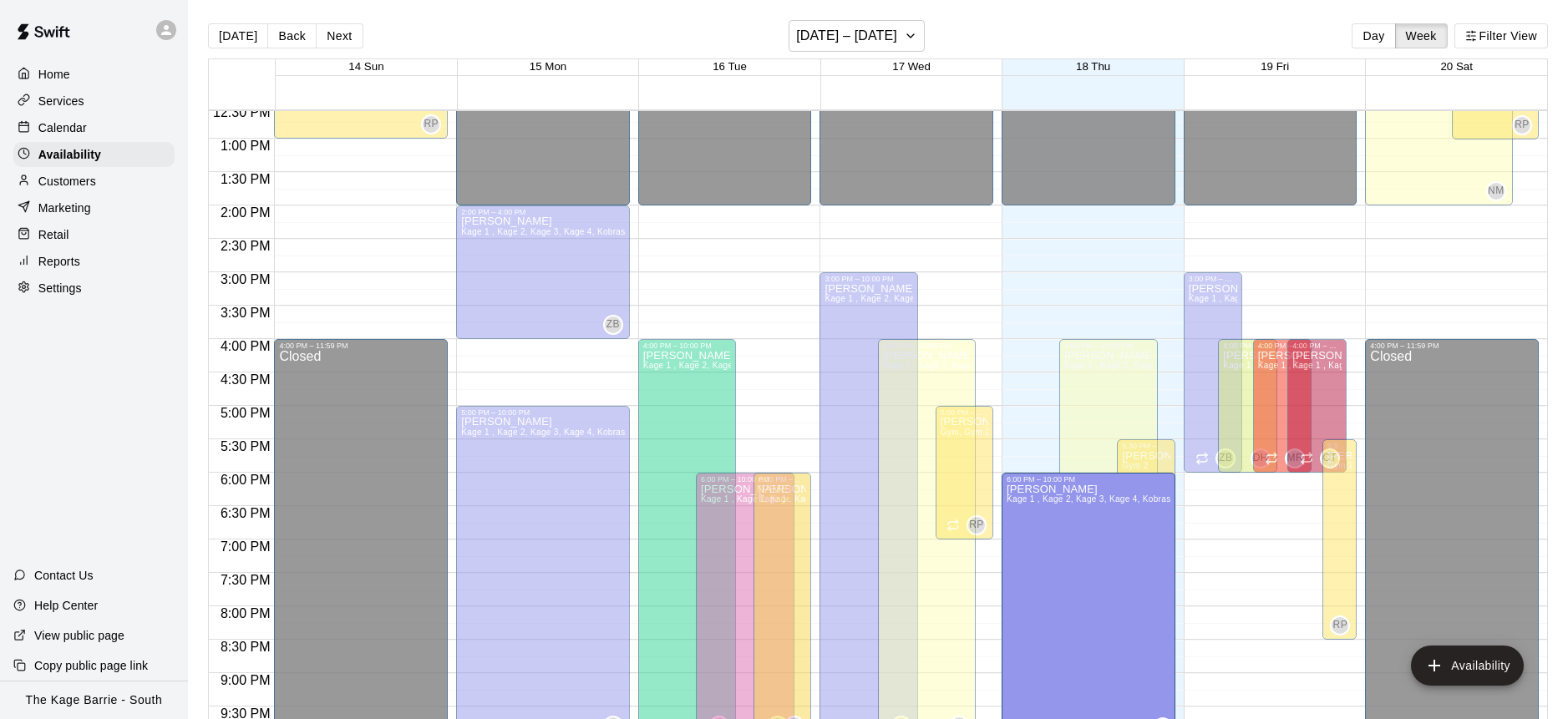
drag, startPoint x: 1050, startPoint y: 282, endPoint x: 1055, endPoint y: 484, distance: 202.1
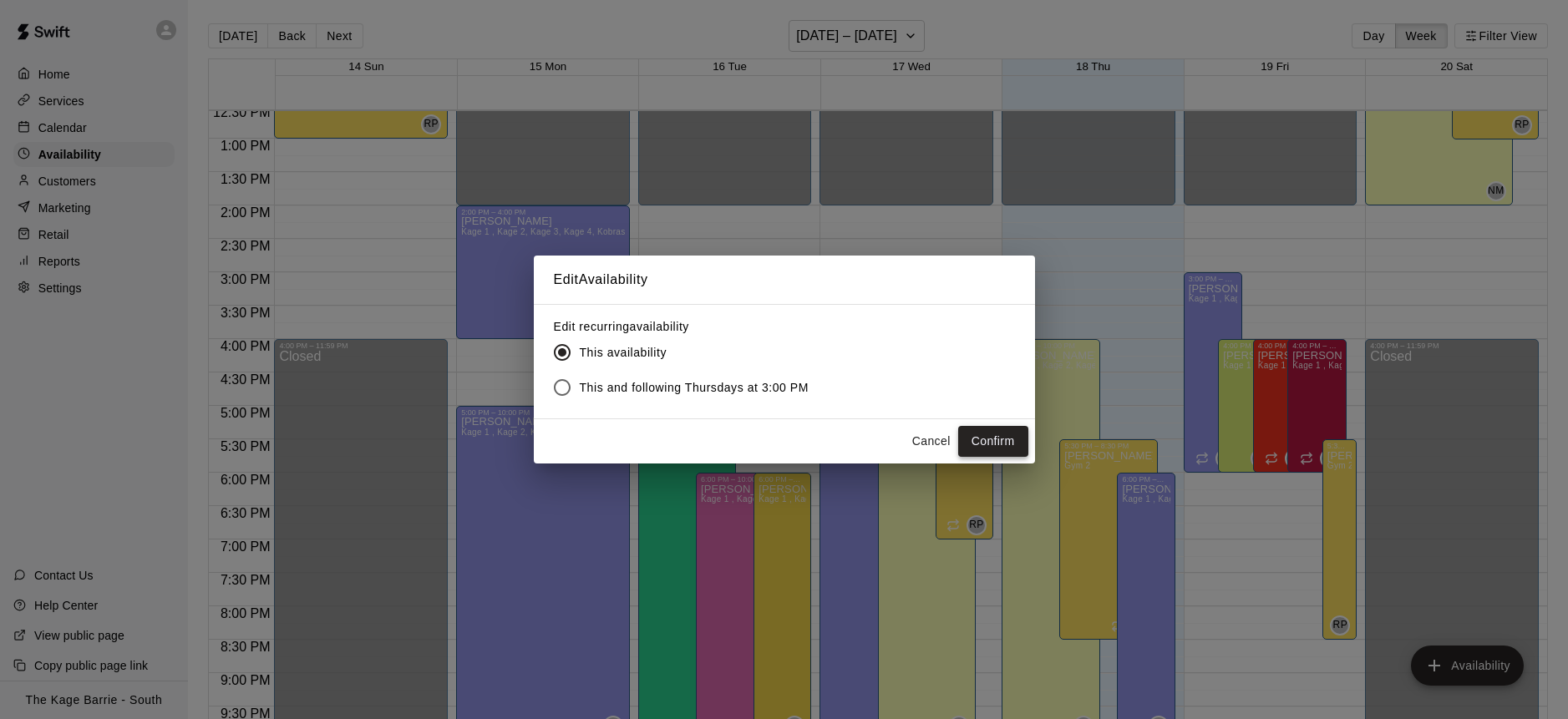
click at [1011, 437] on button "Confirm" at bounding box center [993, 442] width 70 height 31
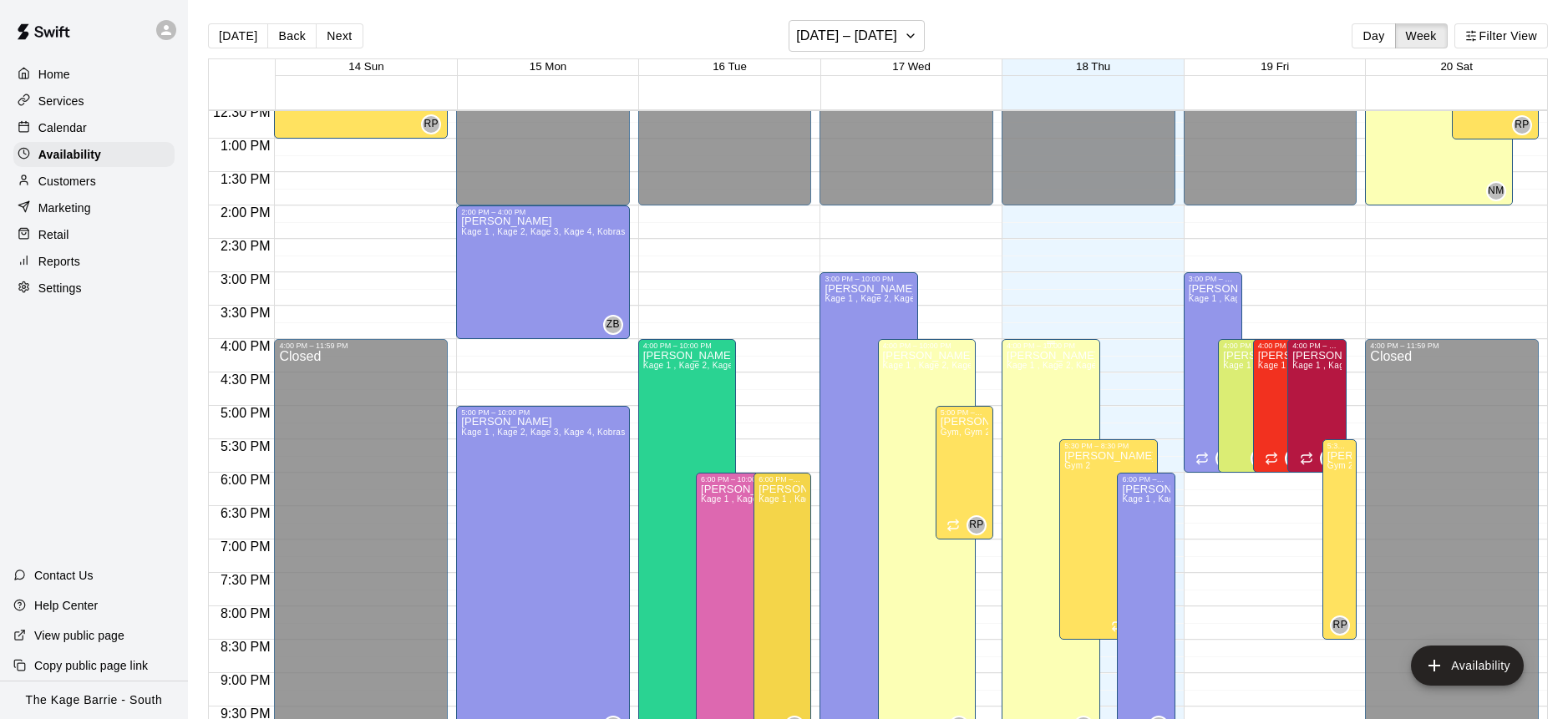
click at [1033, 412] on div "Nolan Machibroda Kage 1 , Kage 2, Kage 3, Kage 4, Kobras Den, Open Area, STAFF …" at bounding box center [1051, 709] width 89 height 719
click at [1033, 406] on icon "delete" at bounding box center [1023, 407] width 20 height 20
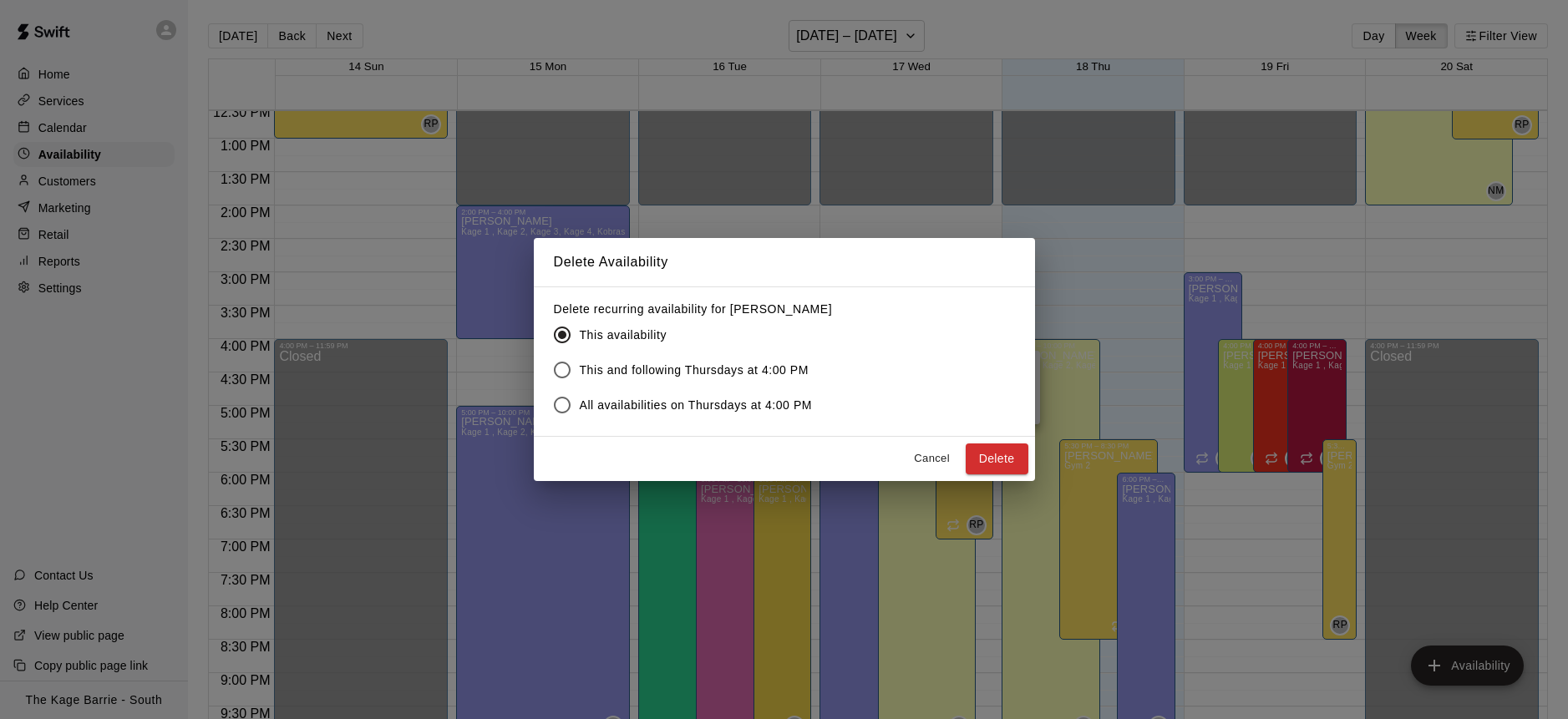
click at [635, 370] on span "This and following Thursdays at 4:00 PM" at bounding box center [694, 371] width 230 height 17
click at [1003, 459] on button "Delete" at bounding box center [996, 459] width 63 height 31
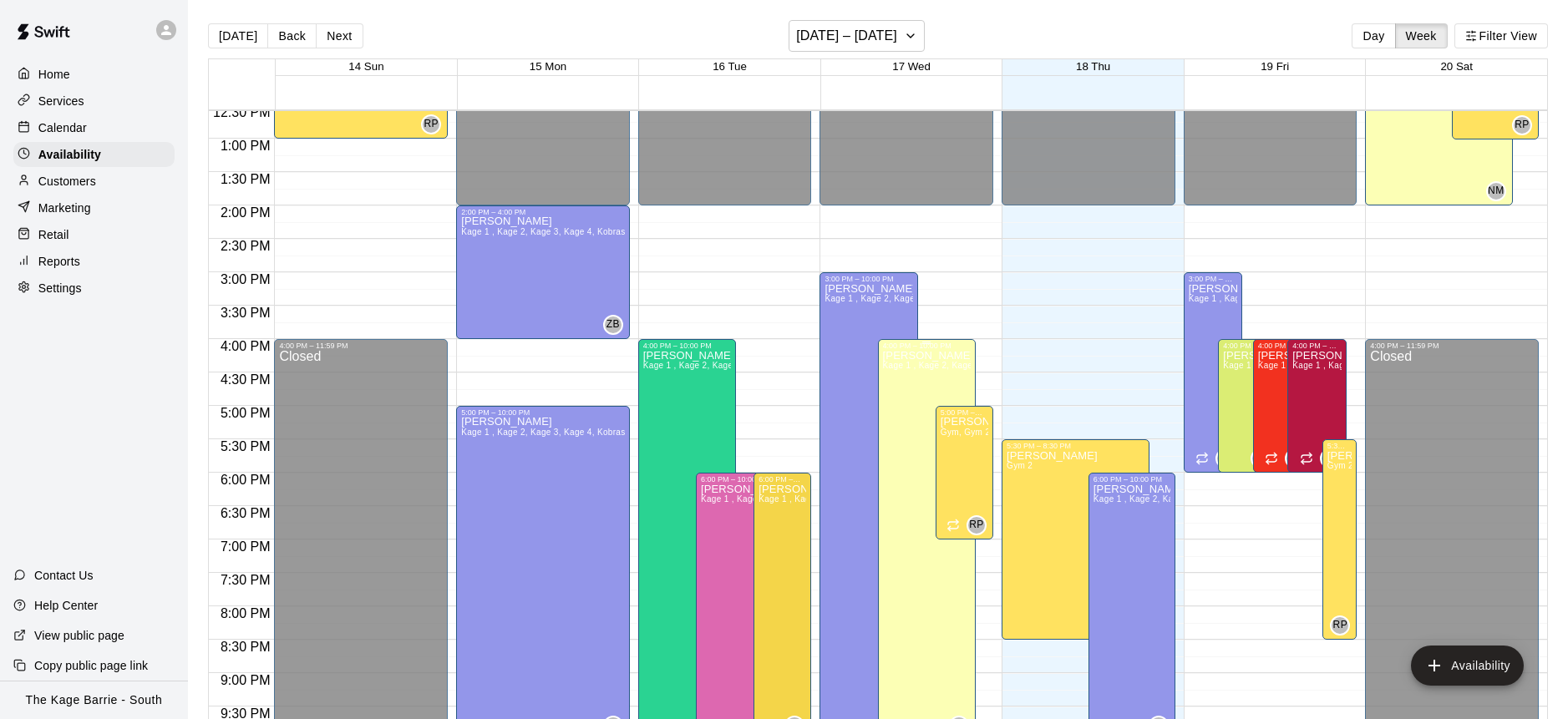
click at [903, 432] on div "Nolan Machibroda Kage 1 , Kage 2, Kage 3, Kage 4, Kobras Den, Open Area, STAFF …" at bounding box center [927, 709] width 89 height 719
click at [904, 419] on button "delete" at bounding box center [899, 407] width 34 height 34
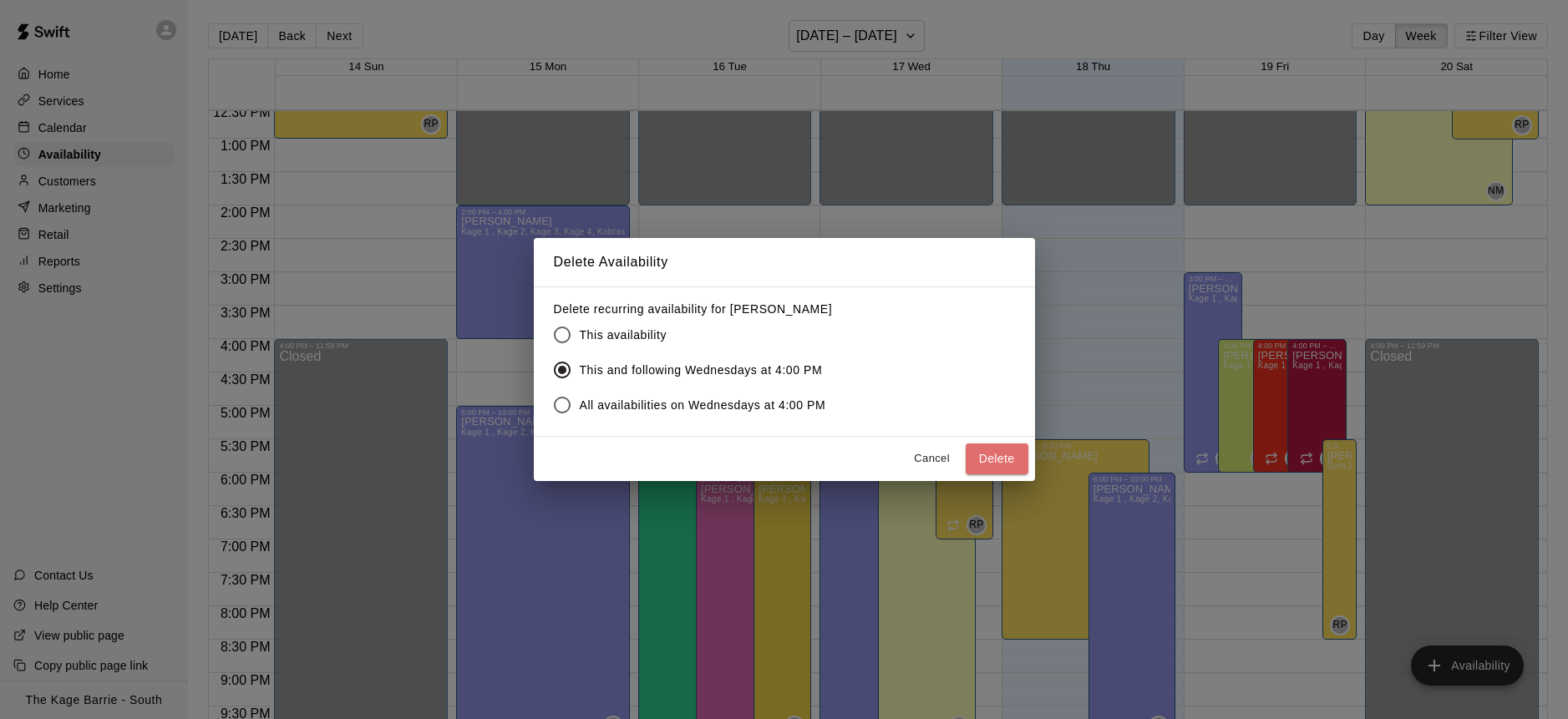
click at [1004, 461] on button "Delete" at bounding box center [996, 459] width 63 height 31
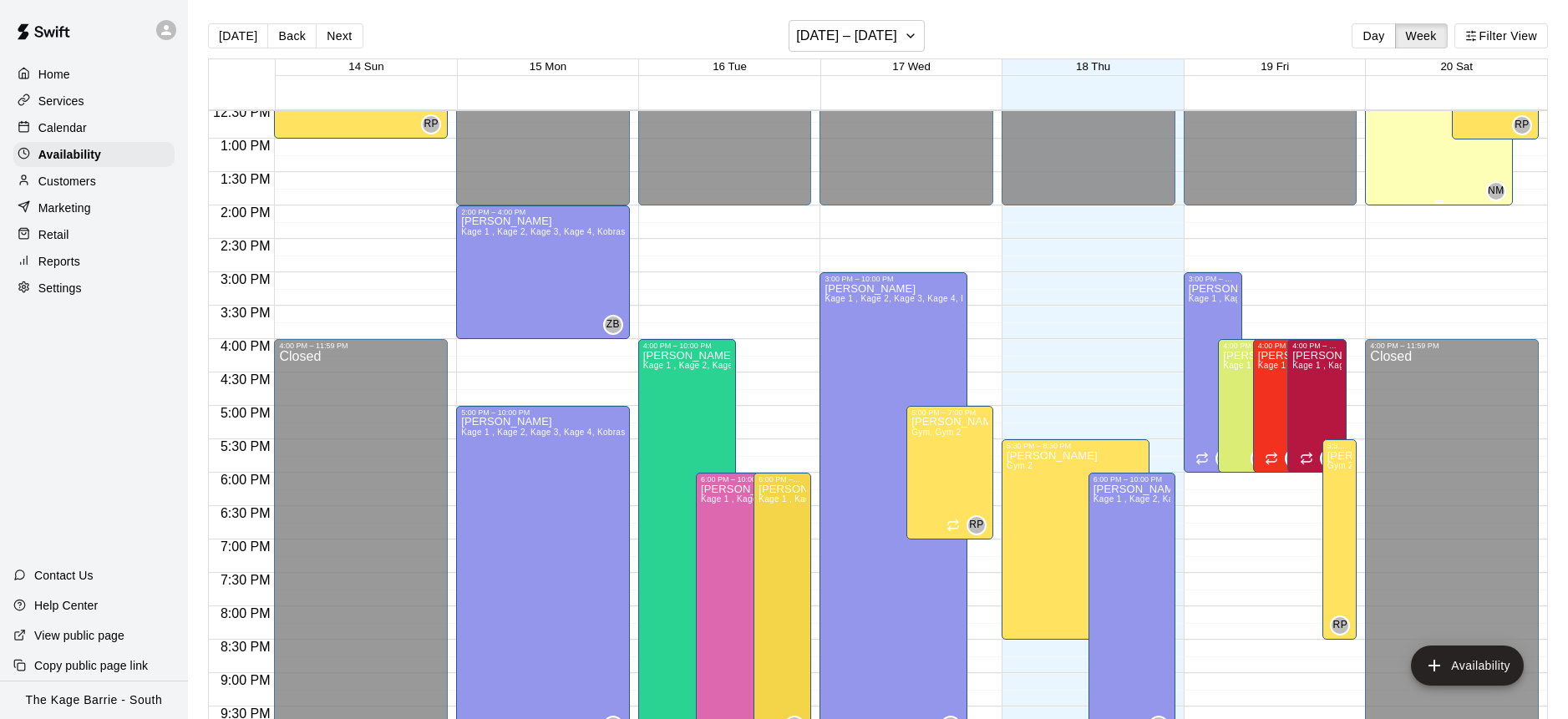
click at [1416, 175] on div "Nolan Machibroda Kage 1 , Kage 2, Kage 3, Kage 4, Kobras Den, Open Area, STAFF …" at bounding box center [1439, 308] width 137 height 719
click at [1390, 66] on icon "delete" at bounding box center [1387, 70] width 12 height 15
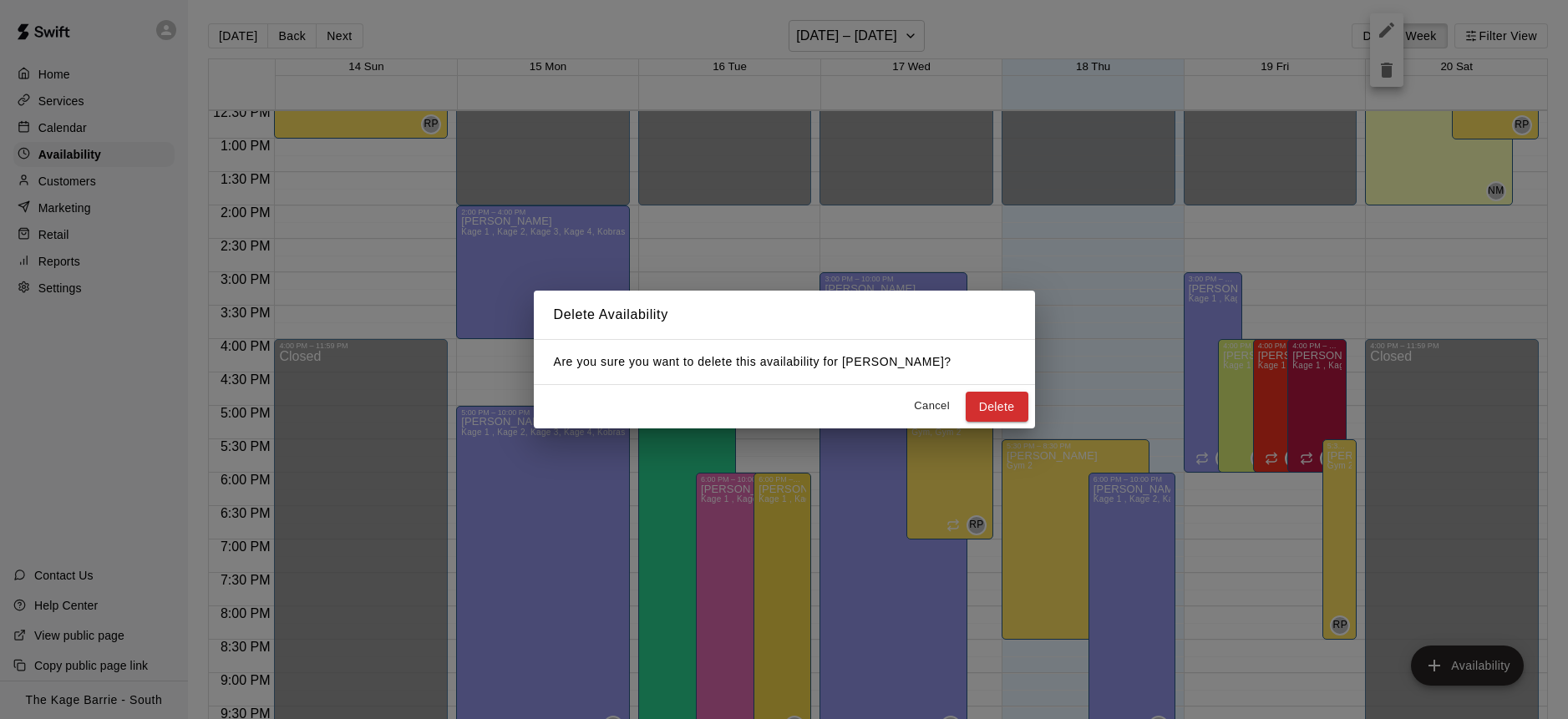
click at [999, 401] on button "Delete" at bounding box center [996, 407] width 63 height 31
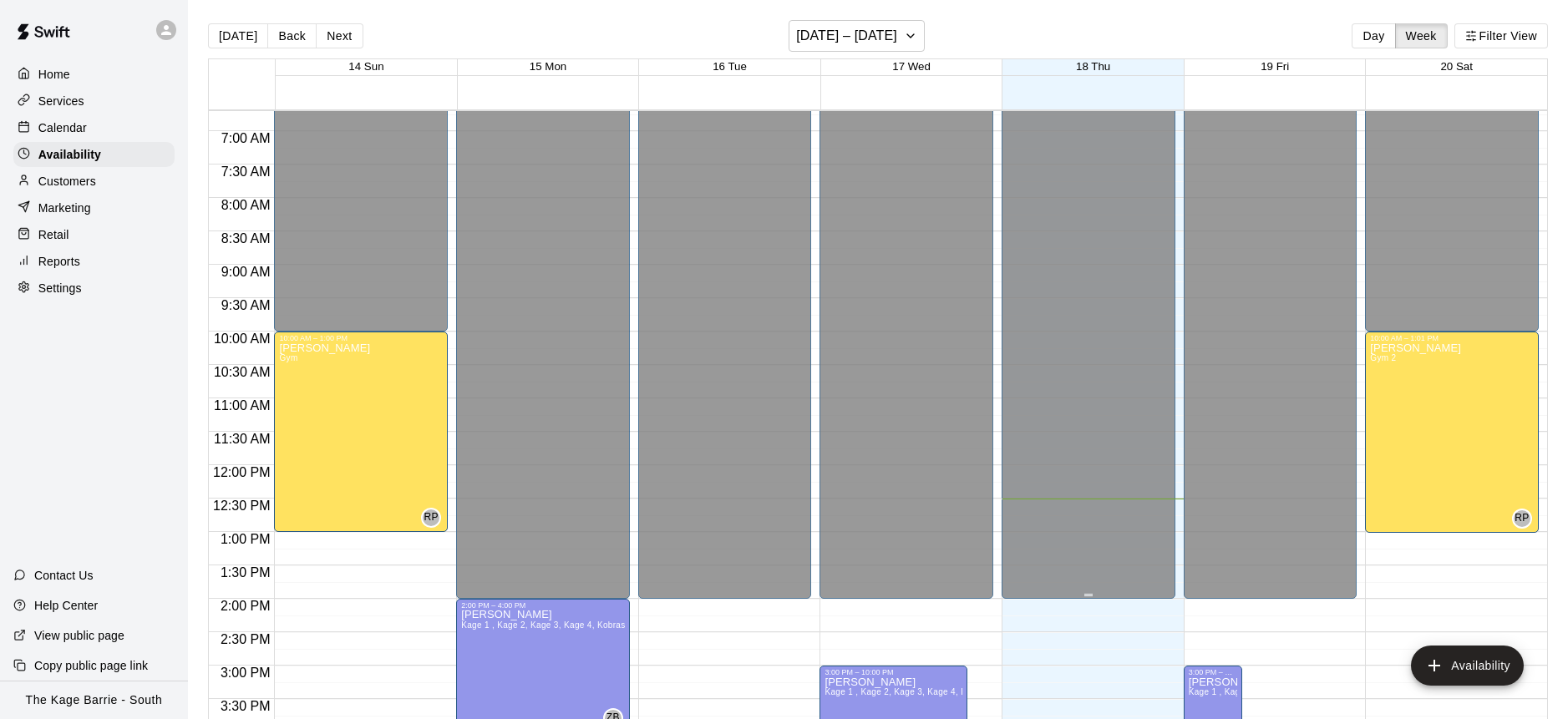
scroll to position [427, 0]
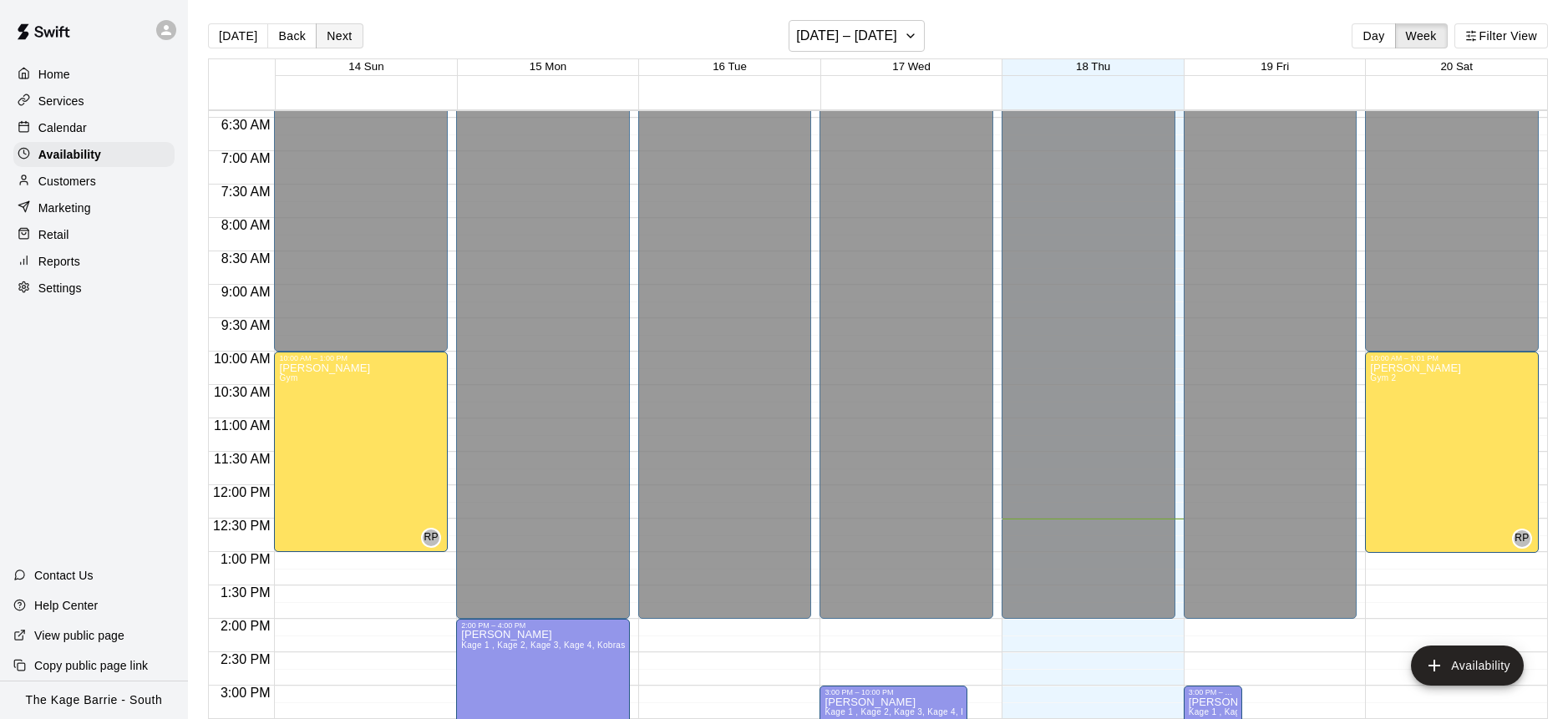
click at [336, 37] on button "Next" at bounding box center [339, 36] width 47 height 25
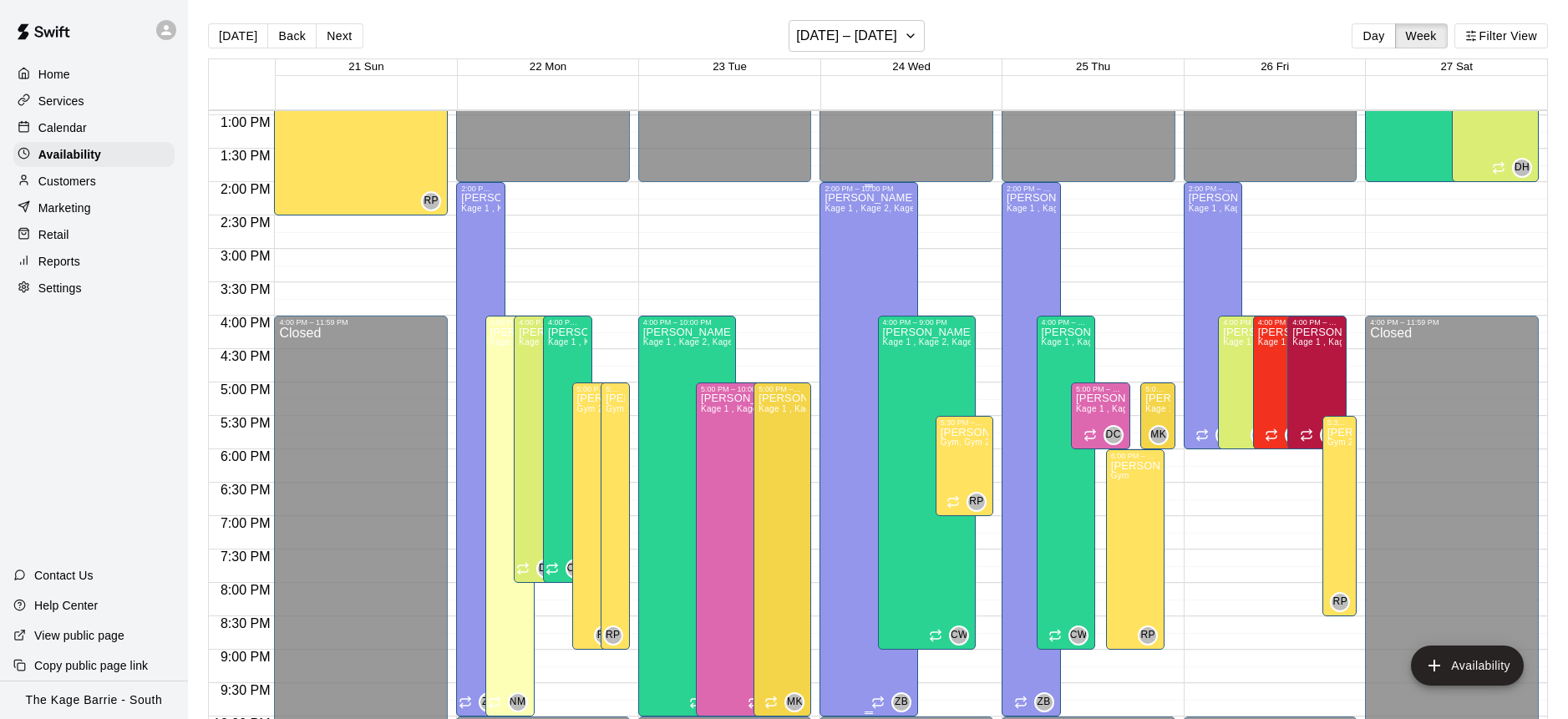
scroll to position [878, 0]
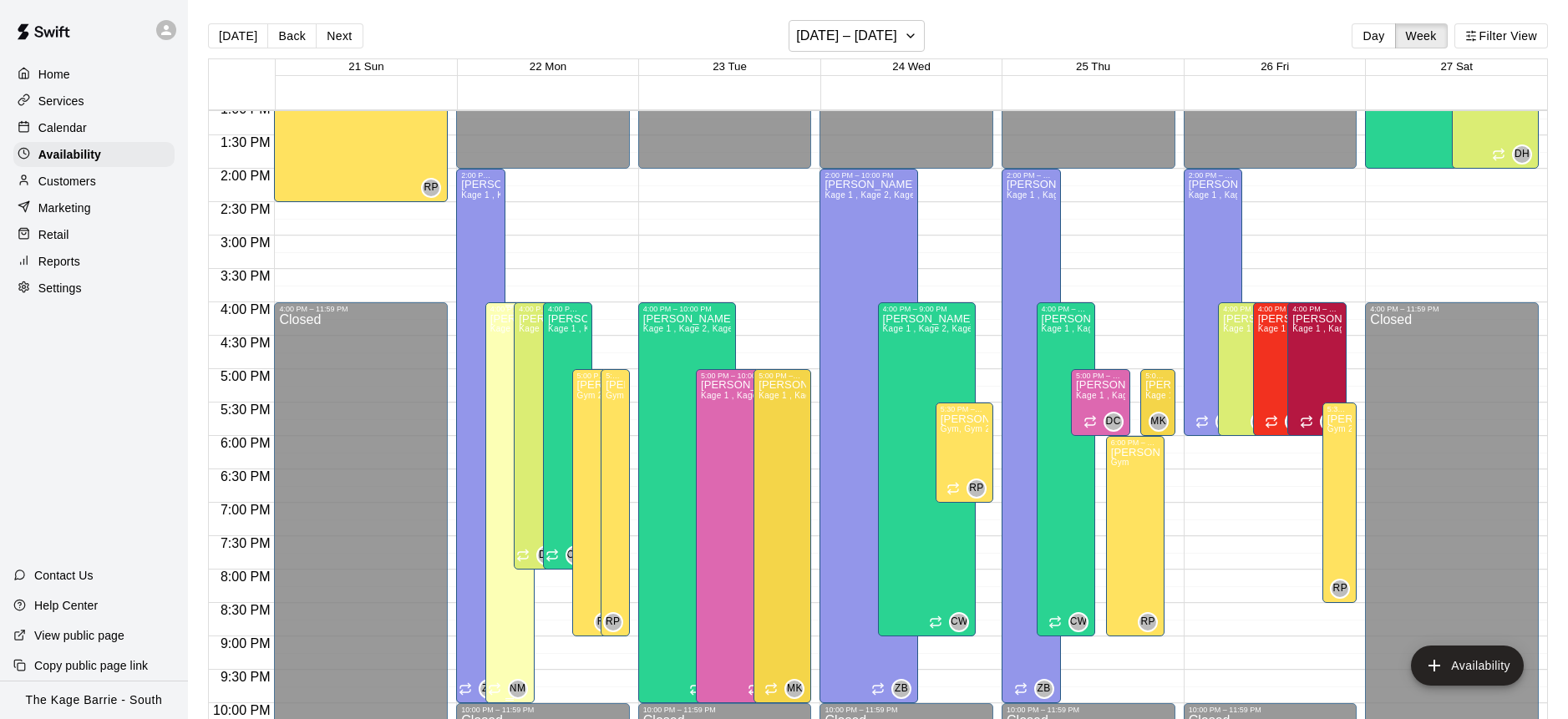
click at [501, 362] on div "Nolan Machibroda Kage 1 , Kage 2, Kage 3, Kage 4, Kobras Den, Open Area, STAFF …" at bounding box center [510, 673] width 39 height 719
click at [504, 366] on icon "delete" at bounding box center [506, 371] width 20 height 20
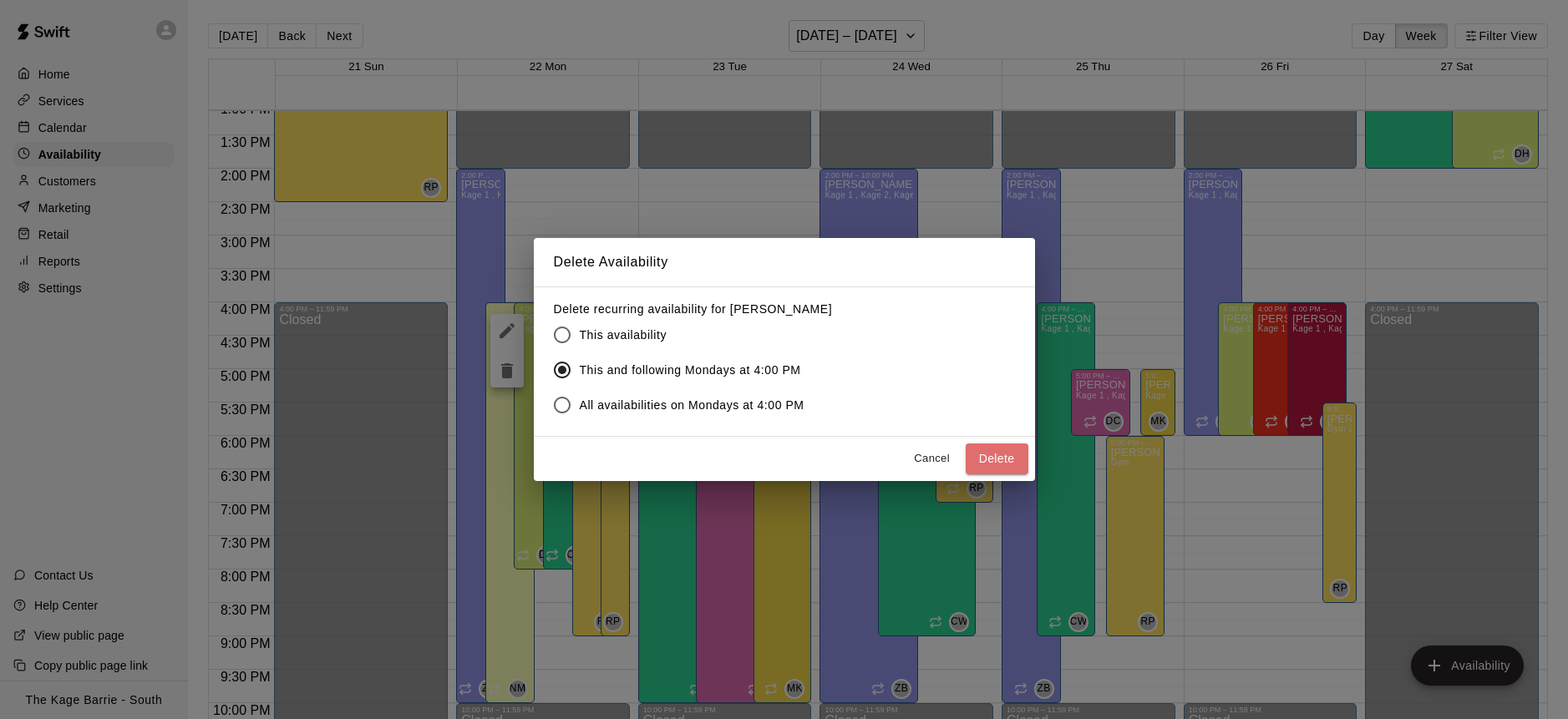
drag, startPoint x: 1001, startPoint y: 462, endPoint x: 978, endPoint y: 457, distance: 23.5
click at [998, 462] on button "Delete" at bounding box center [996, 459] width 63 height 31
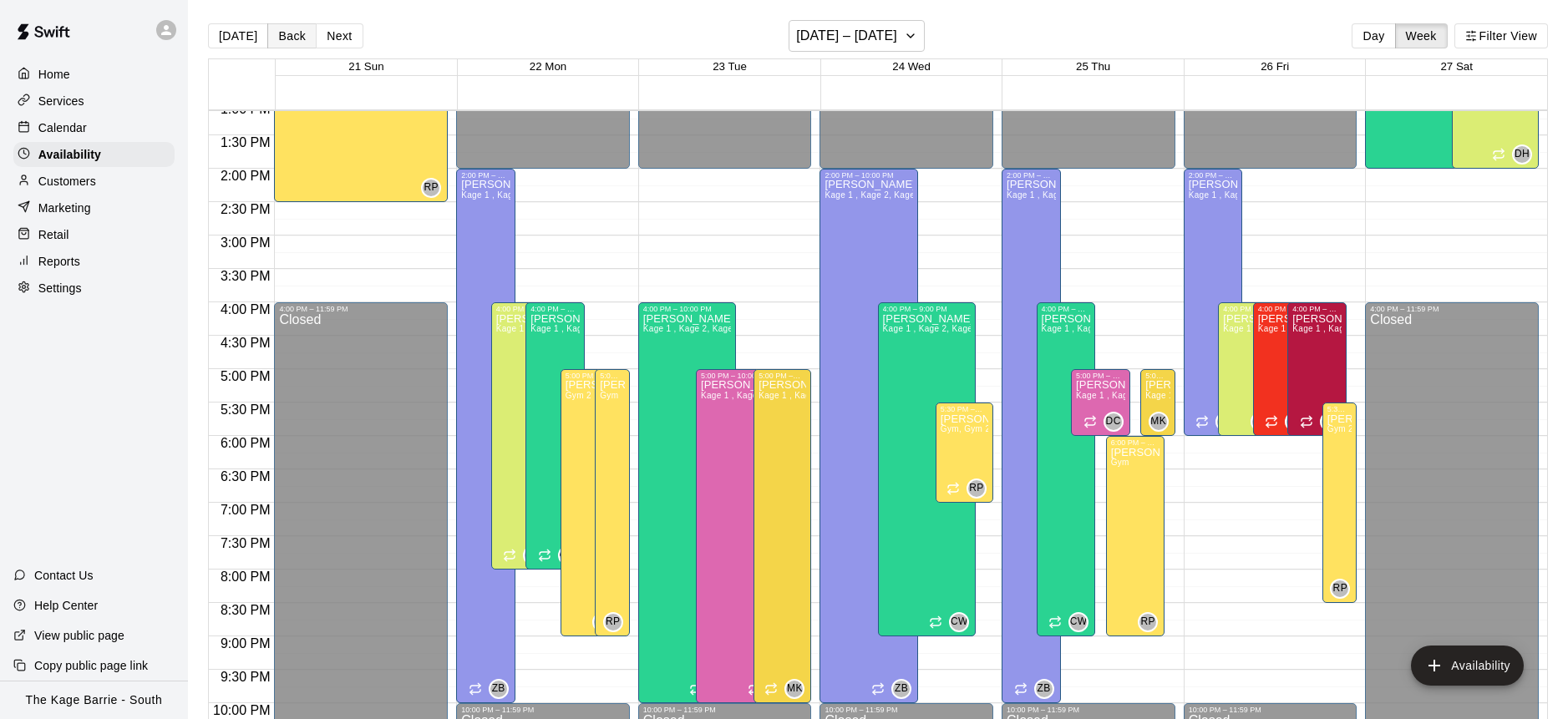
click at [282, 35] on button "Back" at bounding box center [292, 36] width 49 height 25
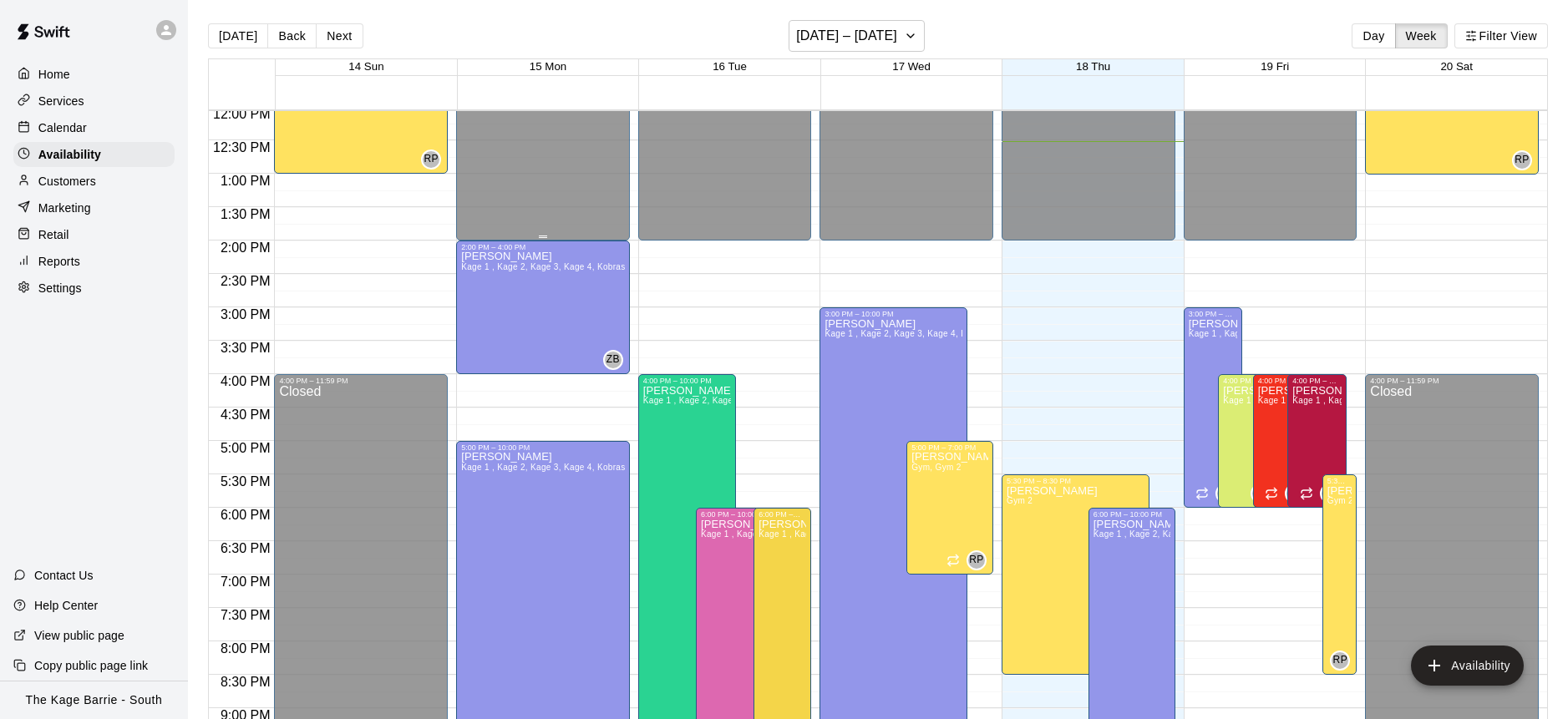
scroll to position [788, 0]
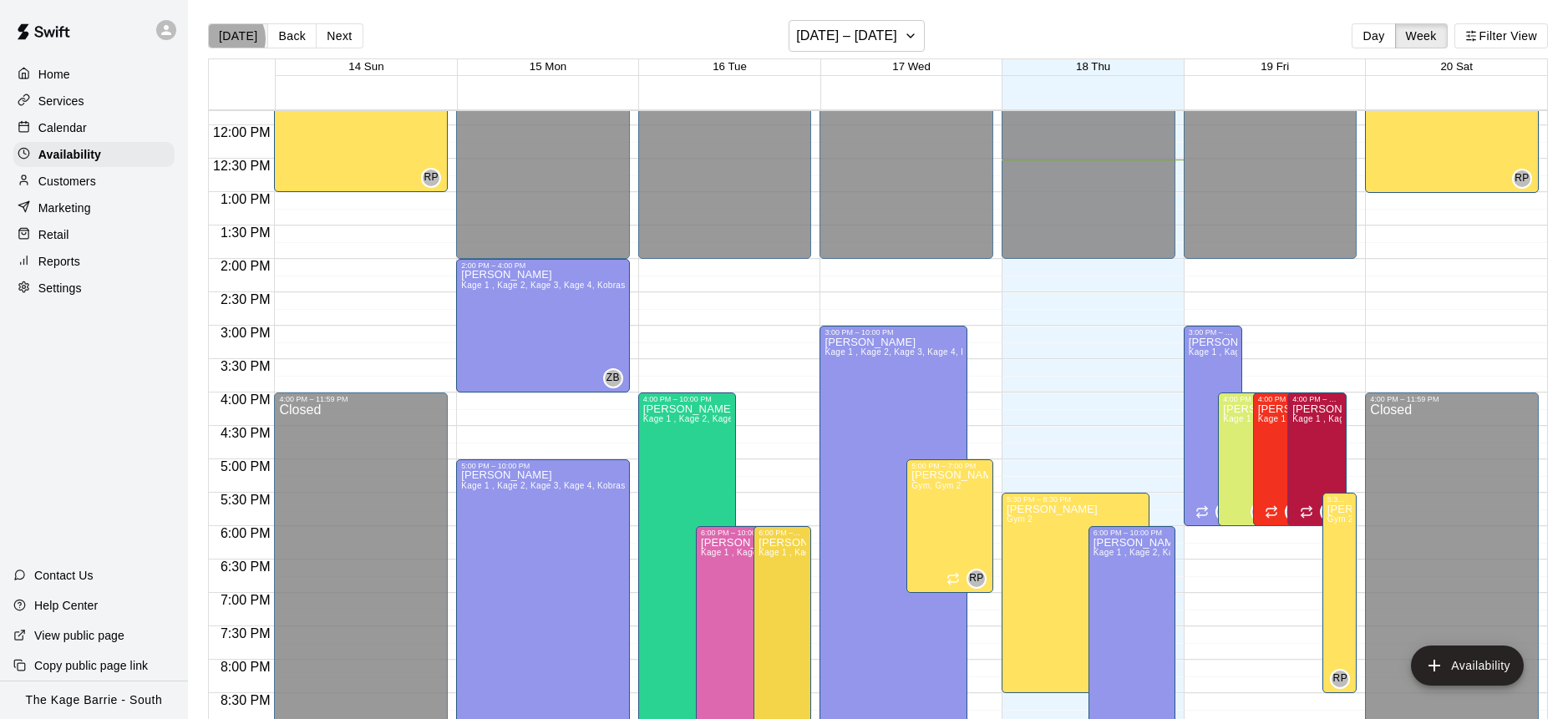
click at [228, 39] on button "[DATE]" at bounding box center [238, 36] width 60 height 25
click at [93, 134] on div "Calendar" at bounding box center [94, 128] width 162 height 25
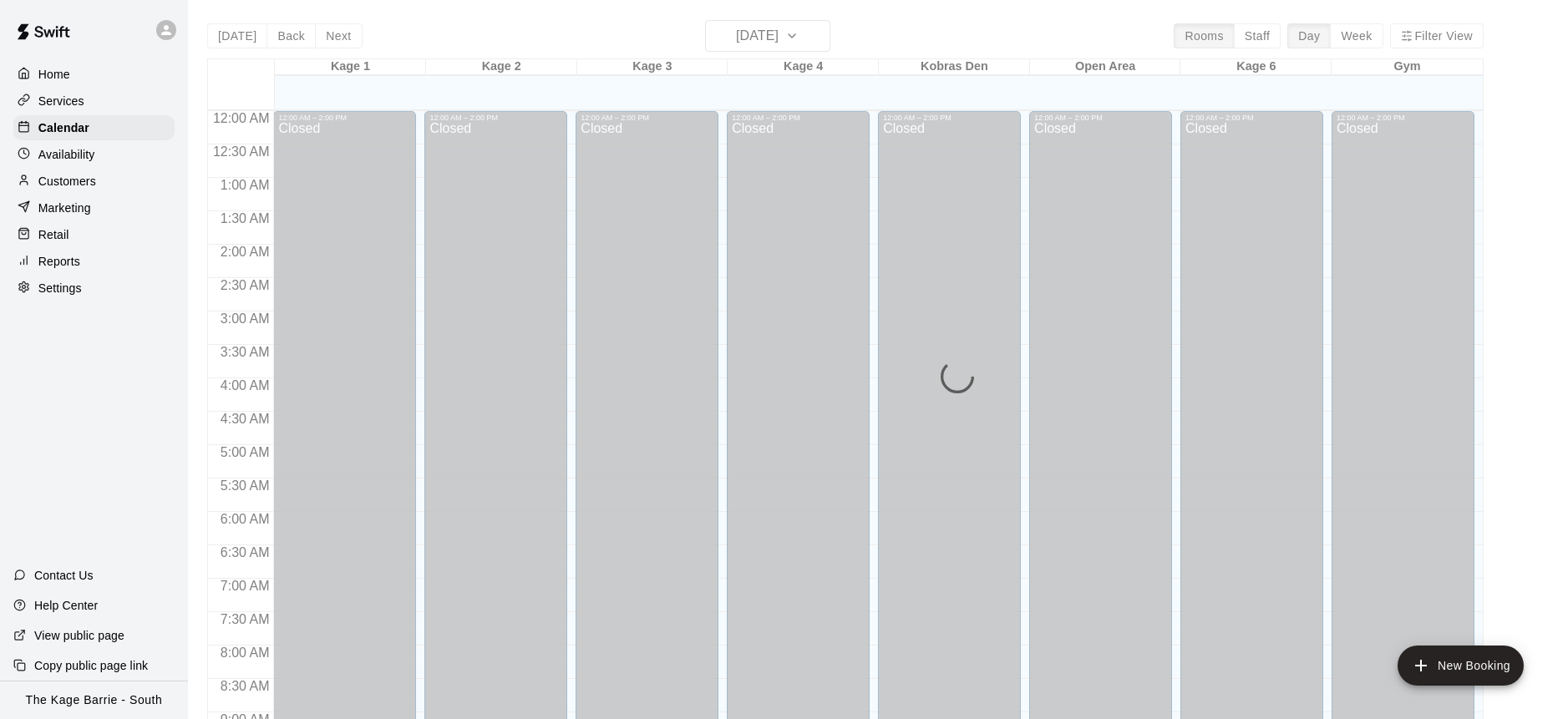
scroll to position [837, 0]
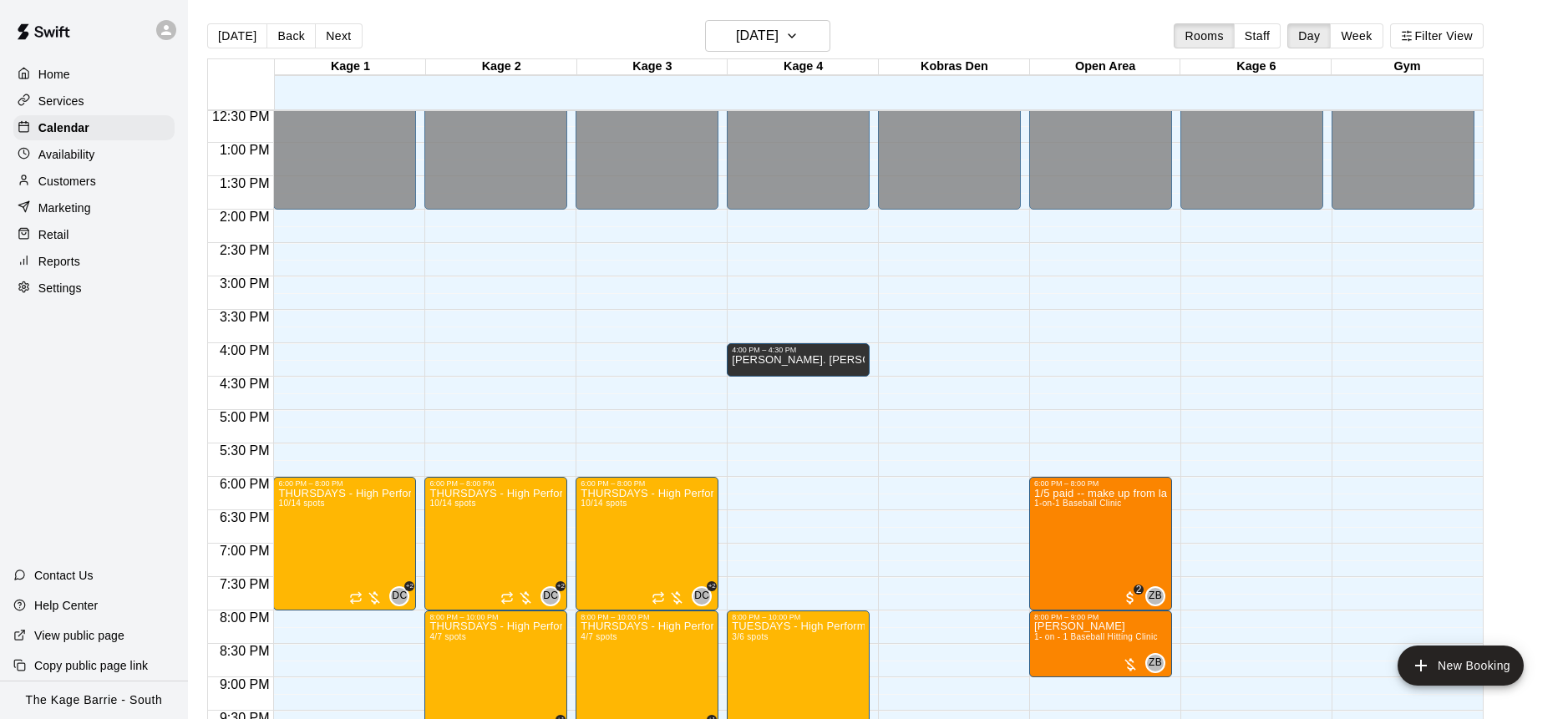
click at [92, 277] on div "Settings" at bounding box center [94, 288] width 162 height 25
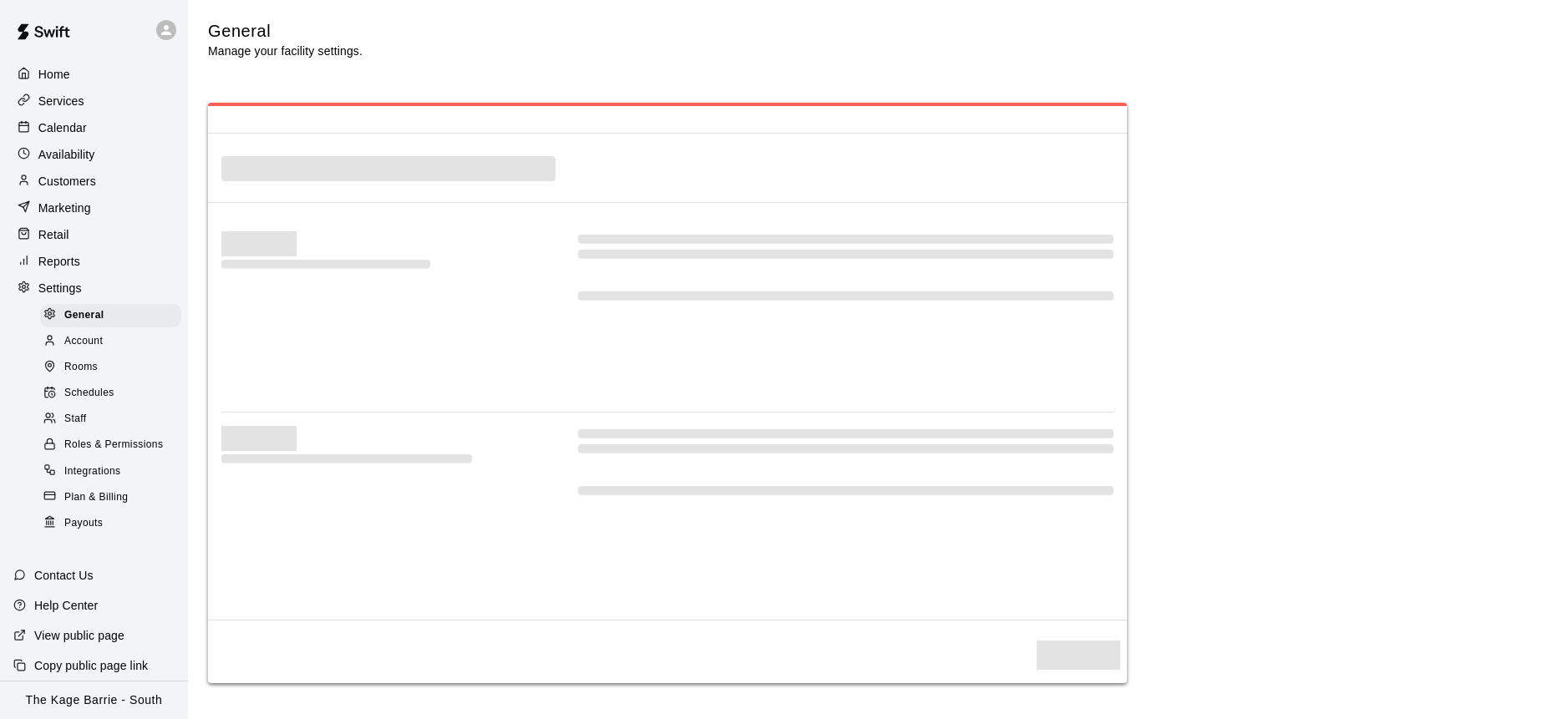
select select "**"
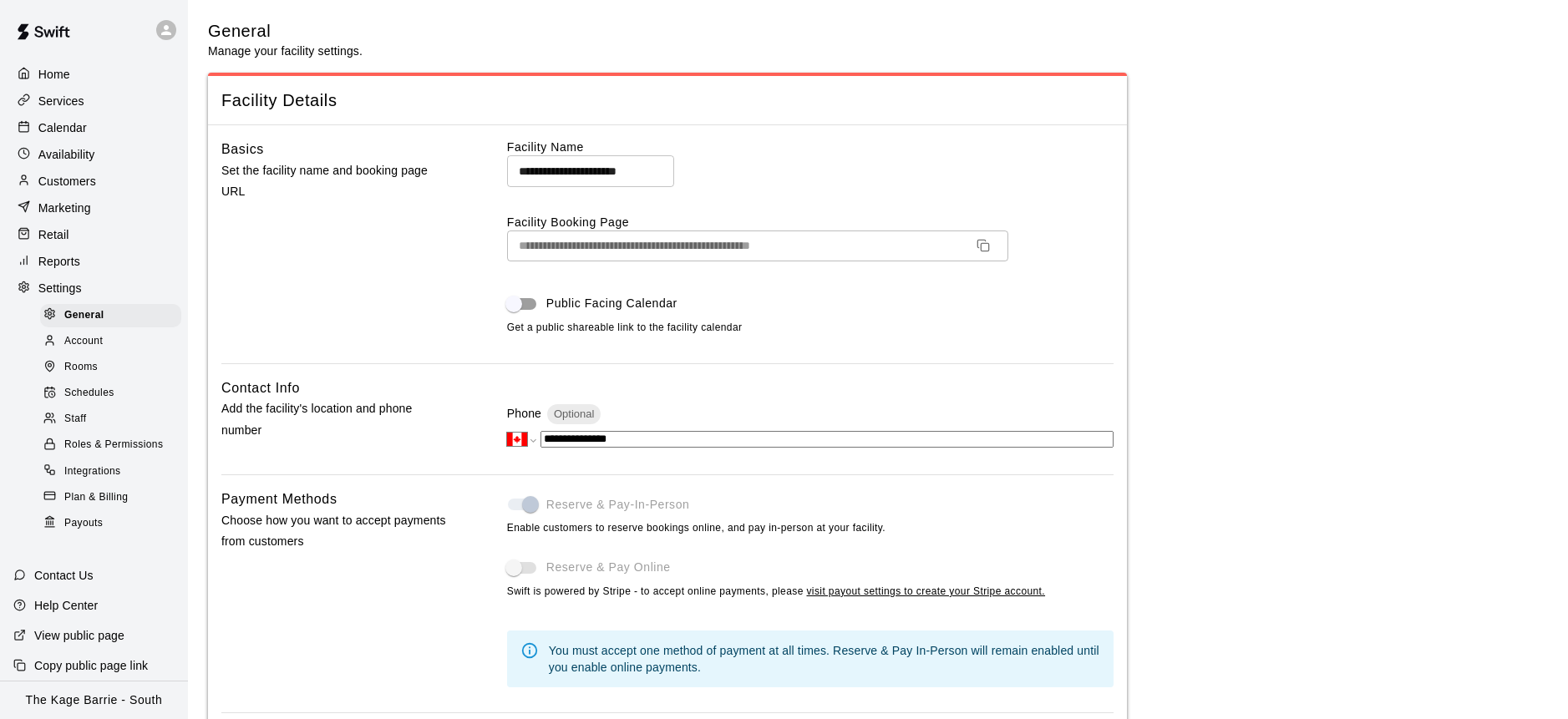
scroll to position [2997, 0]
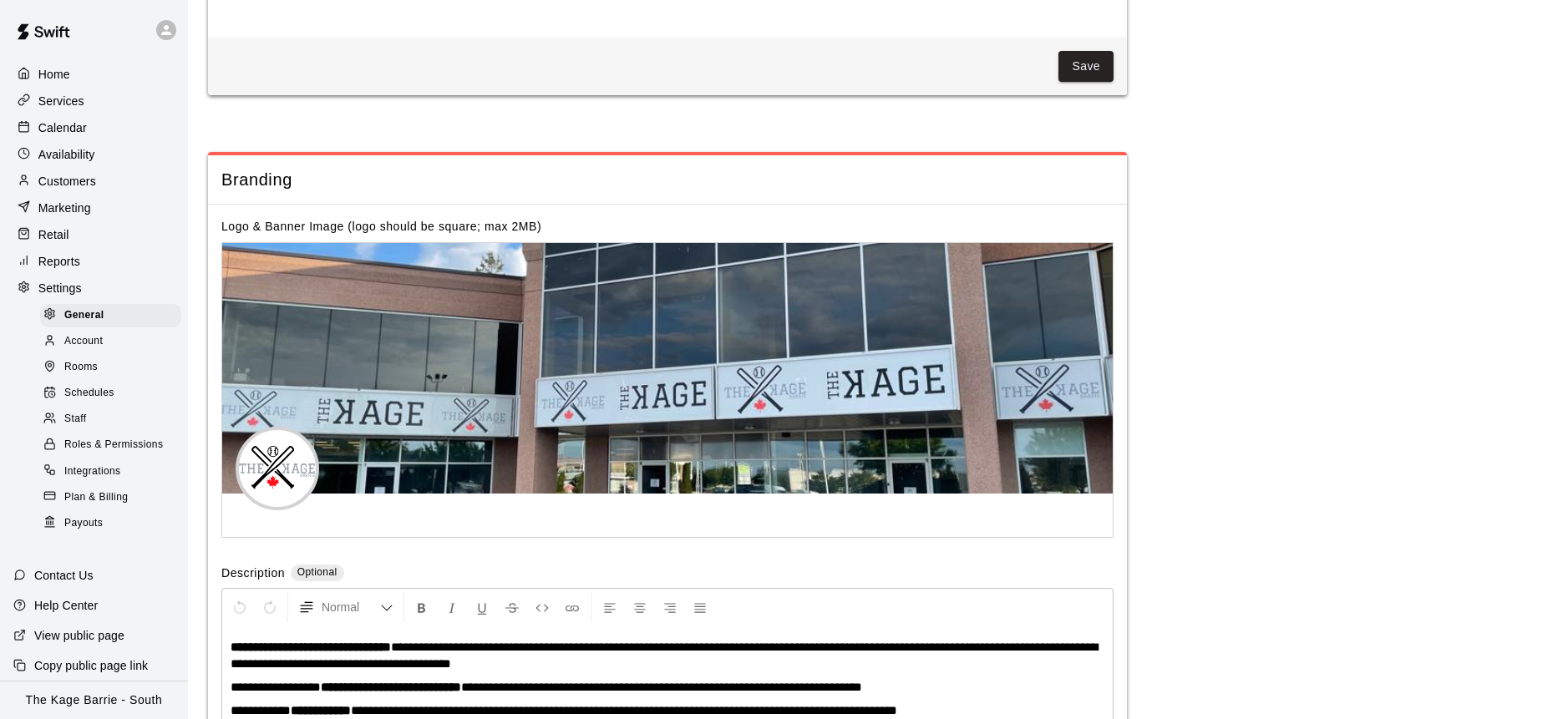
click at [90, 415] on div "Staff" at bounding box center [111, 420] width 141 height 23
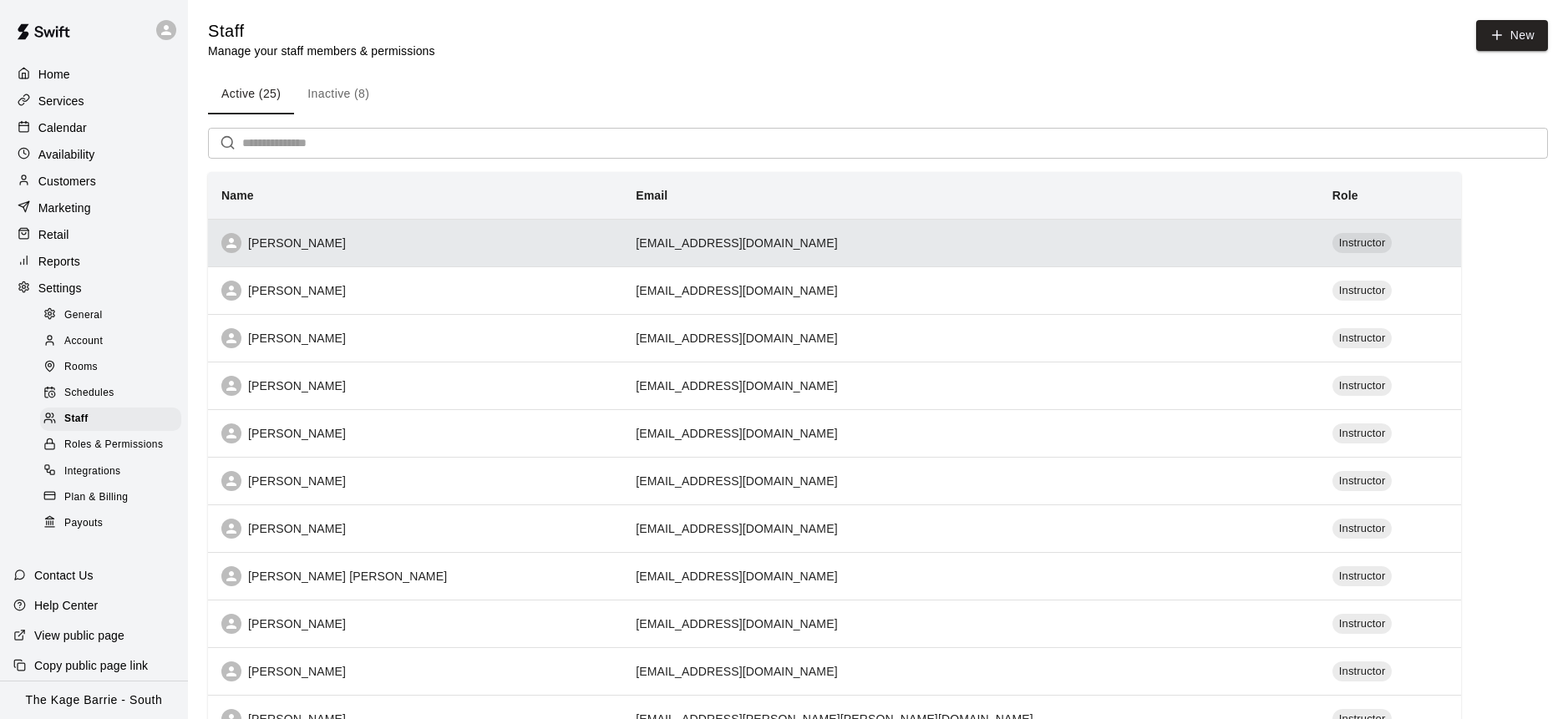
click at [561, 251] on div "Nolan Machibroda" at bounding box center [415, 243] width 388 height 20
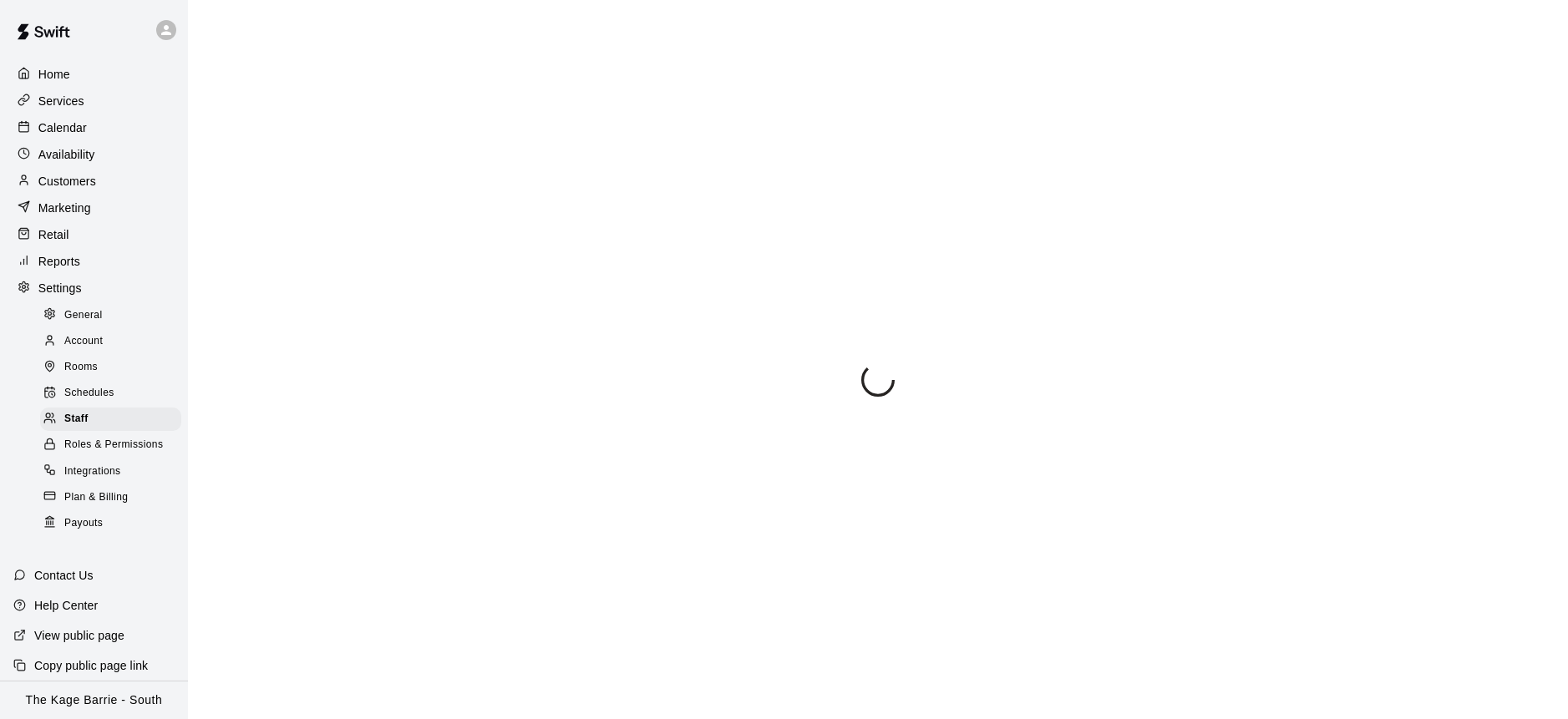
scroll to position [398, 0]
select select "**"
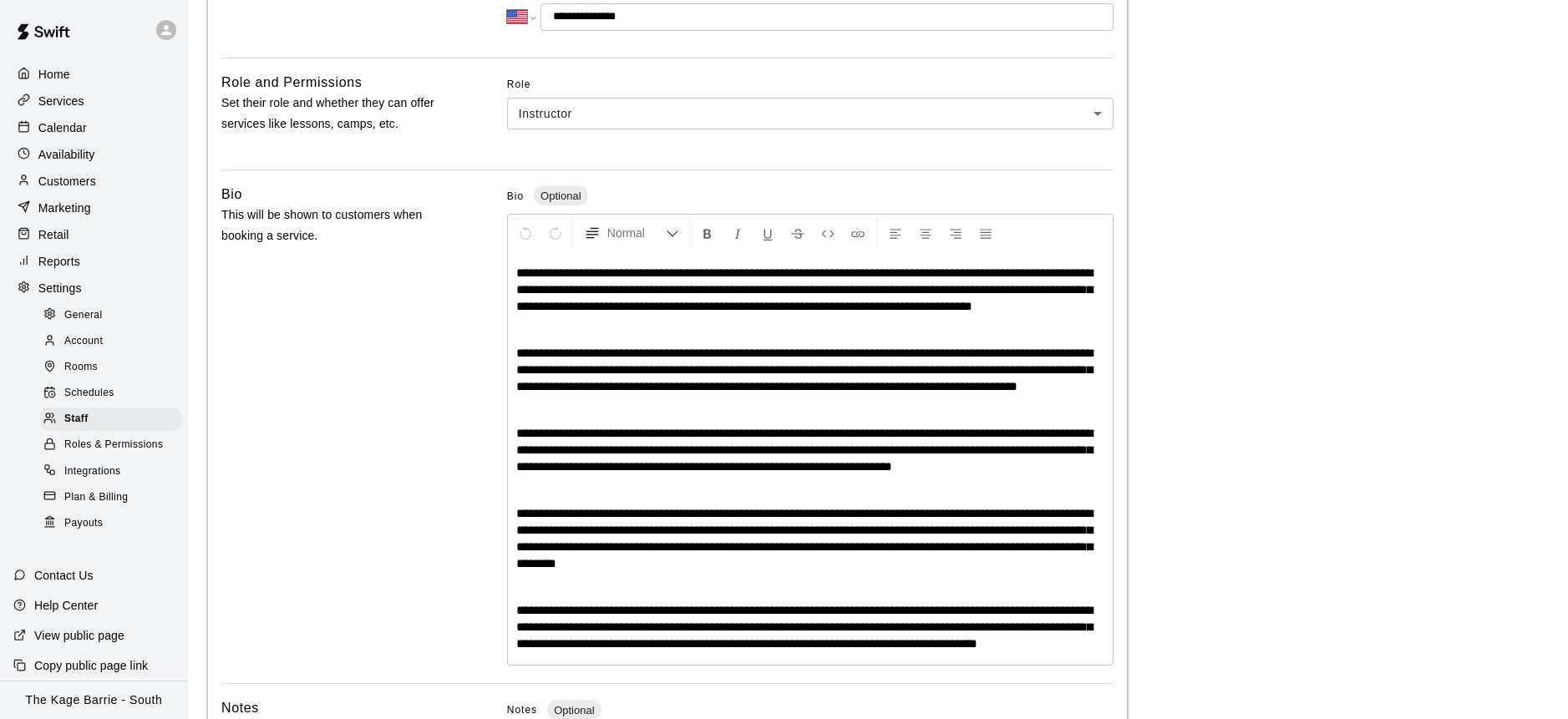
scroll to position [0, 0]
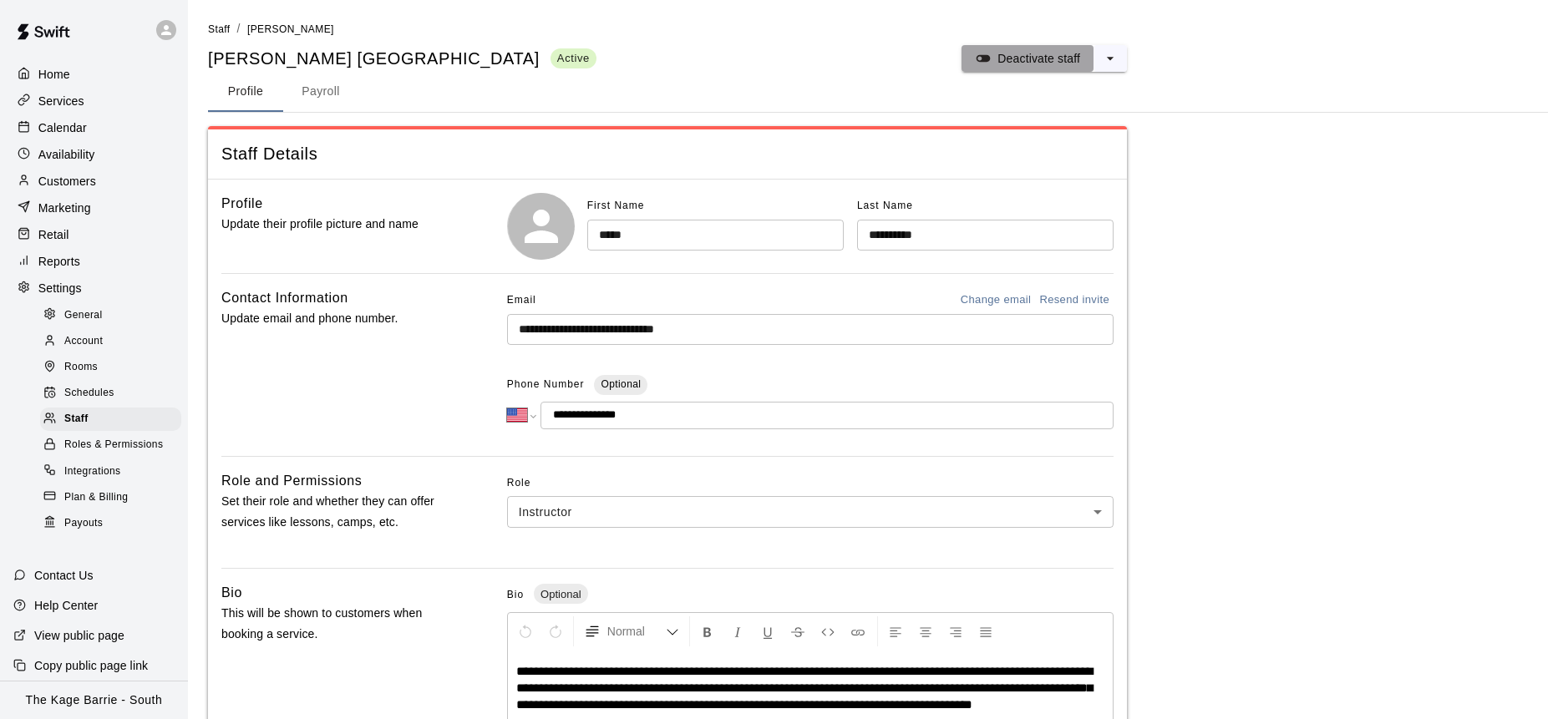
click at [1041, 65] on p "Deactivate staff" at bounding box center [1039, 58] width 83 height 16
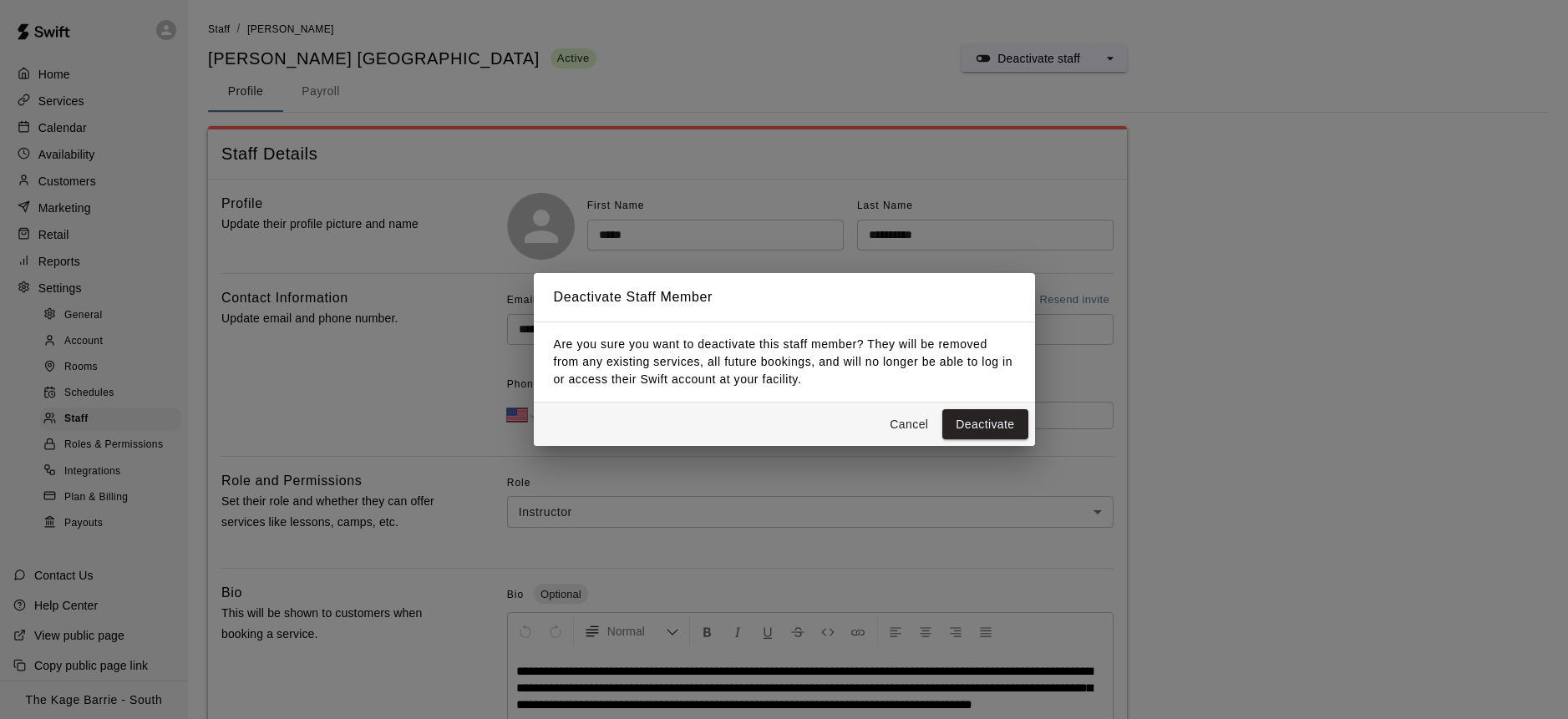
click at [991, 421] on button "Deactivate" at bounding box center [985, 424] width 86 height 31
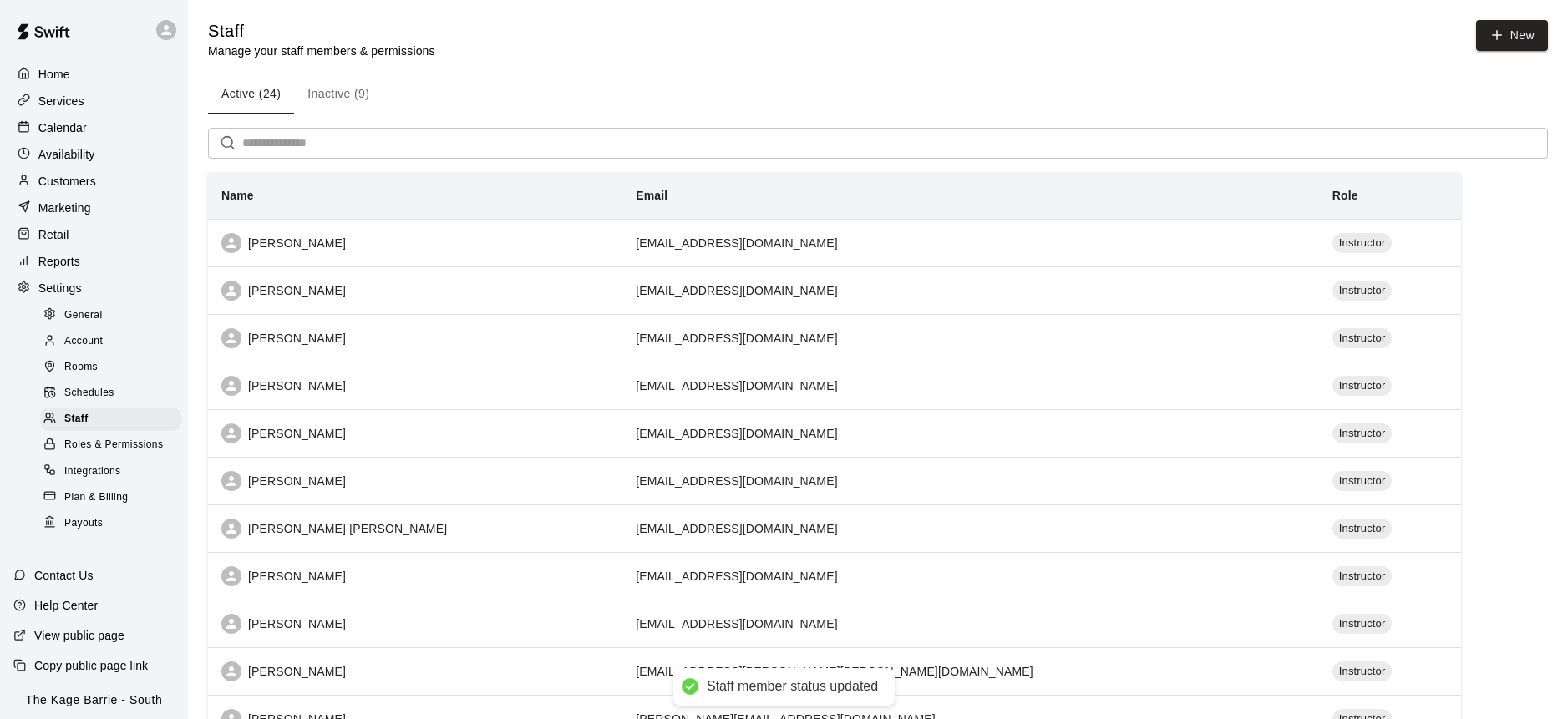
click at [101, 86] on div "Home Services Calendar Availability Customers Marketing Retail Reports Settings…" at bounding box center [93, 297] width 188 height 476
click at [92, 105] on div "Services" at bounding box center [94, 101] width 162 height 25
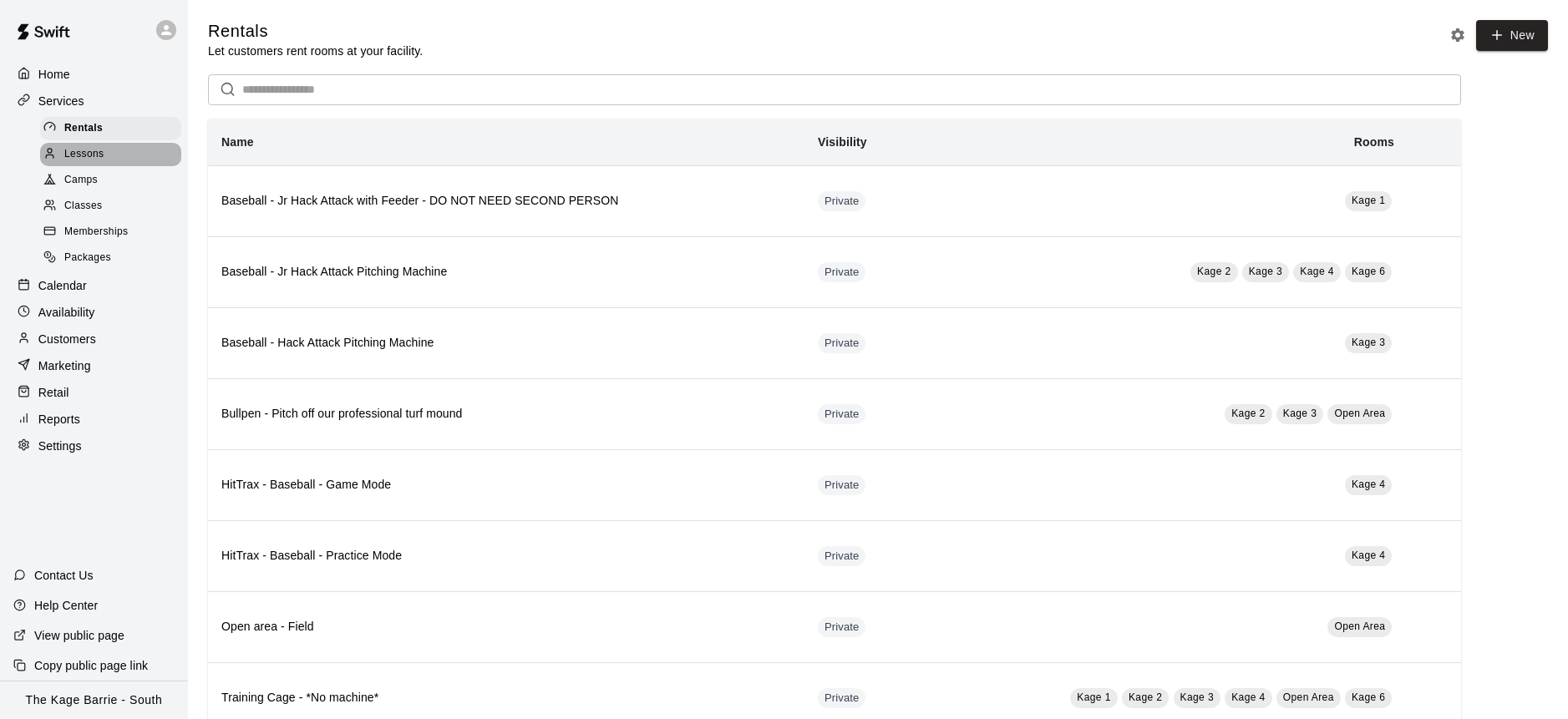
click at [112, 157] on div "Lessons" at bounding box center [111, 154] width 141 height 23
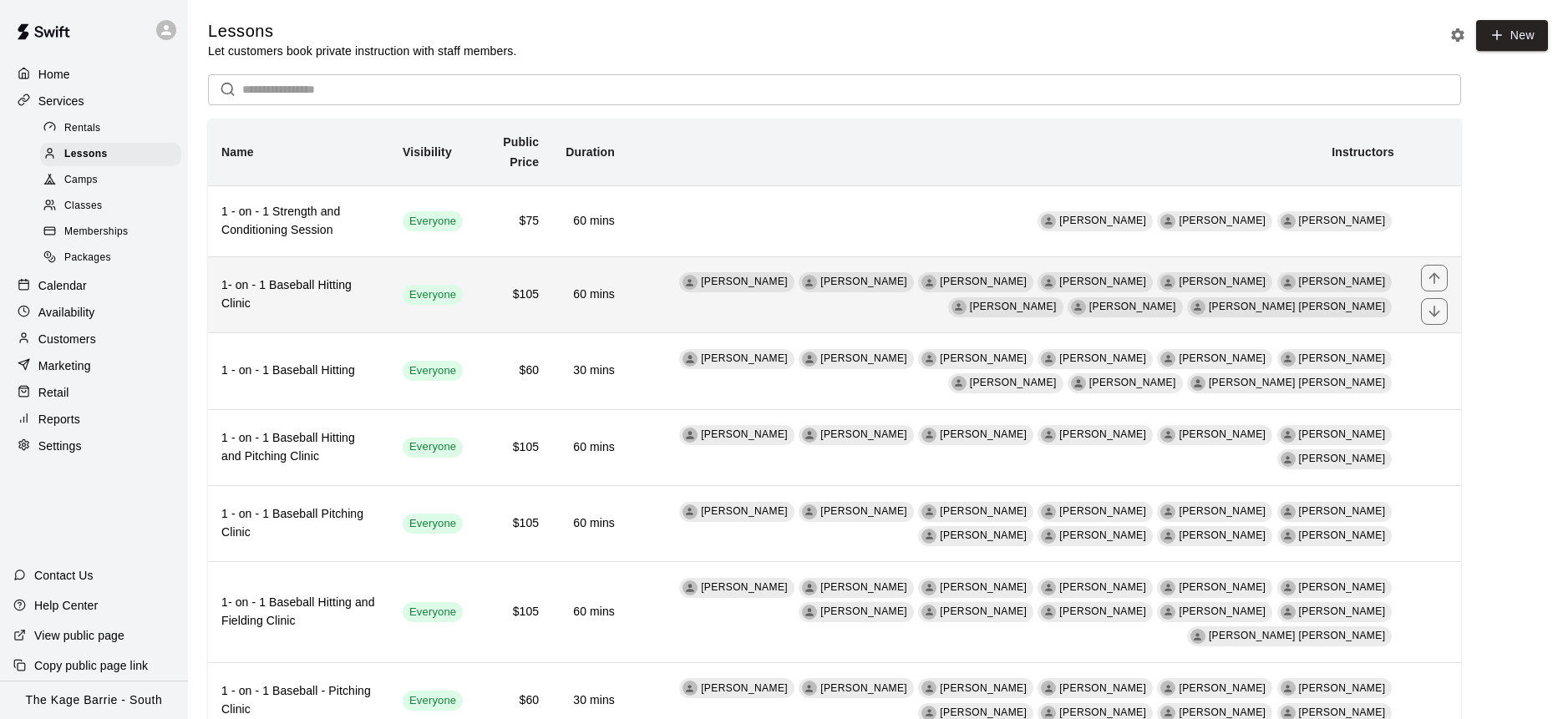
click at [861, 316] on td "Dave Maxamenko Zach Owen Zach Biery Dan Hodgins Murray Roach Dionysius Chialtas…" at bounding box center [1018, 294] width 780 height 76
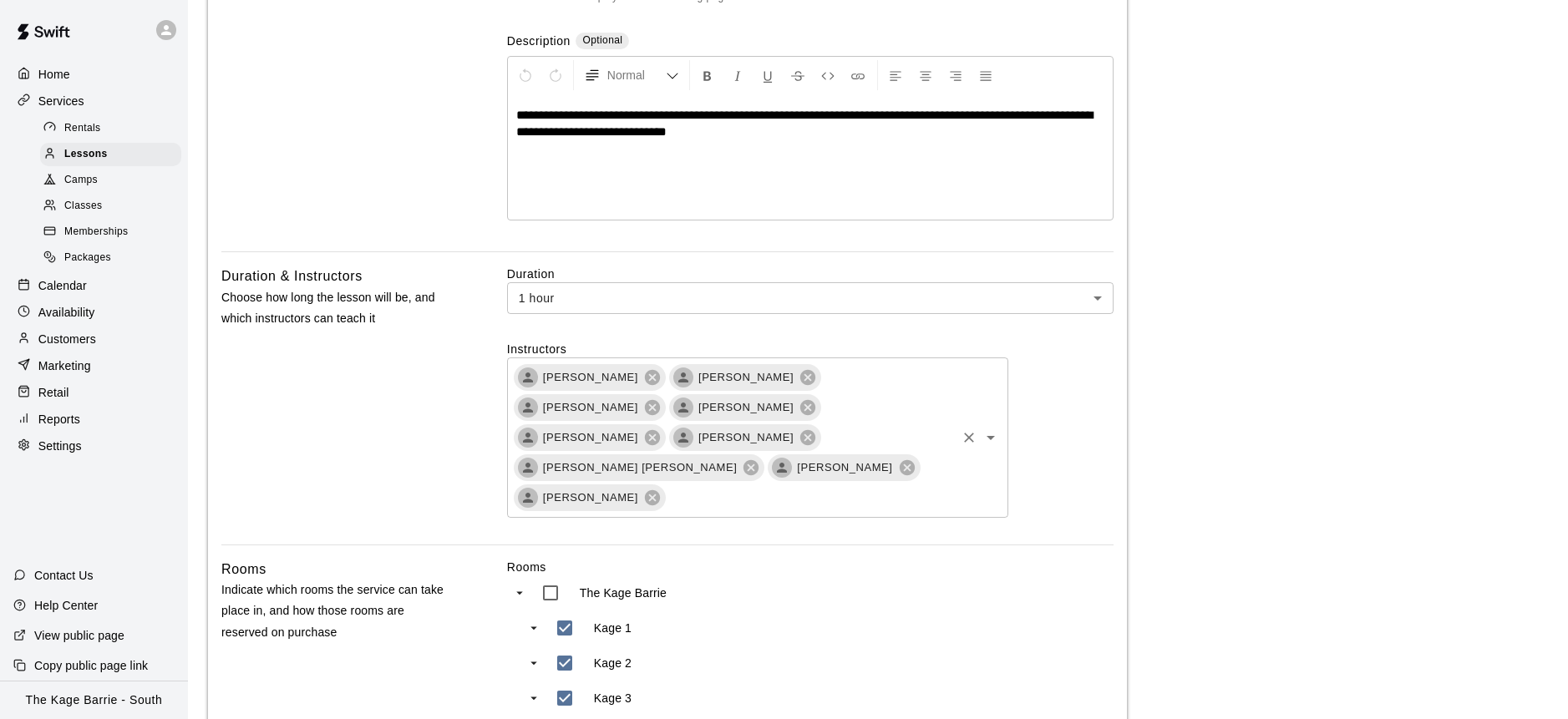
scroll to position [324, 0]
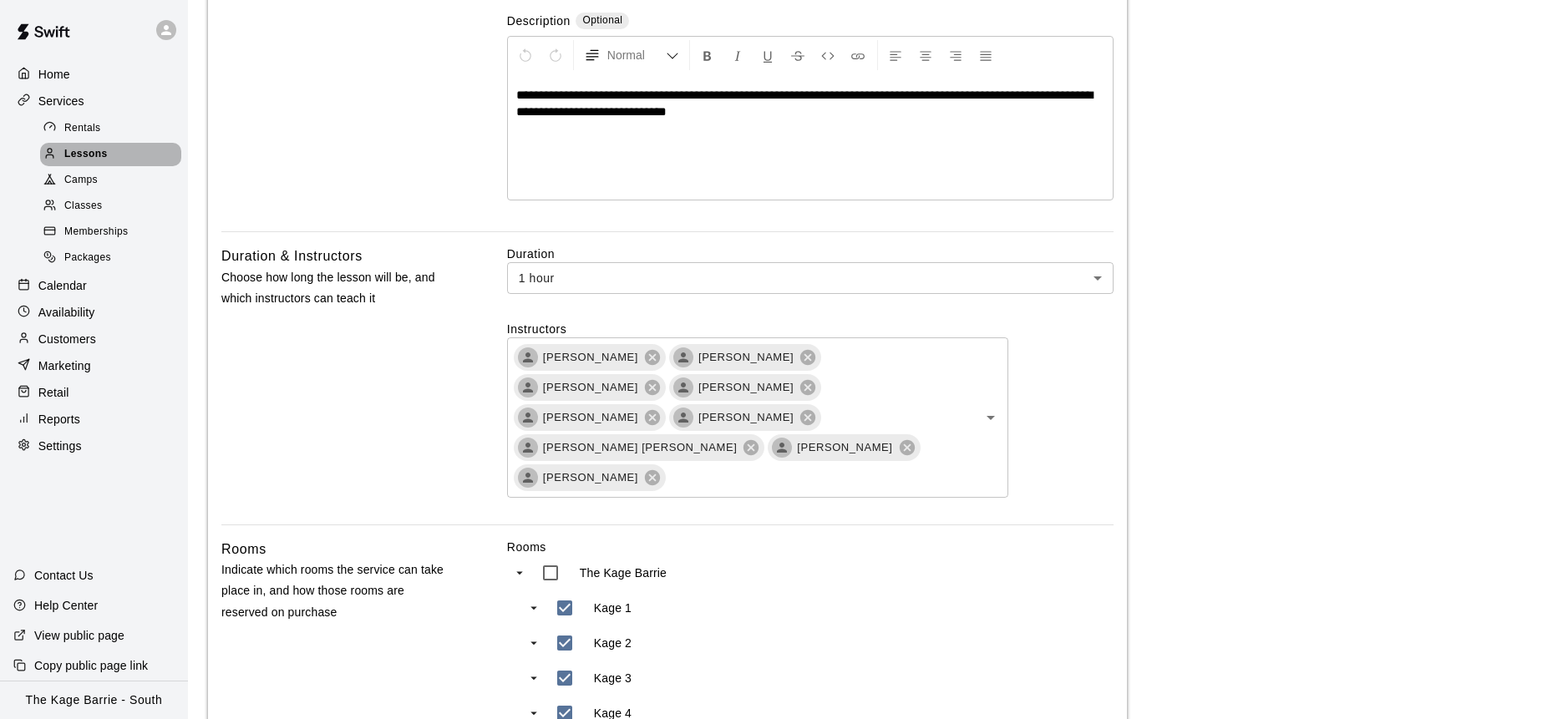
click at [117, 155] on div "Lessons" at bounding box center [111, 154] width 141 height 23
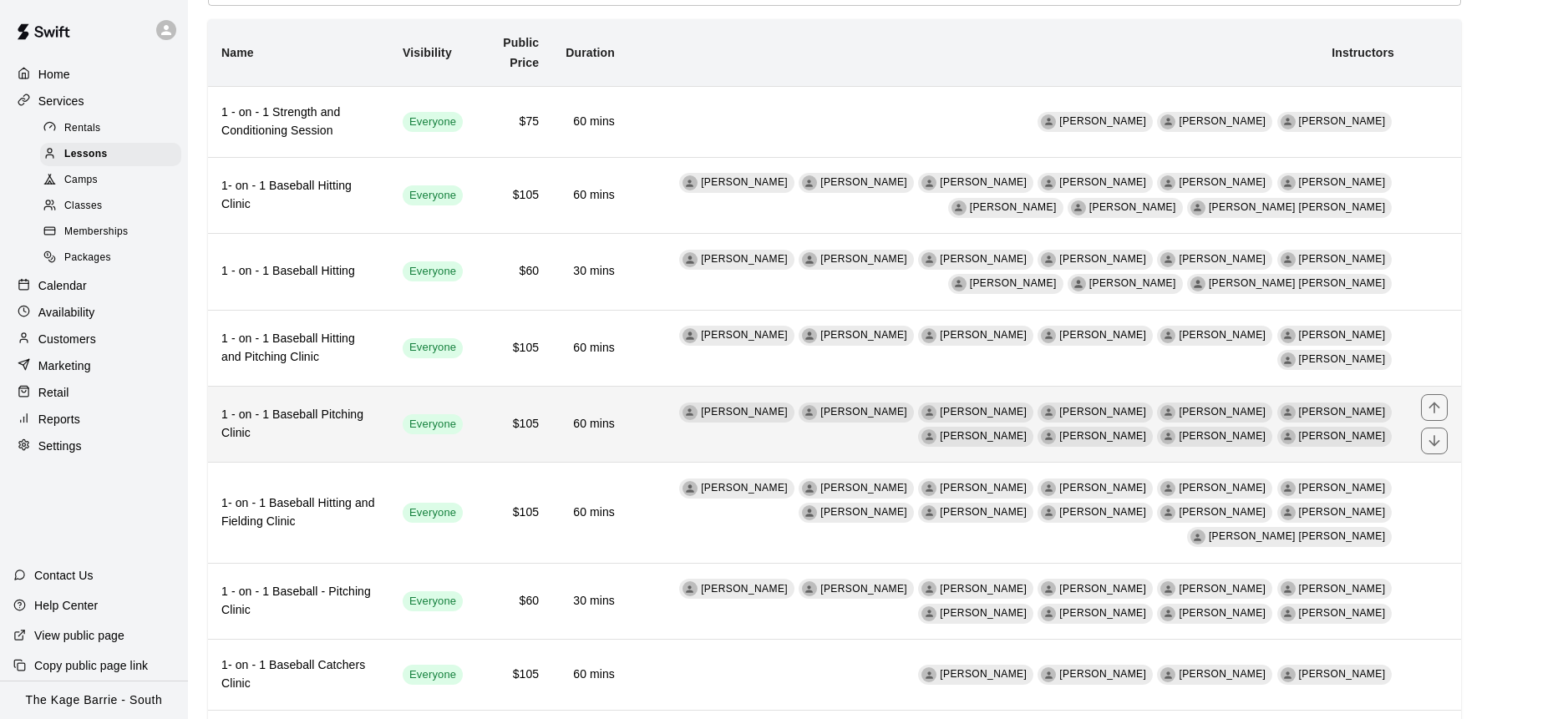
scroll to position [103, 0]
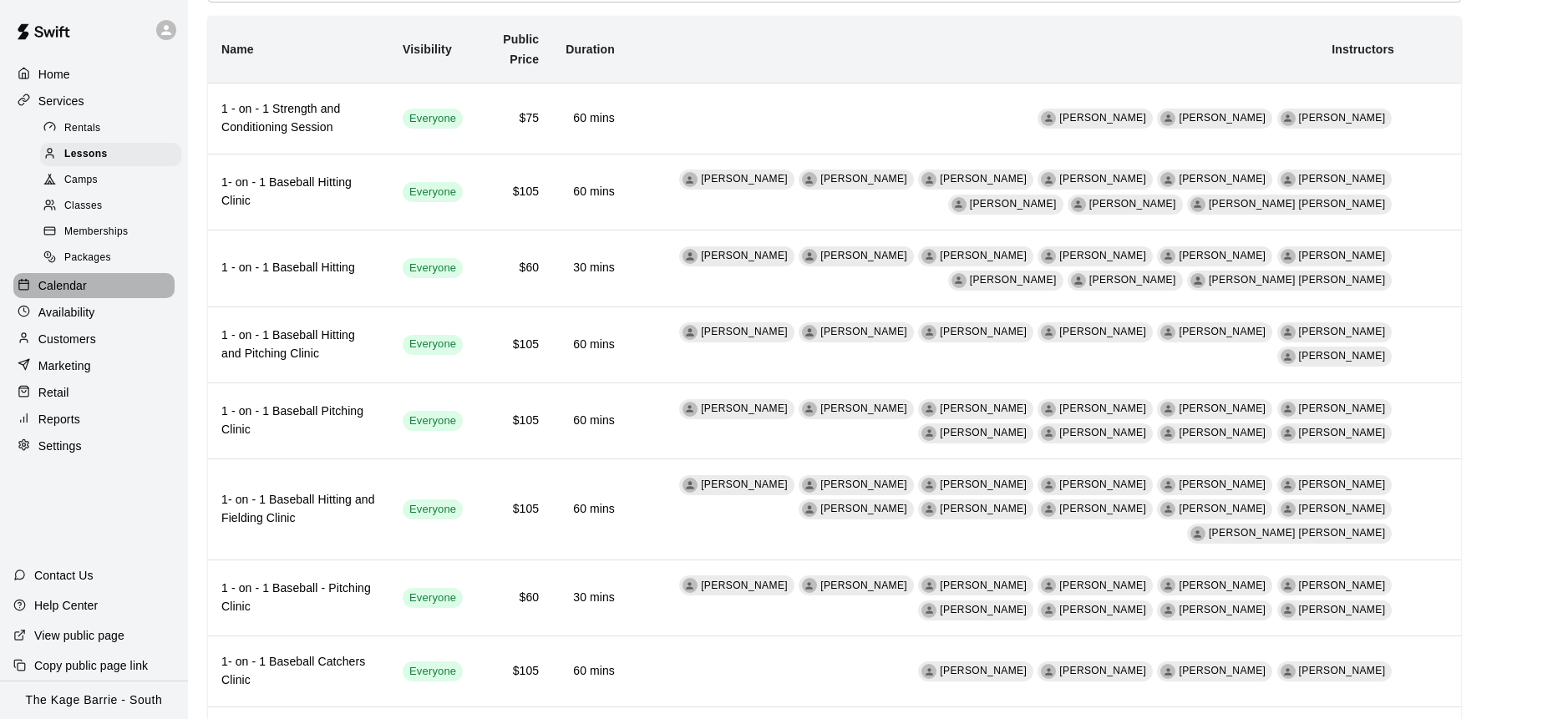
drag, startPoint x: 103, startPoint y: 283, endPoint x: 170, endPoint y: 270, distance: 68.2
click at [103, 283] on div "Calendar" at bounding box center [94, 286] width 162 height 25
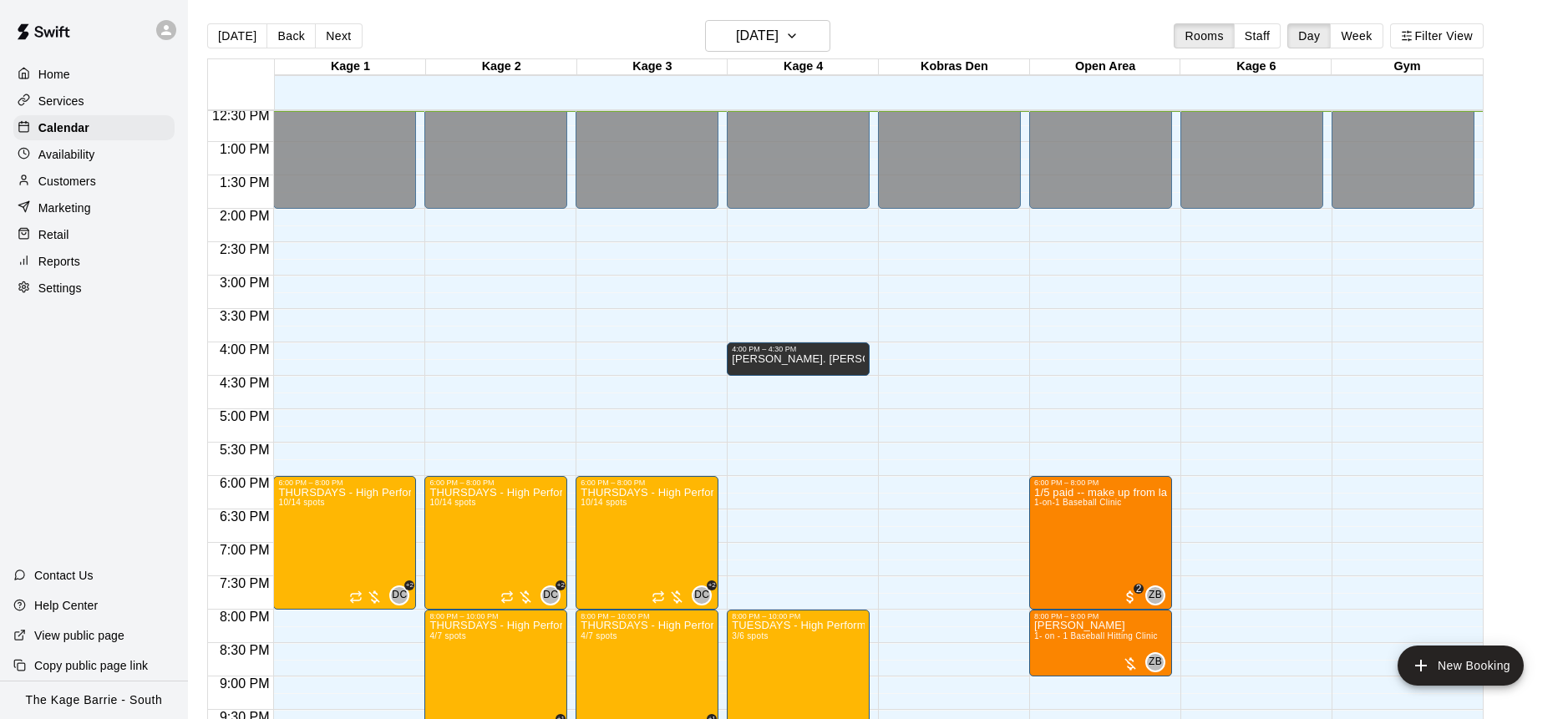
scroll to position [977, 0]
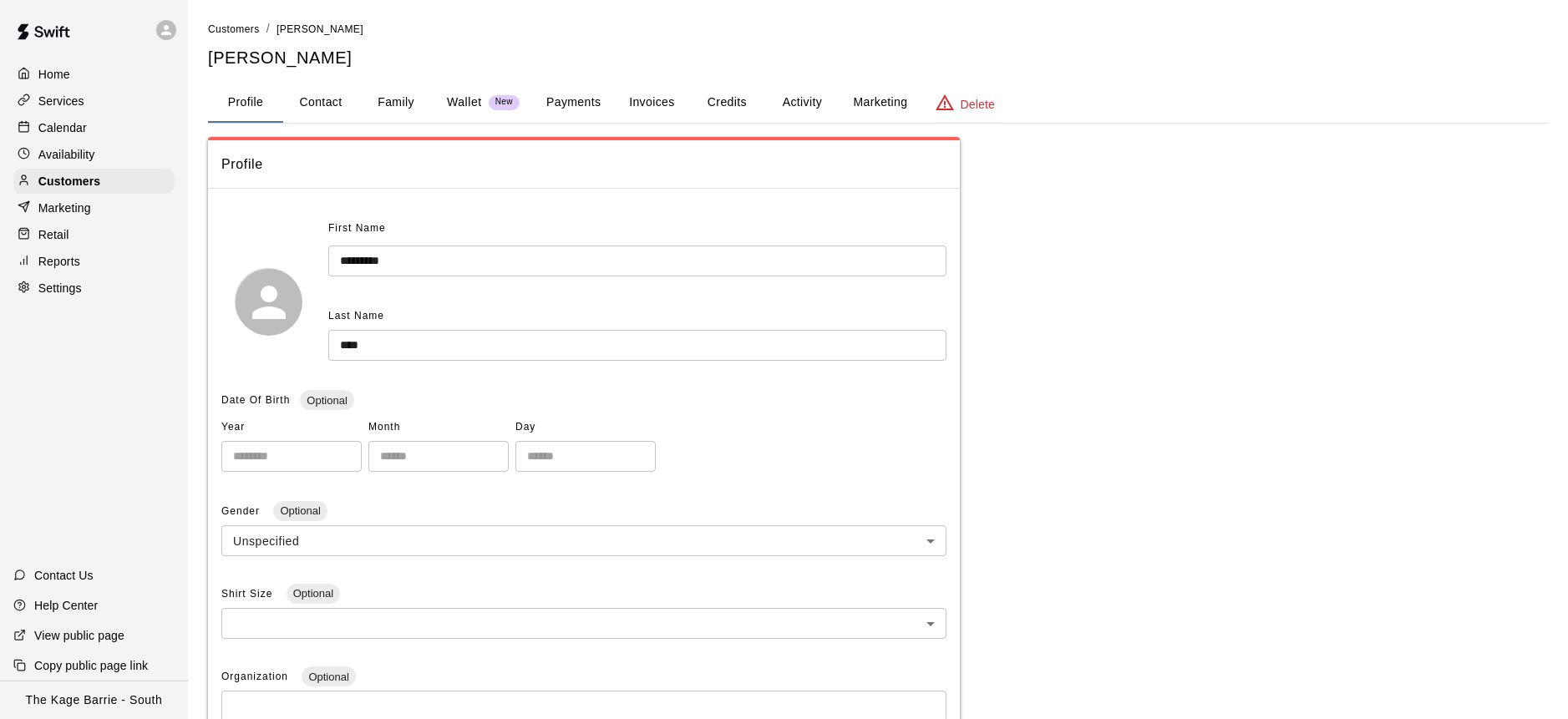
click at [408, 106] on button "Family" at bounding box center [396, 103] width 75 height 40
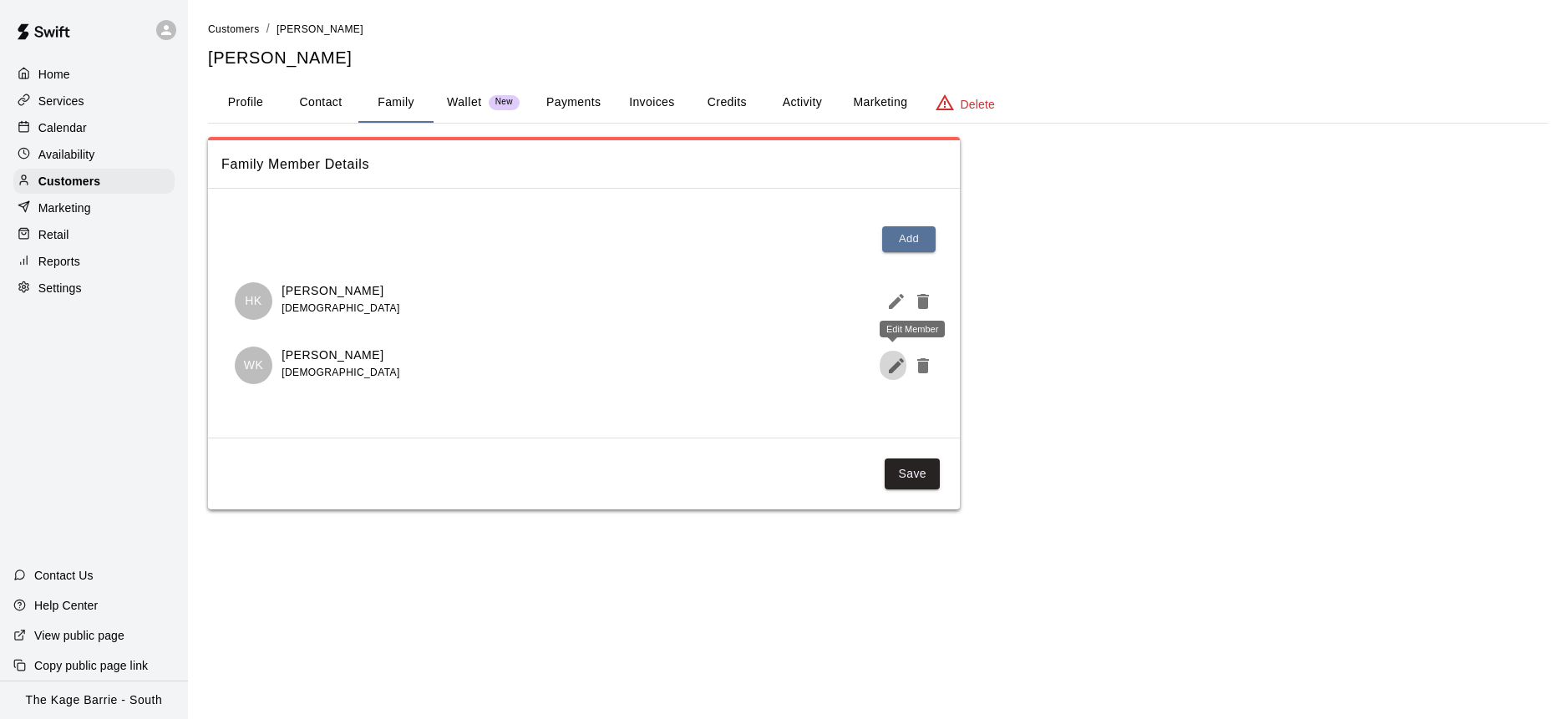
click at [887, 362] on icon "Edit Member" at bounding box center [896, 366] width 20 height 20
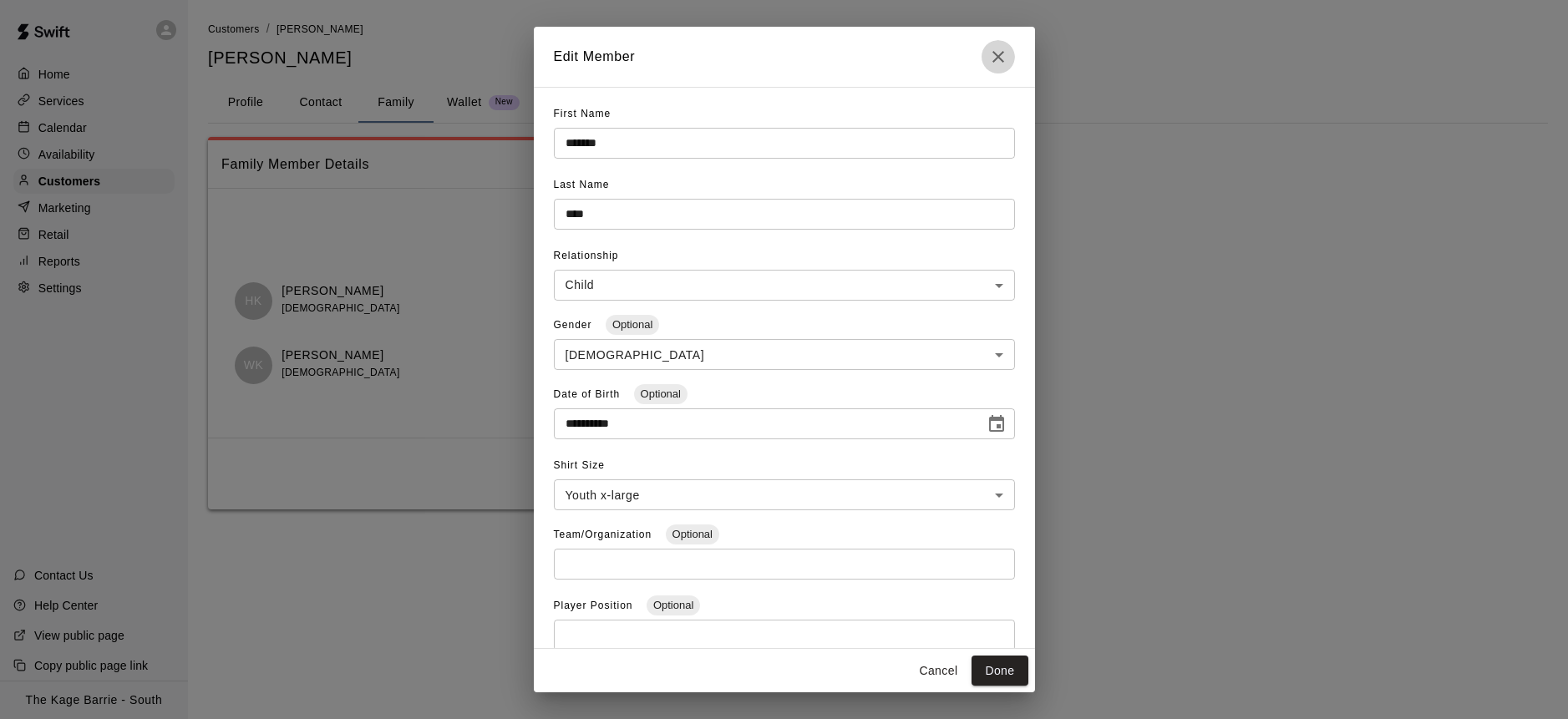
click at [1005, 60] on button "Close" at bounding box center [998, 57] width 34 height 34
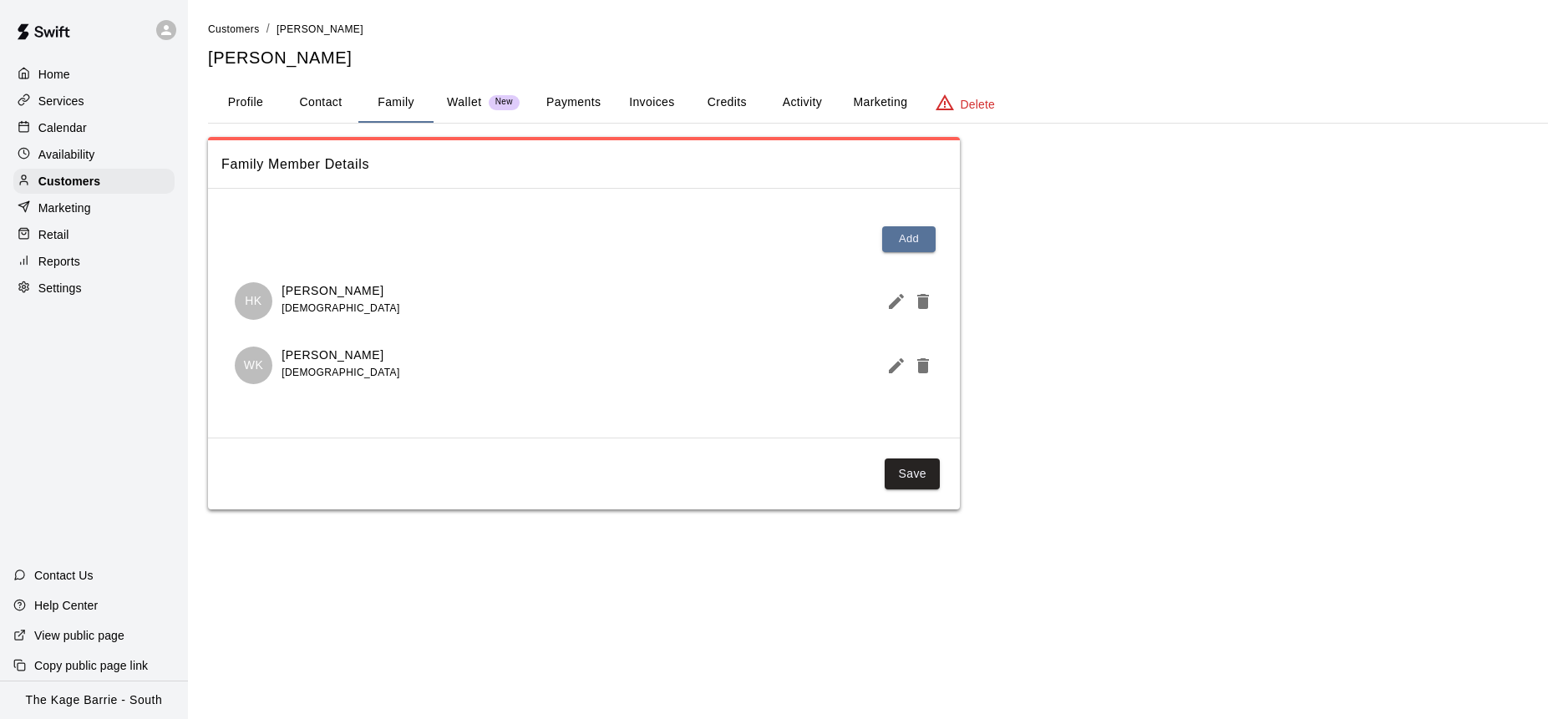
click at [329, 105] on button "Contact" at bounding box center [321, 103] width 75 height 40
select select "**"
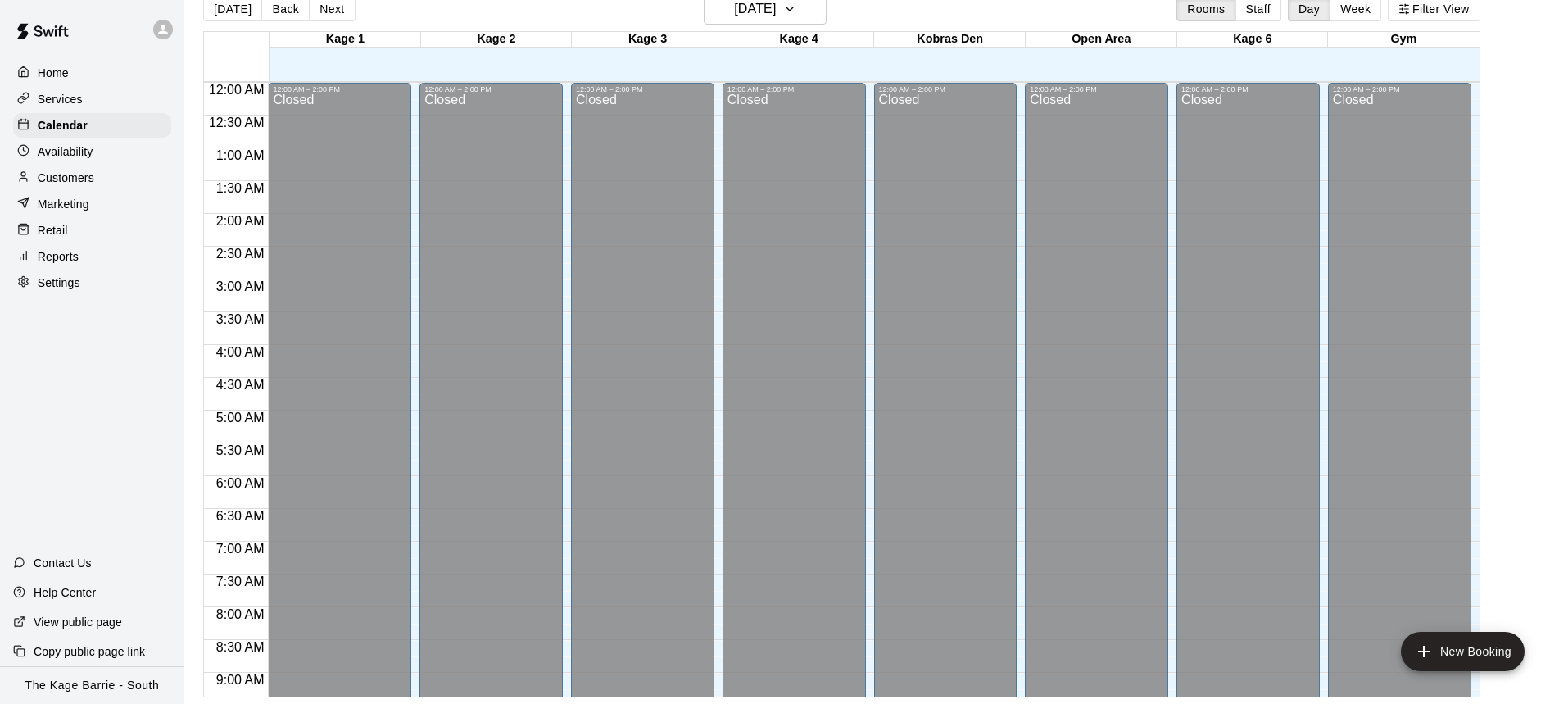
scroll to position [922, 0]
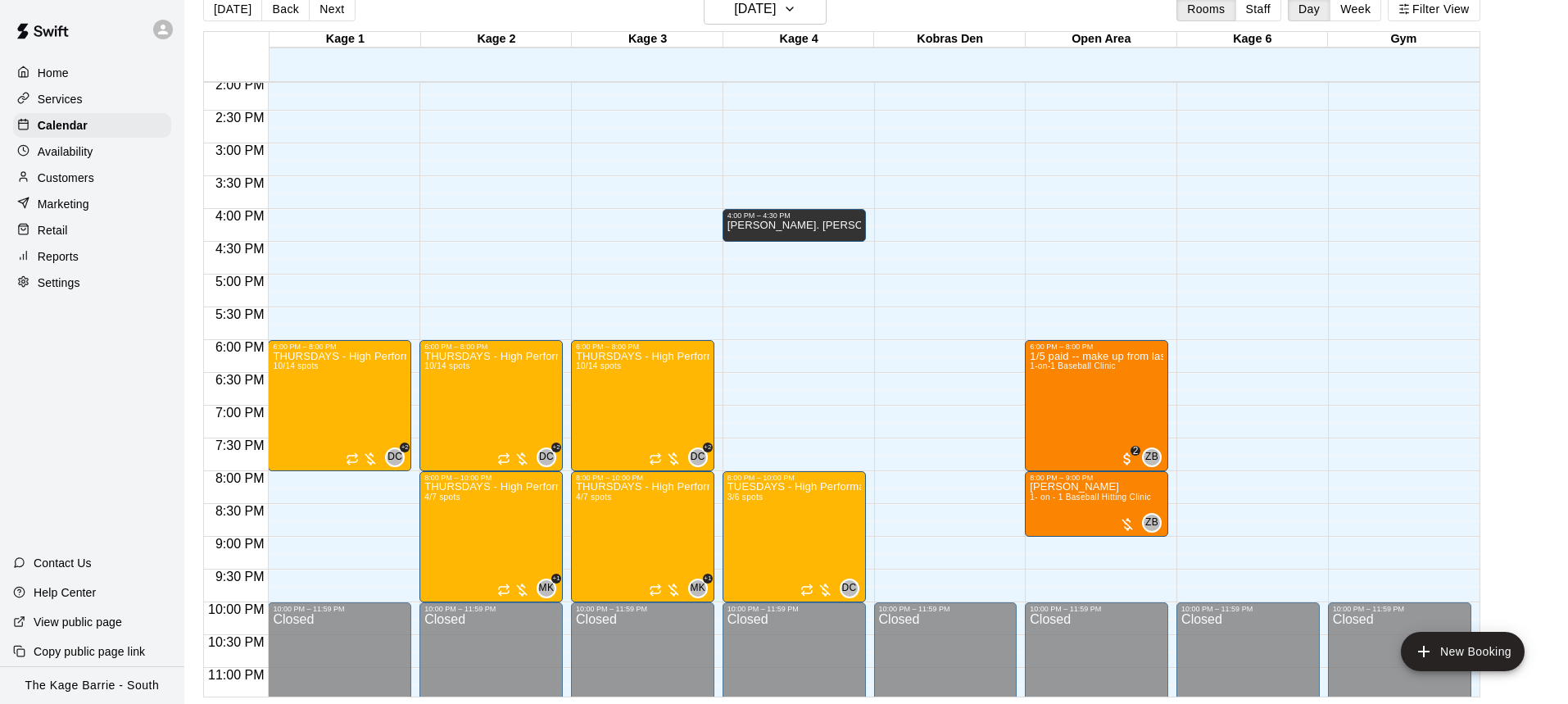
click at [334, 9] on button "Next" at bounding box center [331, 9] width 46 height 25
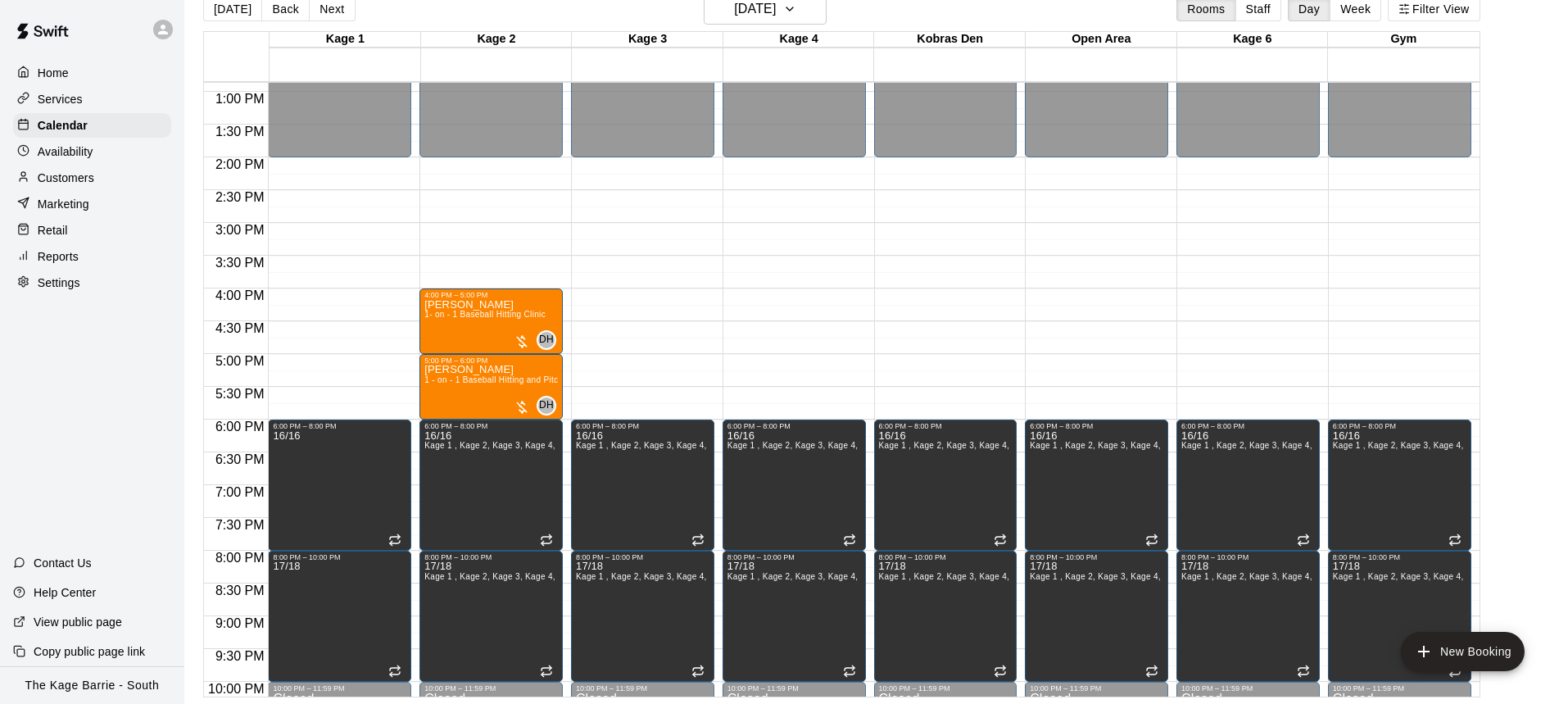
scroll to position [840, 0]
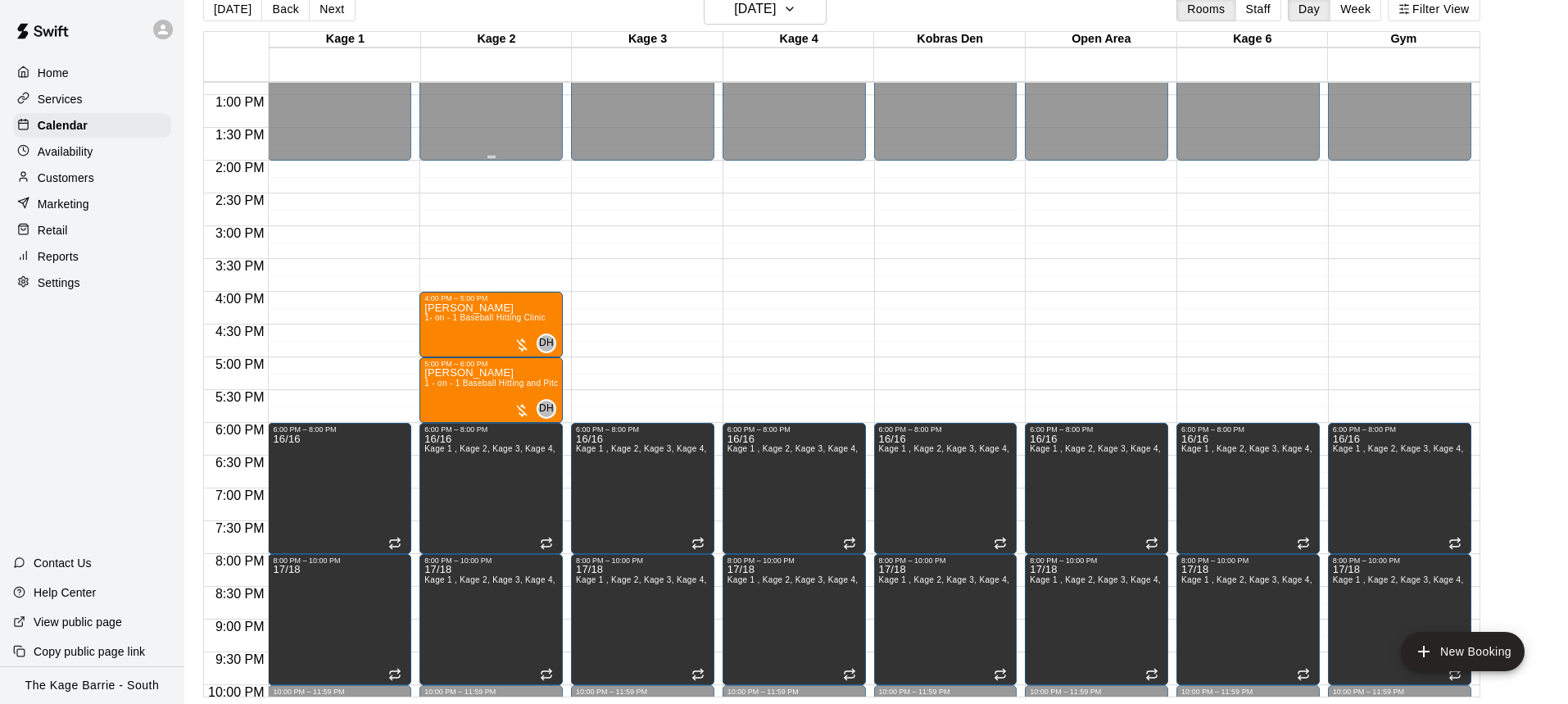
drag, startPoint x: 291, startPoint y: 14, endPoint x: 549, endPoint y: 102, distance: 272.6
click at [291, 14] on button "Back" at bounding box center [285, 9] width 48 height 25
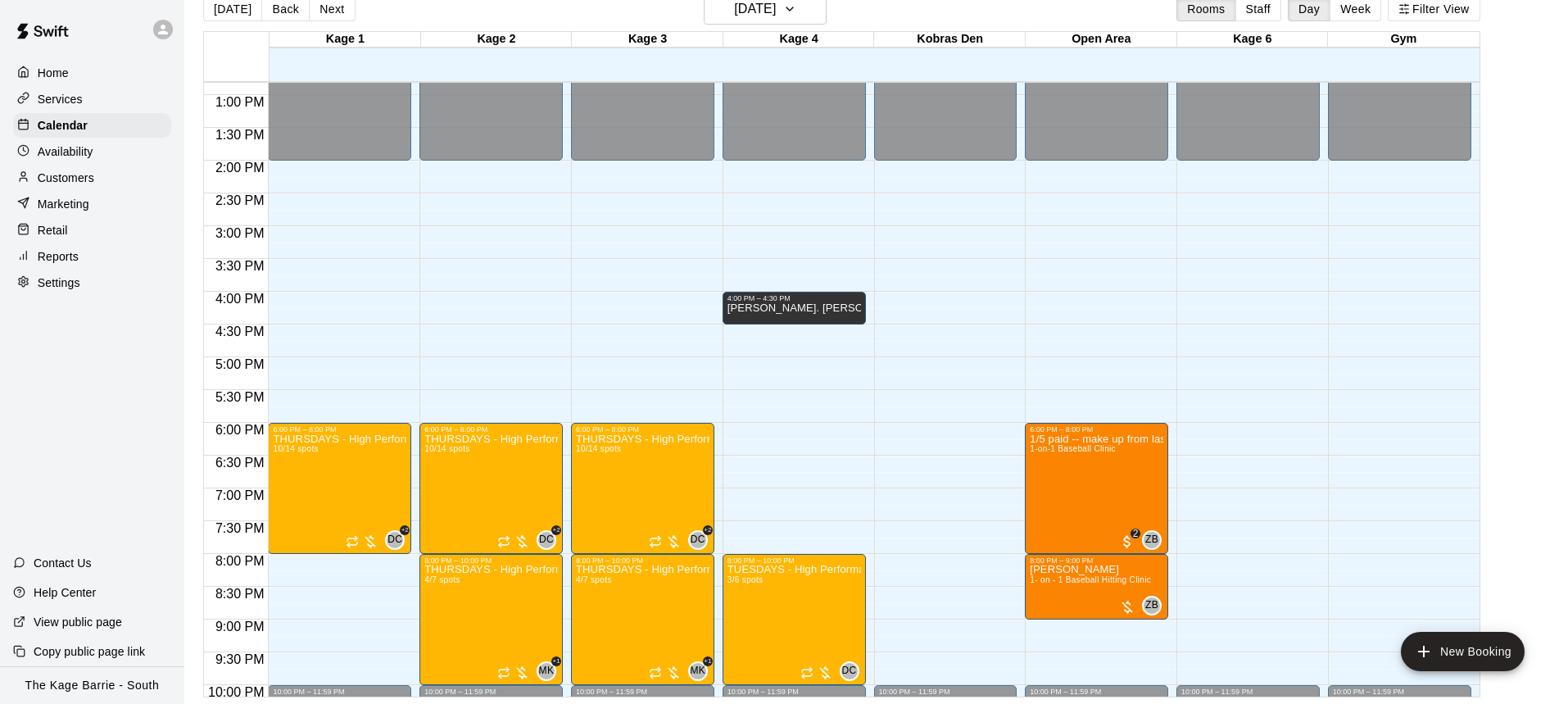
click at [177, 25] on div at bounding box center [167, 29] width 34 height 33
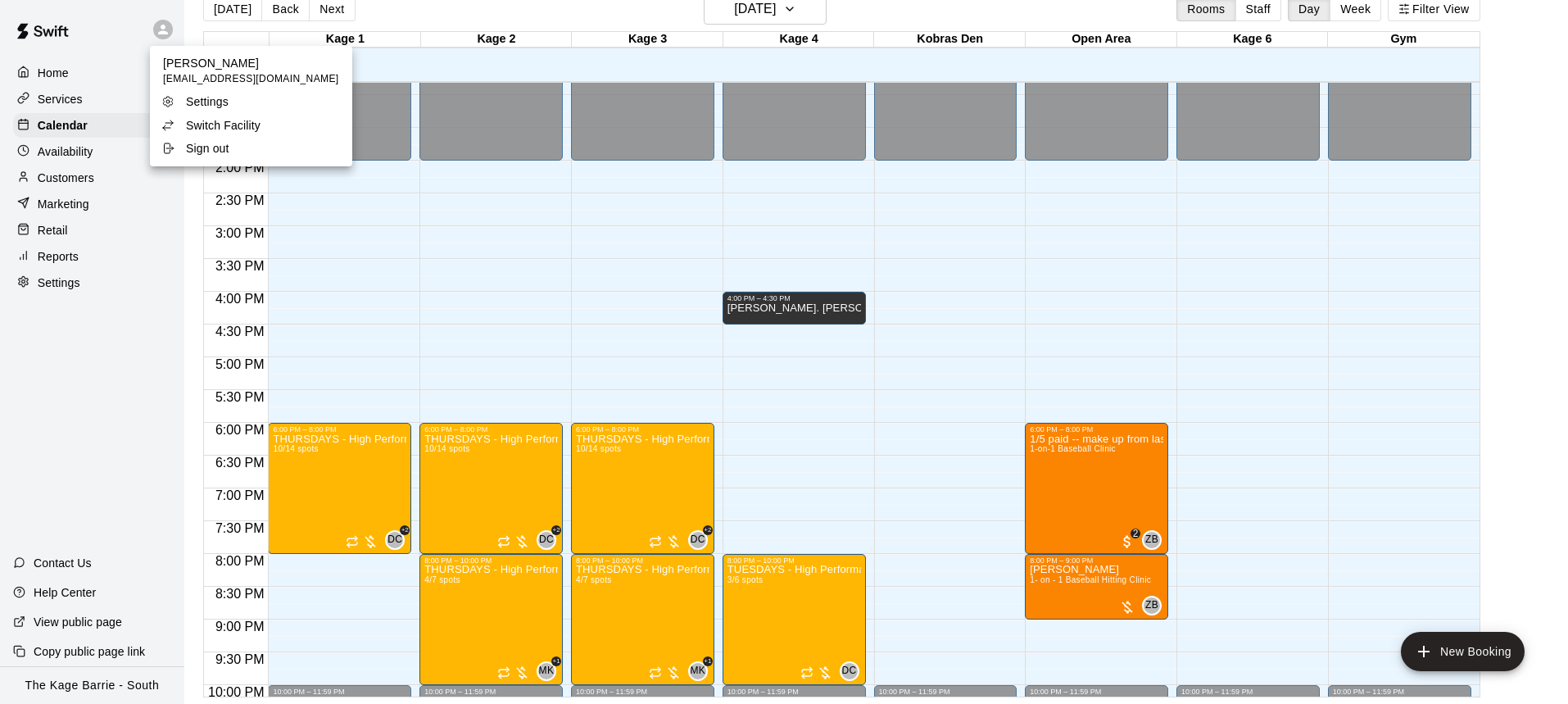
click at [287, 126] on li "Switch Facility" at bounding box center [251, 126] width 202 height 23
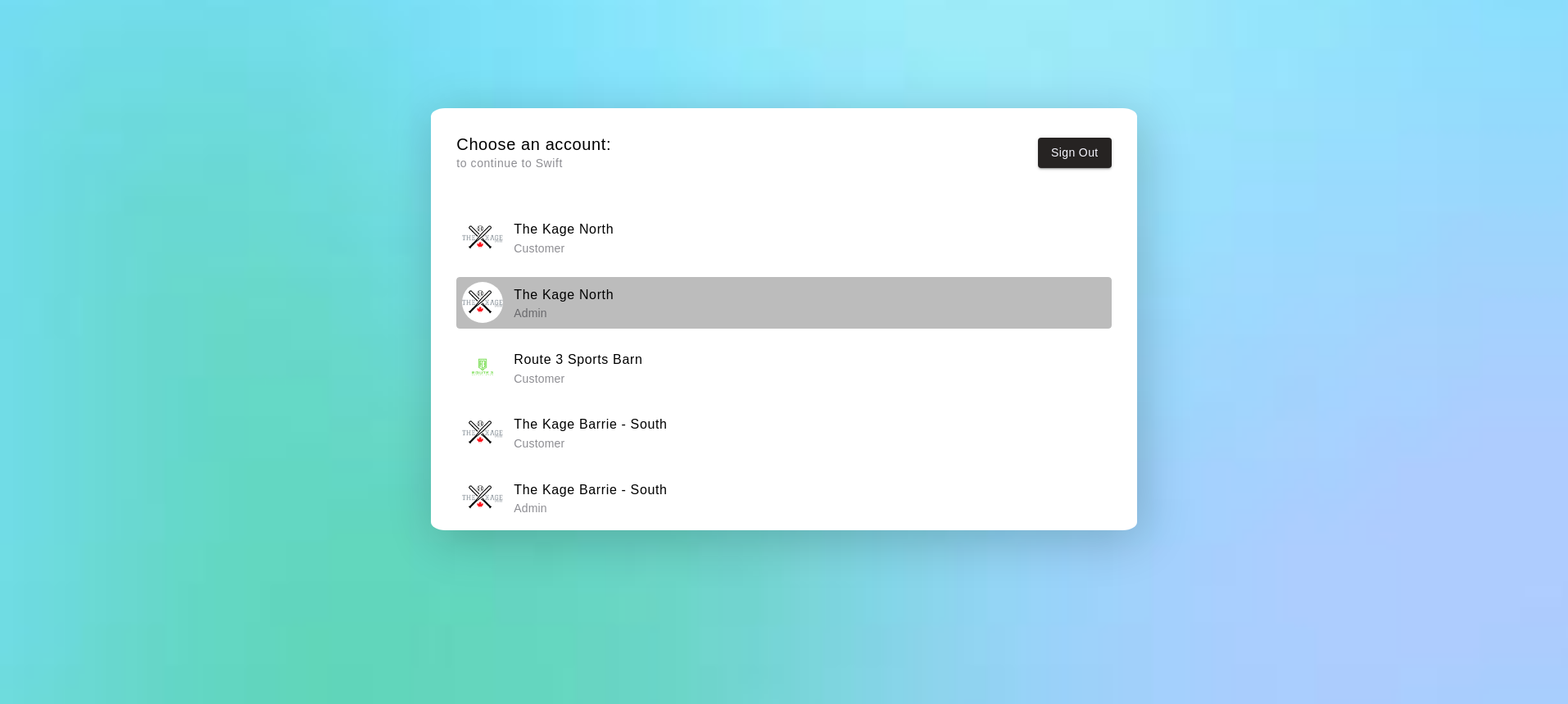
click at [677, 302] on div "The Kage North Admin" at bounding box center [784, 302] width 644 height 41
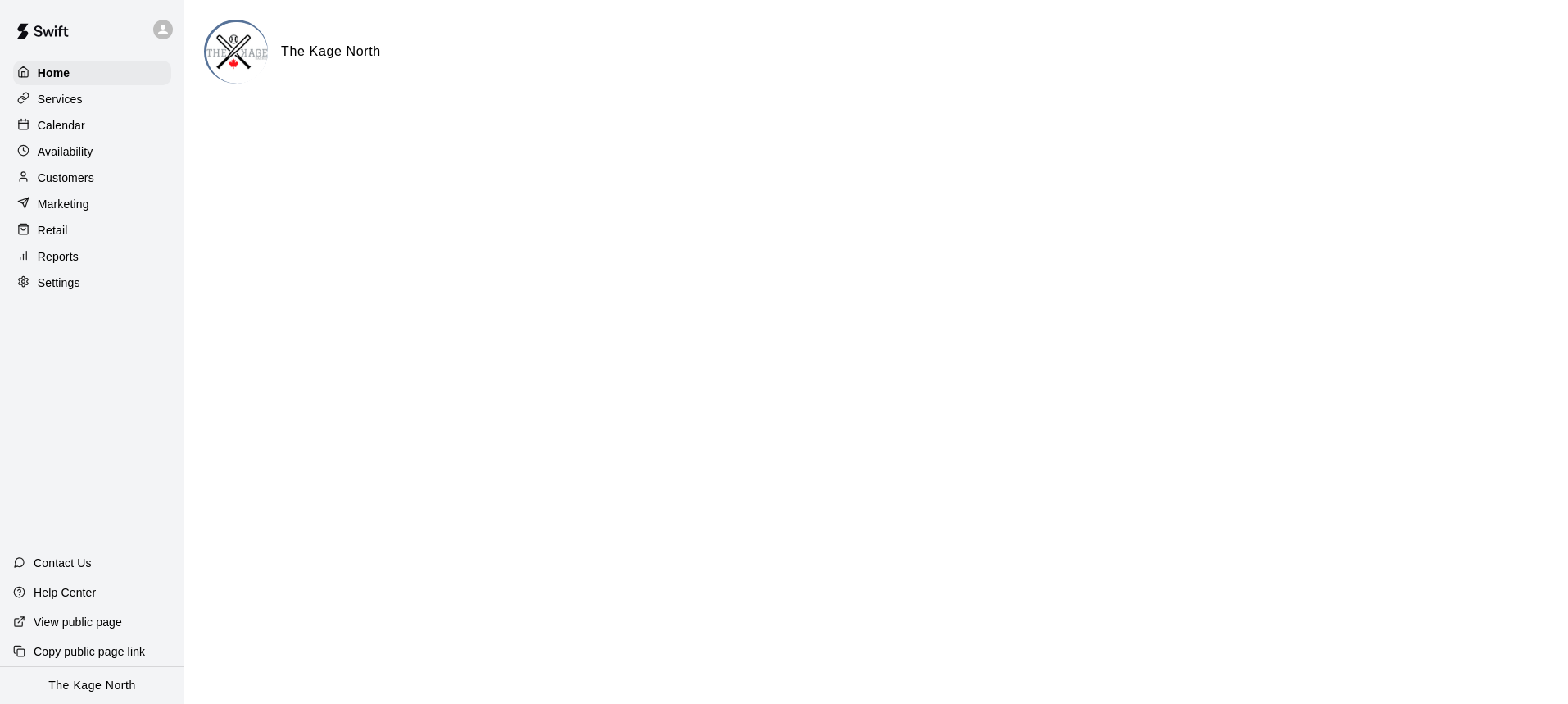
click at [122, 120] on div "Calendar" at bounding box center [93, 126] width 159 height 25
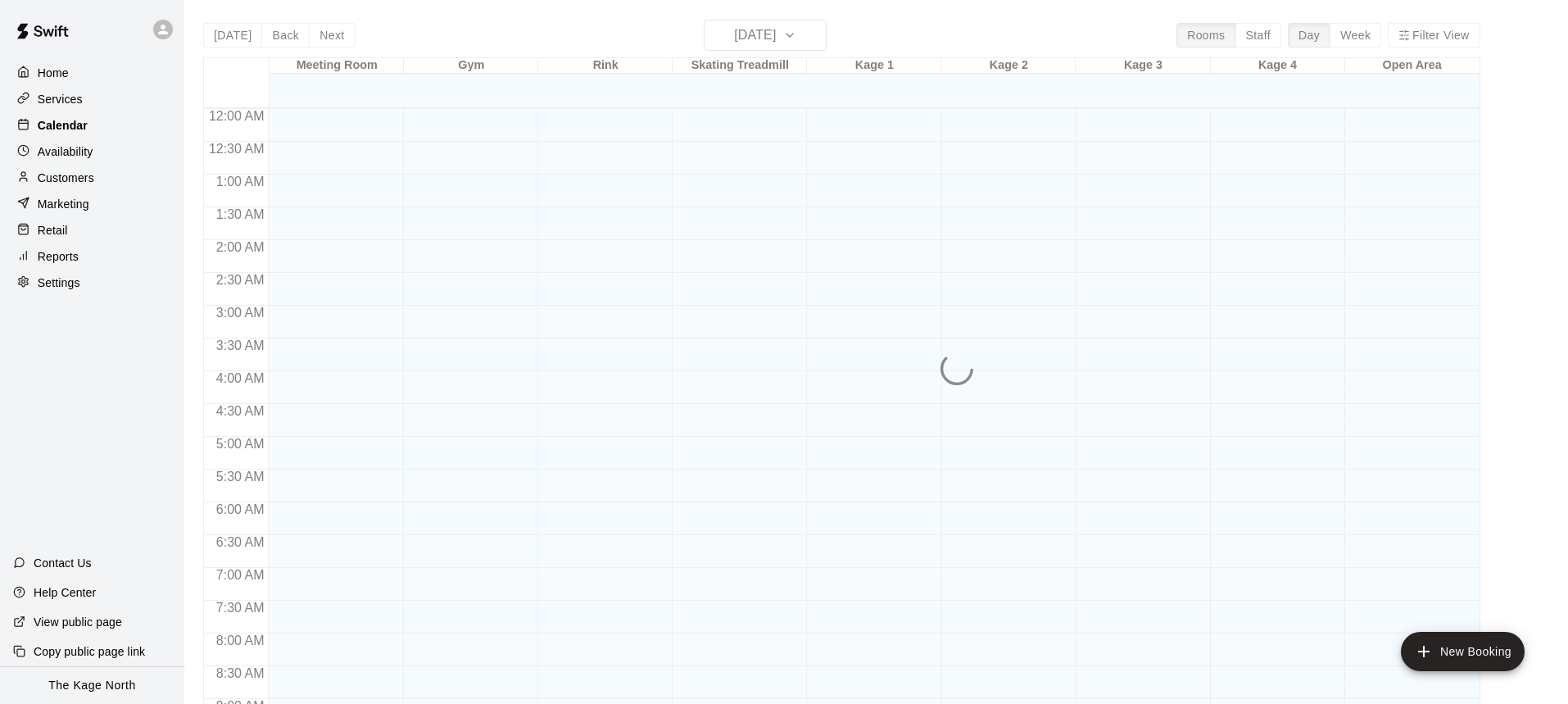
scroll to position [804, 0]
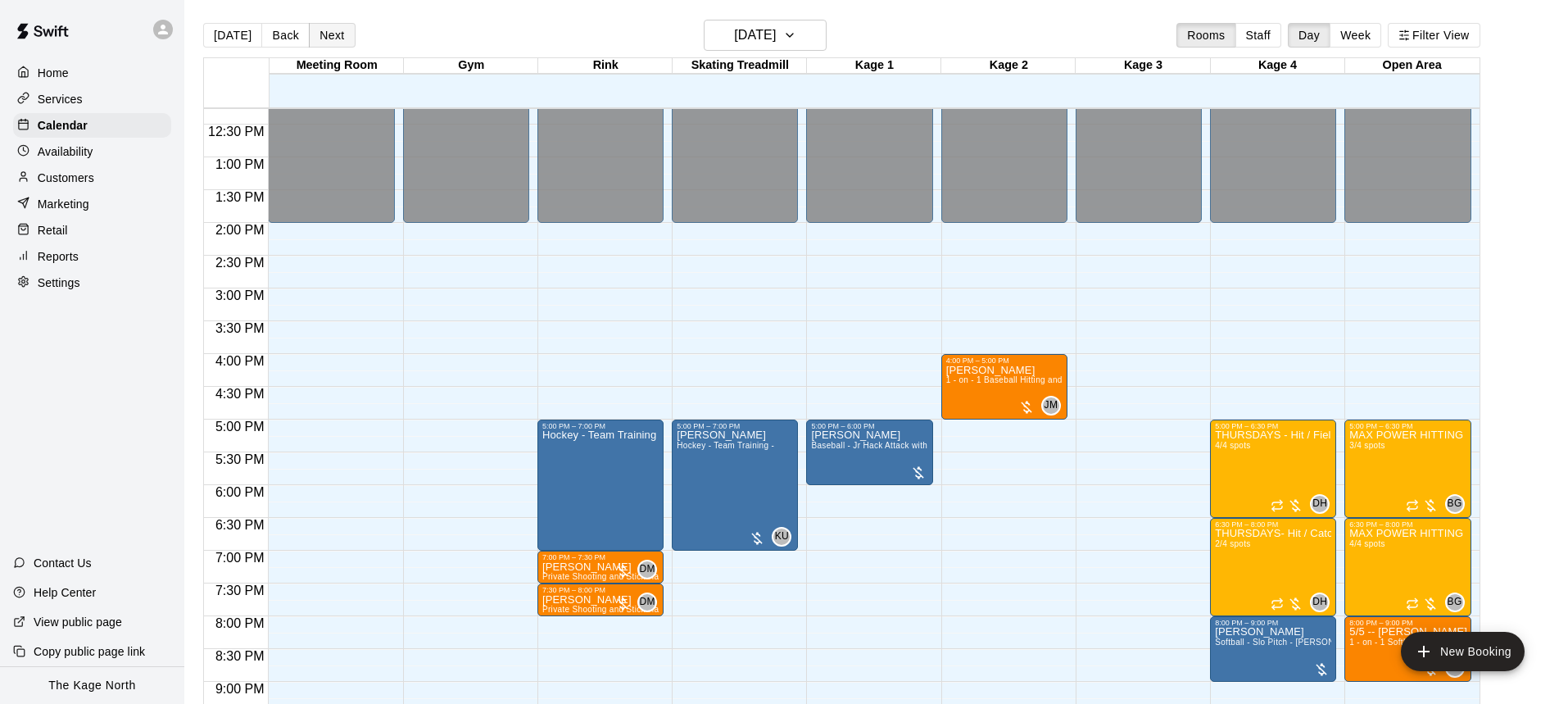
click at [334, 39] on button "Next" at bounding box center [331, 35] width 46 height 25
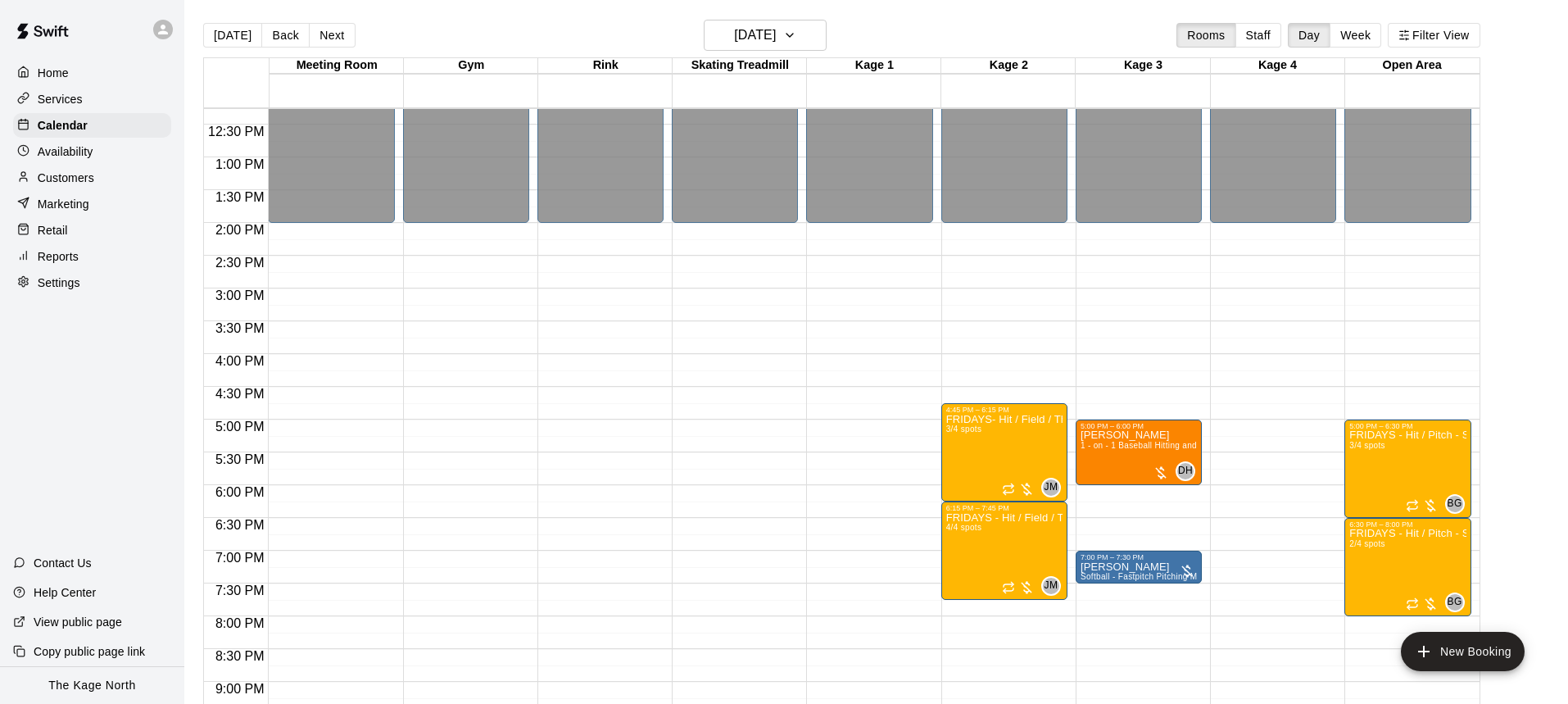
click at [107, 163] on div "Home Services Calendar Availability Customers Marketing Retail Reports Settings" at bounding box center [92, 177] width 184 height 238
click at [105, 151] on div "Availability" at bounding box center [93, 152] width 159 height 25
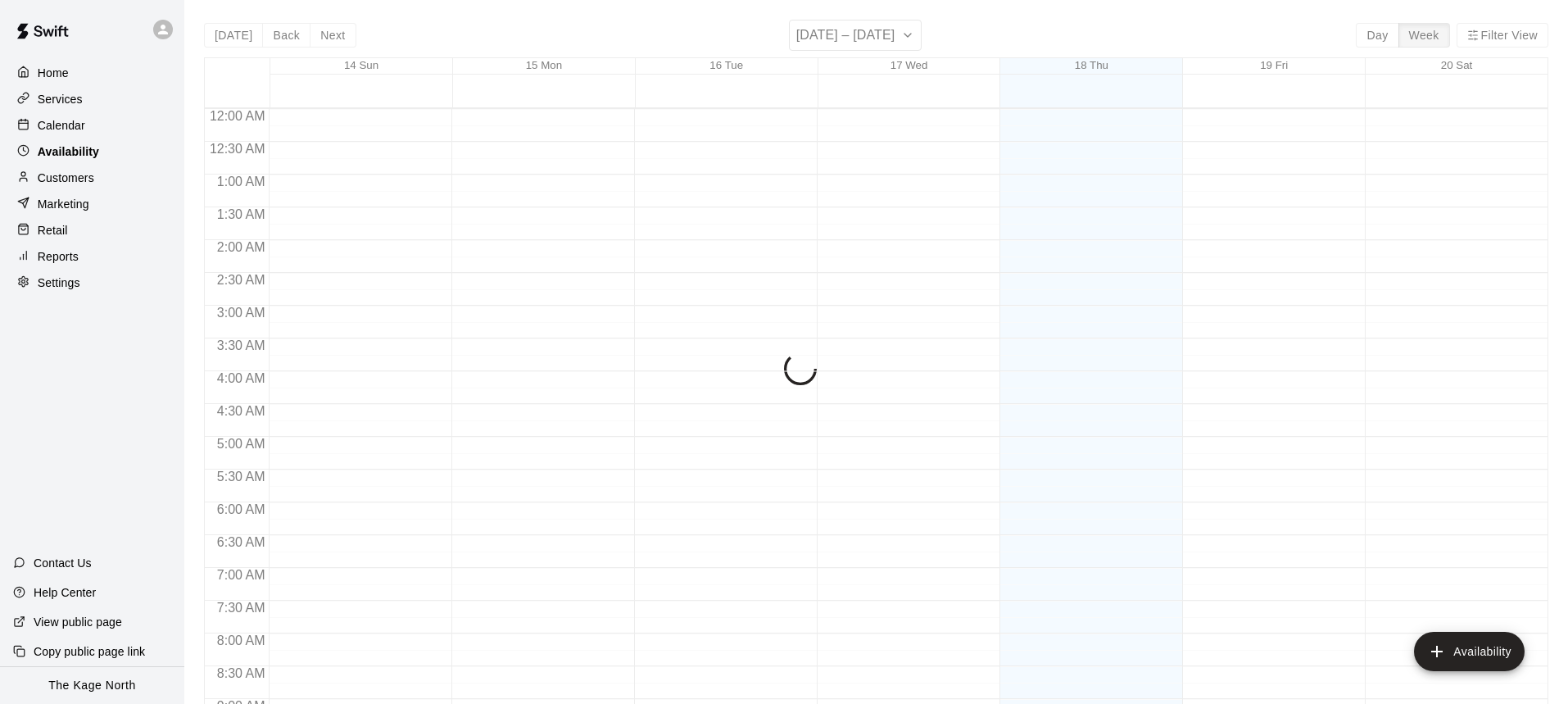
scroll to position [804, 0]
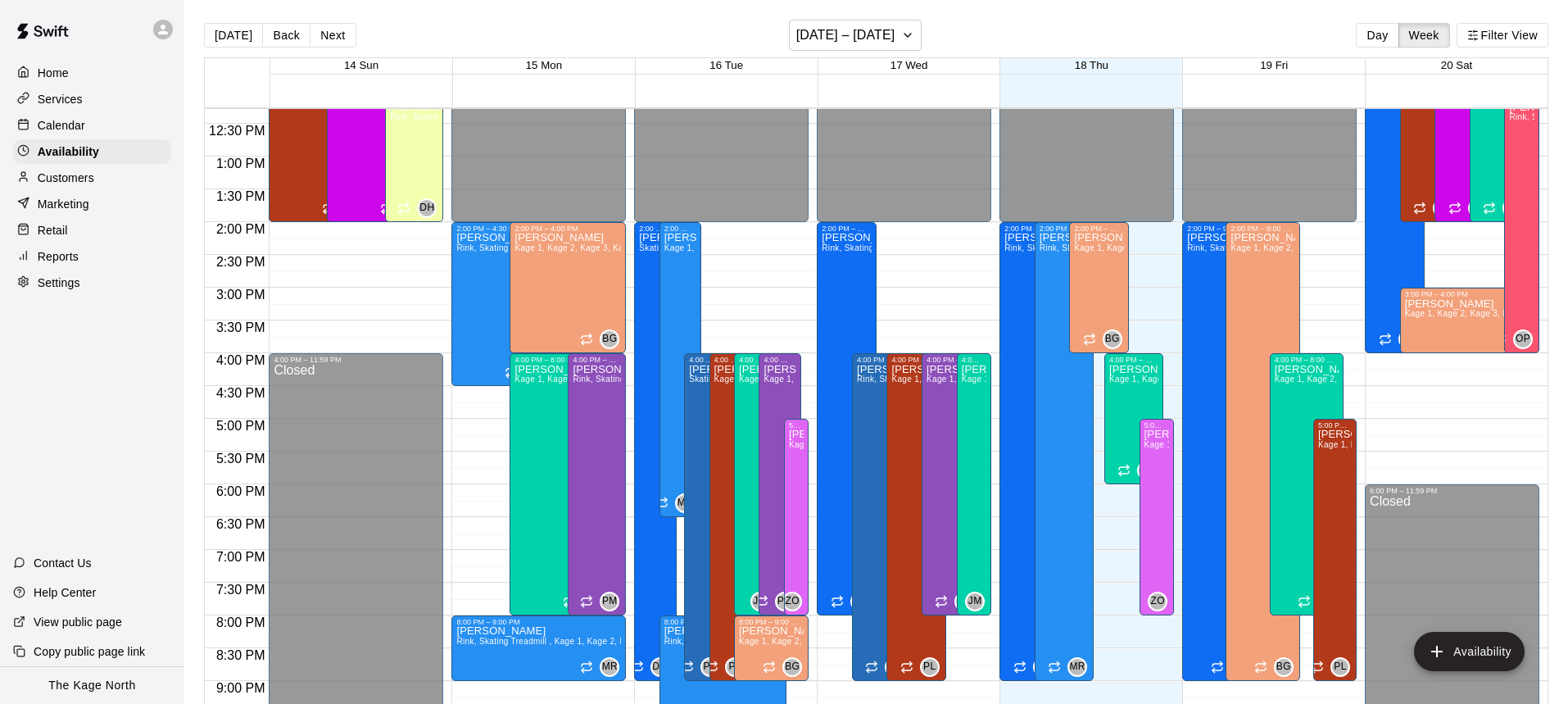
click at [97, 133] on div "Calendar" at bounding box center [93, 126] width 159 height 25
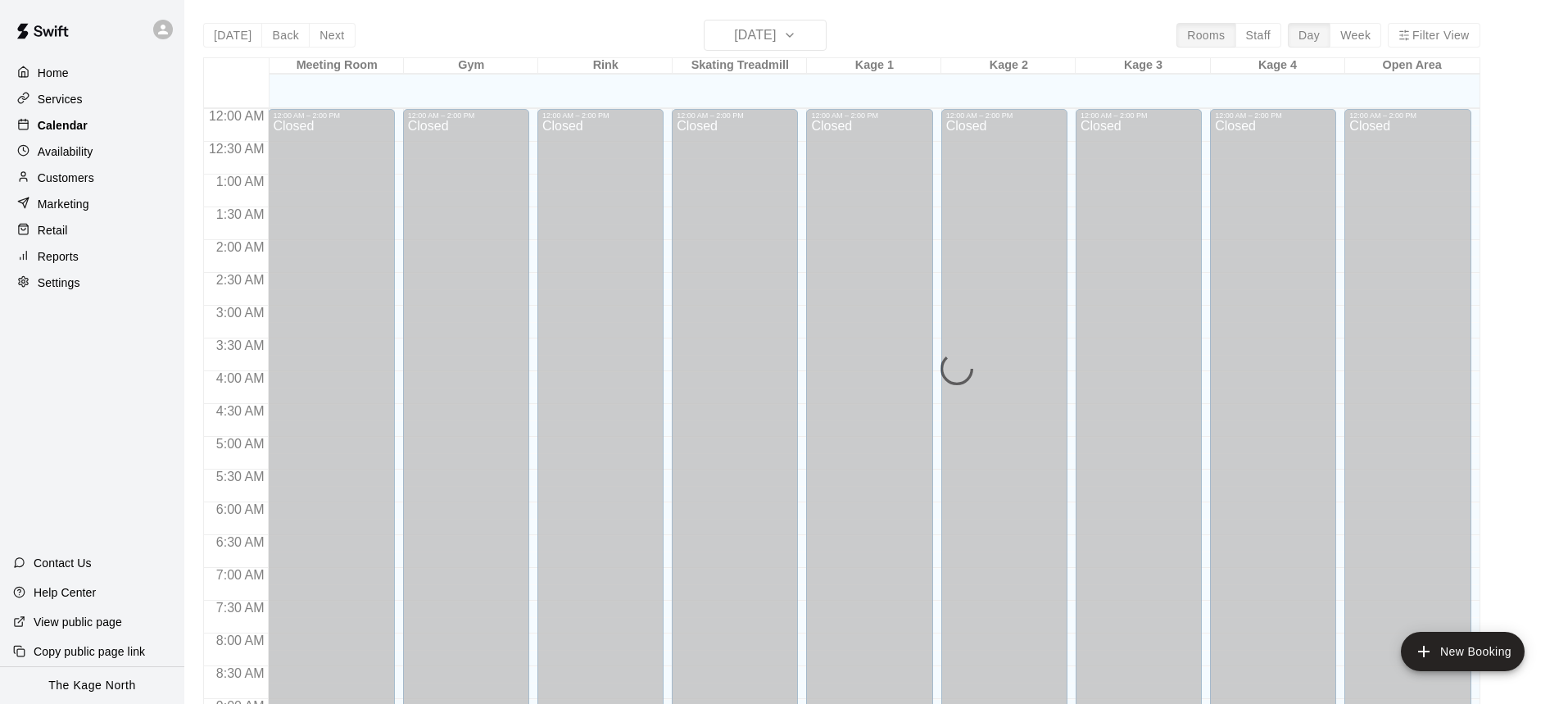
scroll to position [804, 0]
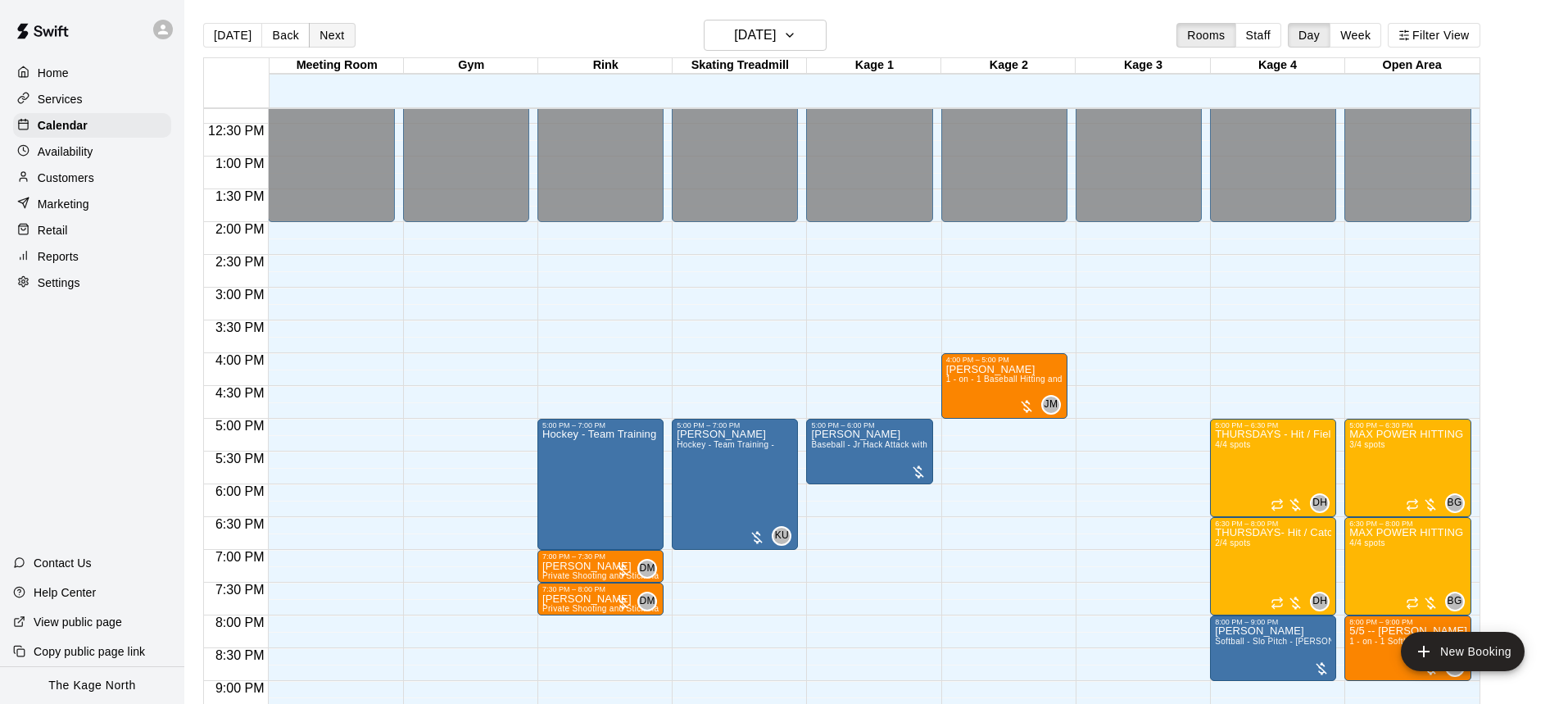
click at [326, 39] on button "Next" at bounding box center [331, 35] width 46 height 25
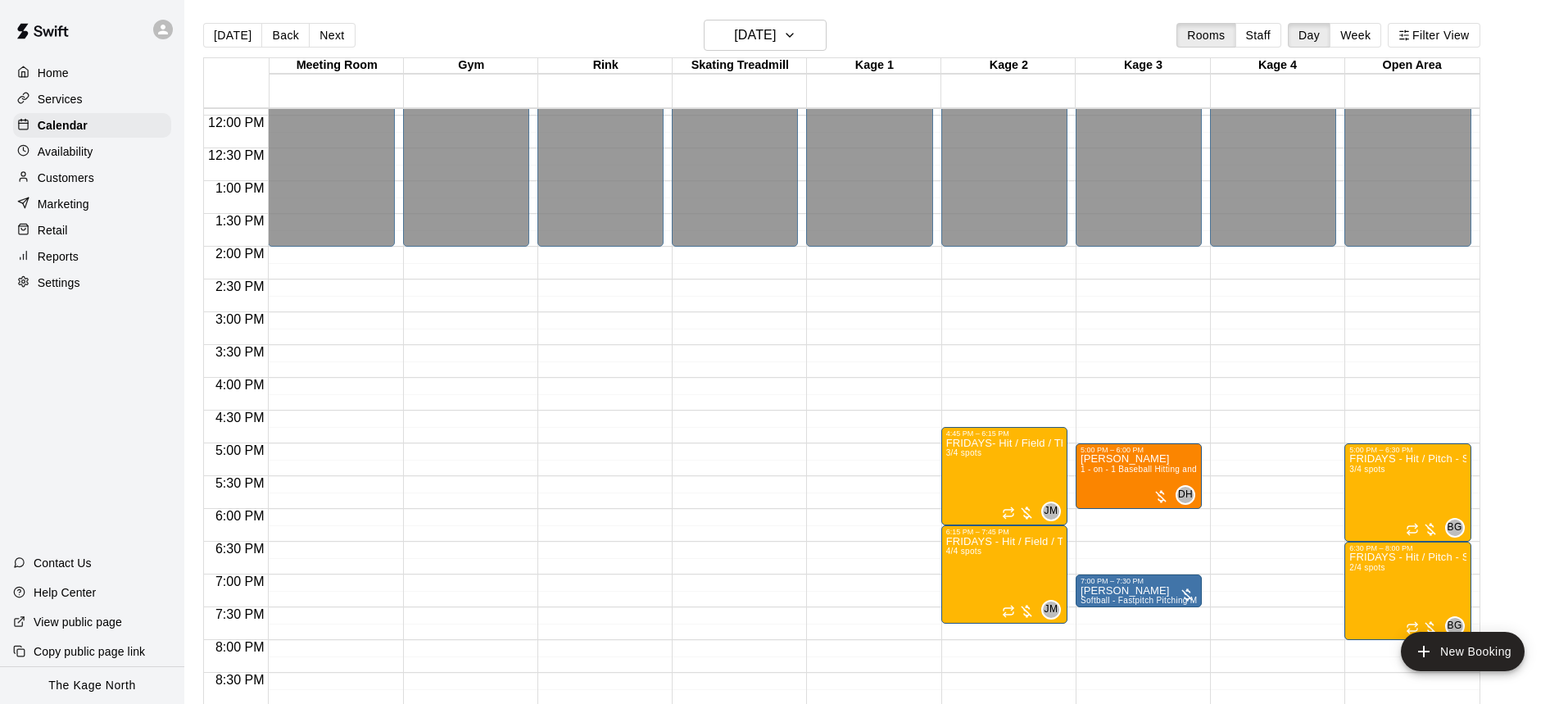
scroll to position [779, 0]
click at [1095, 511] on img "edit" at bounding box center [1098, 511] width 19 height 19
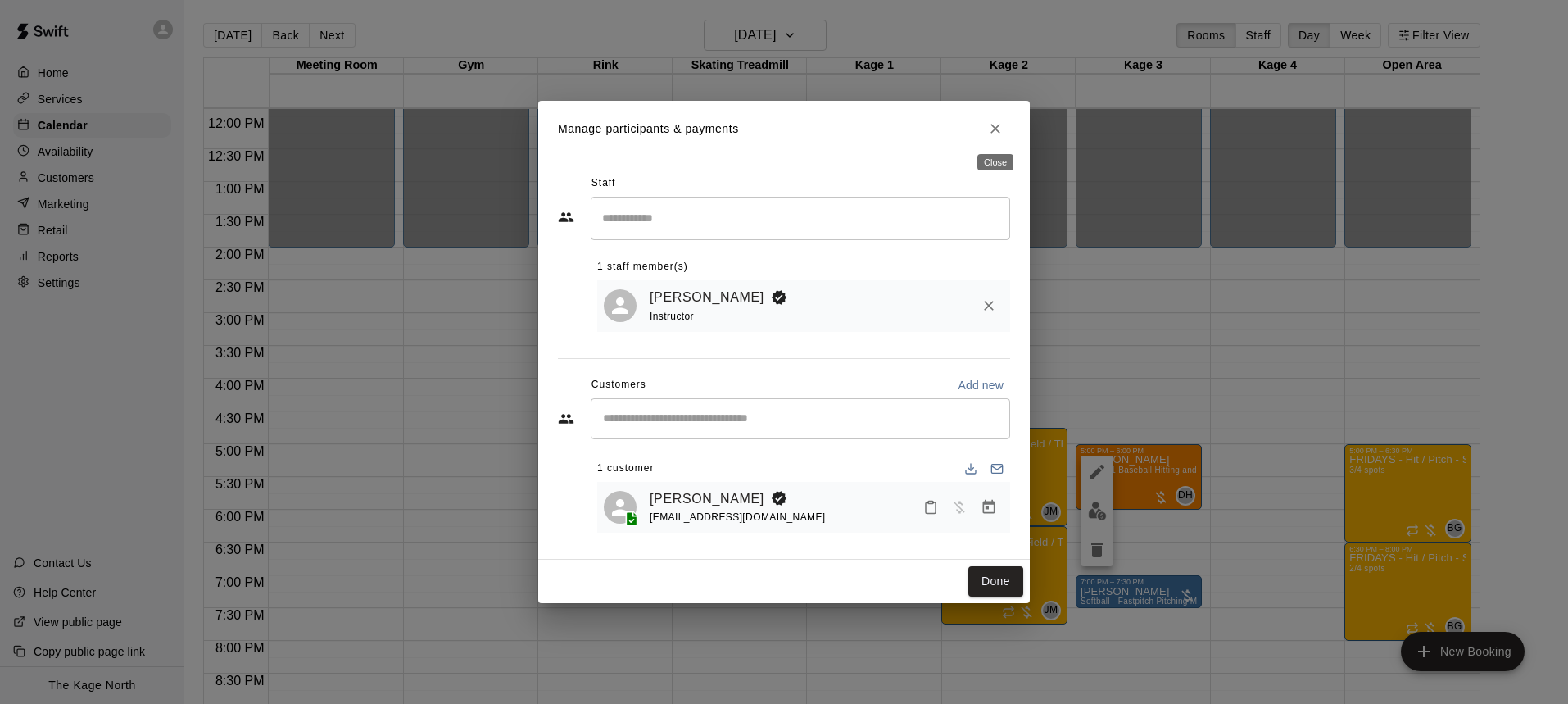
click at [1003, 129] on button "Close" at bounding box center [995, 128] width 29 height 29
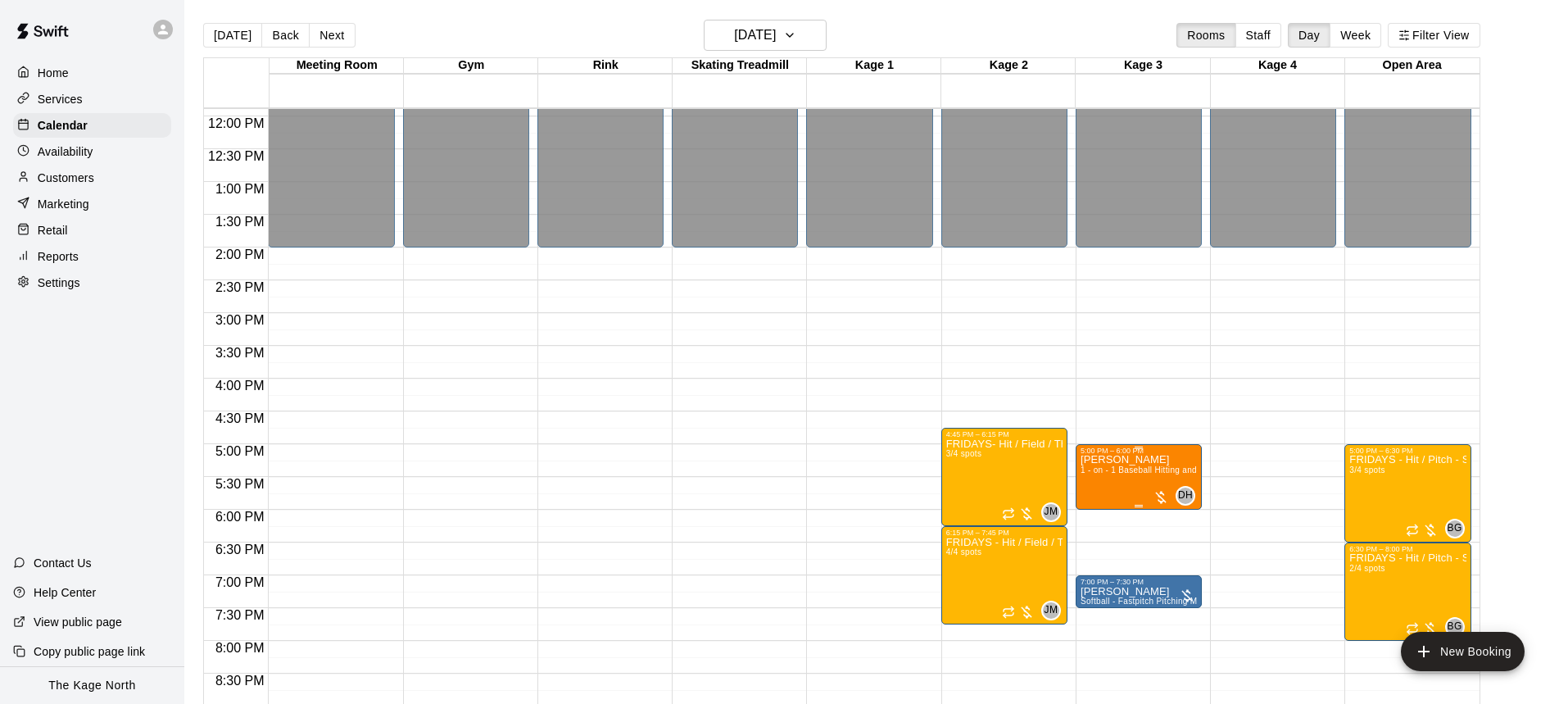
click at [1096, 542] on icon "delete" at bounding box center [1097, 549] width 20 height 20
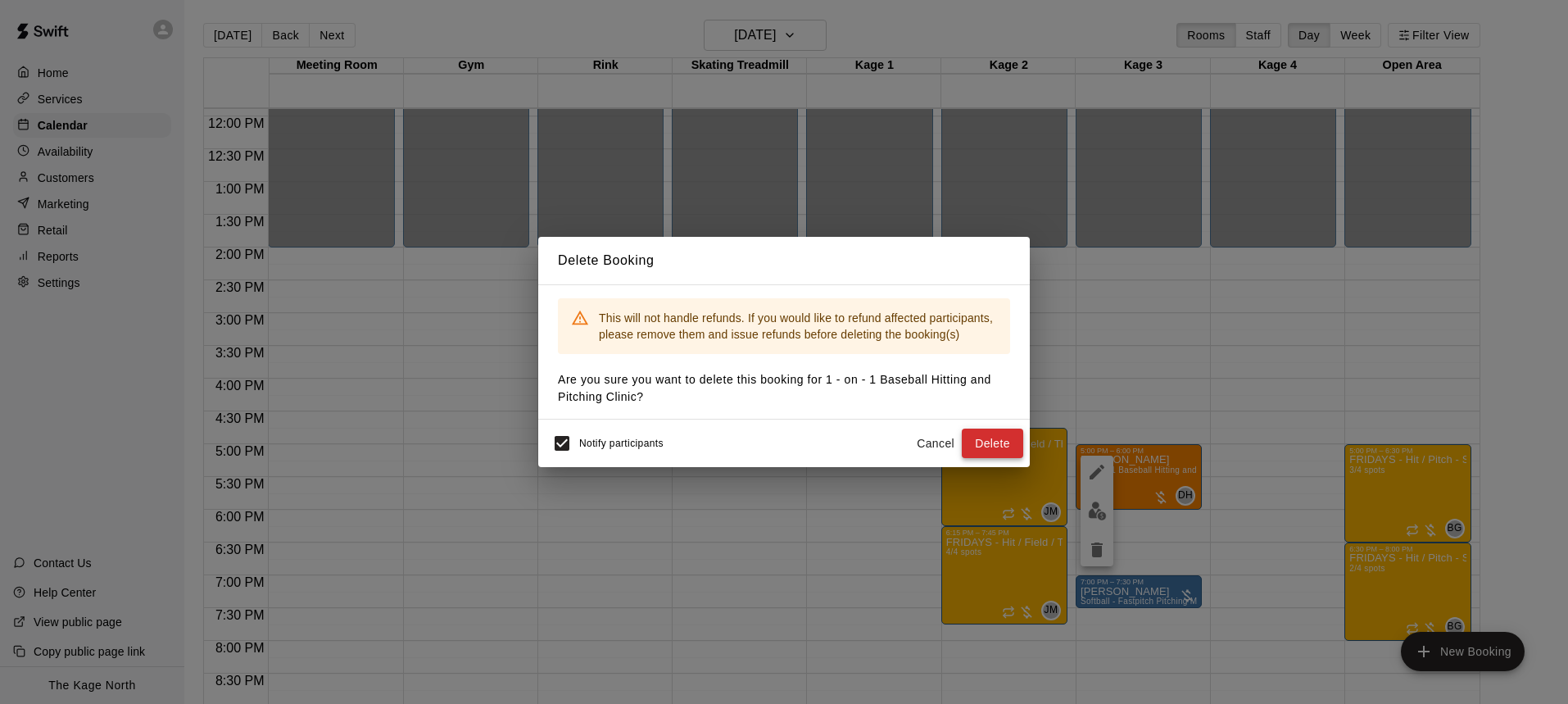
click at [996, 442] on button "Delete" at bounding box center [992, 444] width 61 height 30
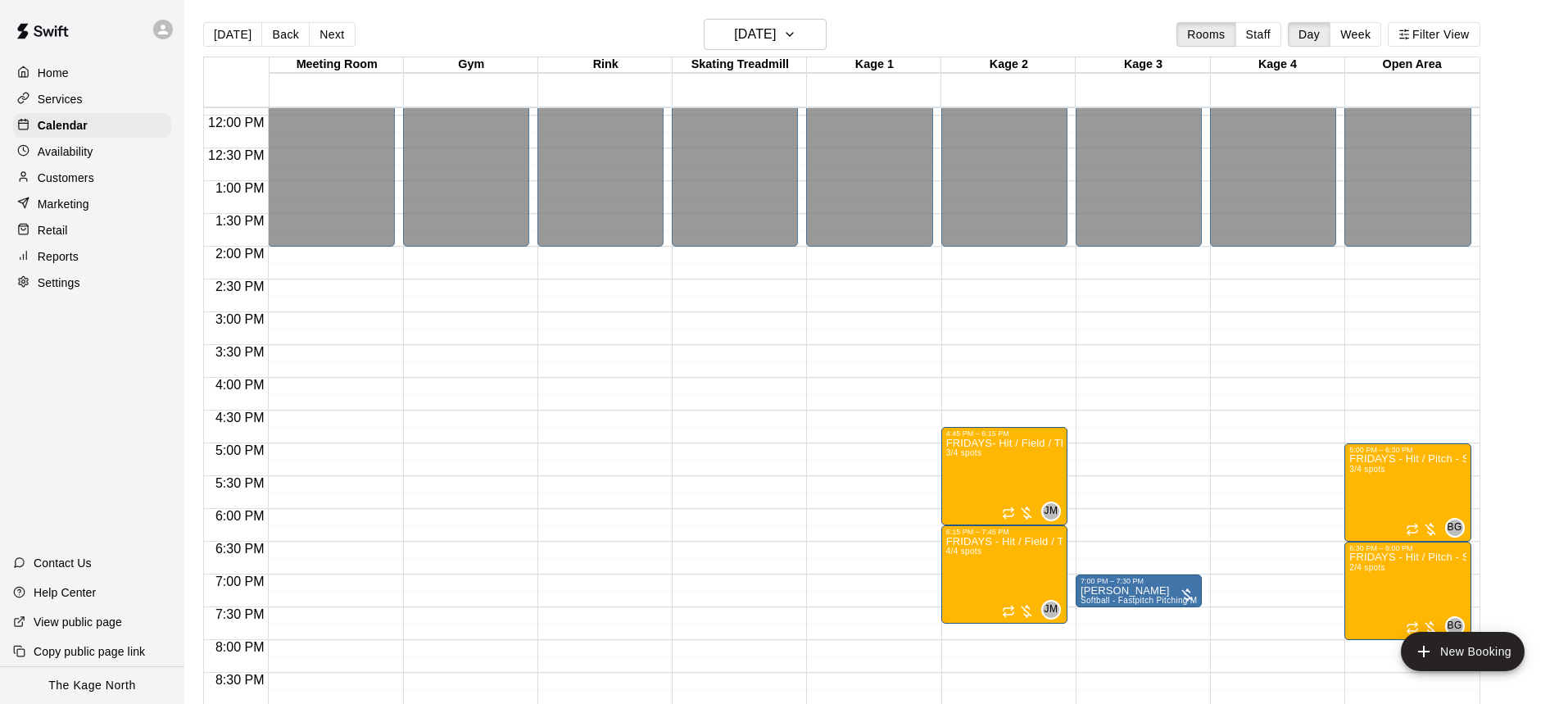
scroll to position [0, 0]
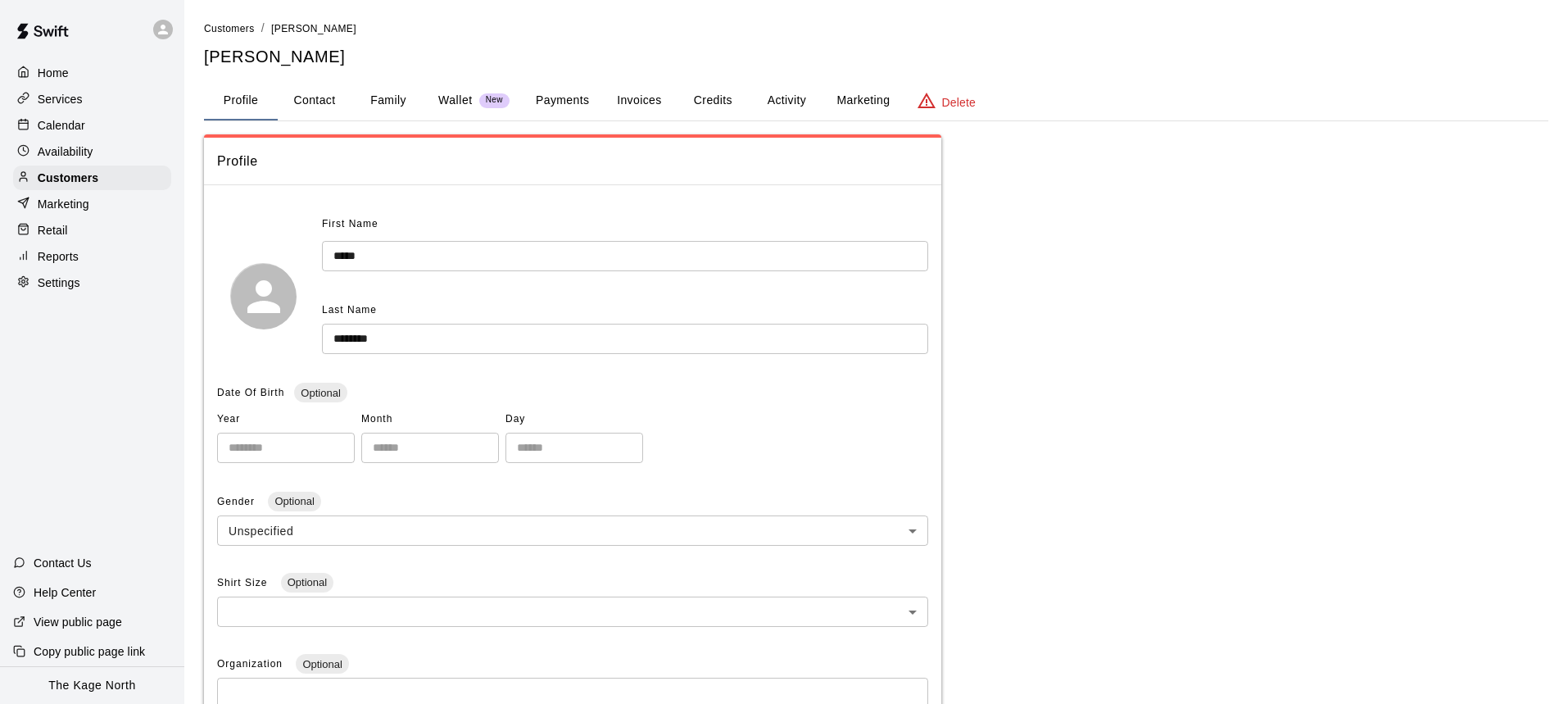
click at [318, 107] on button "Contact" at bounding box center [314, 101] width 74 height 40
select select "**"
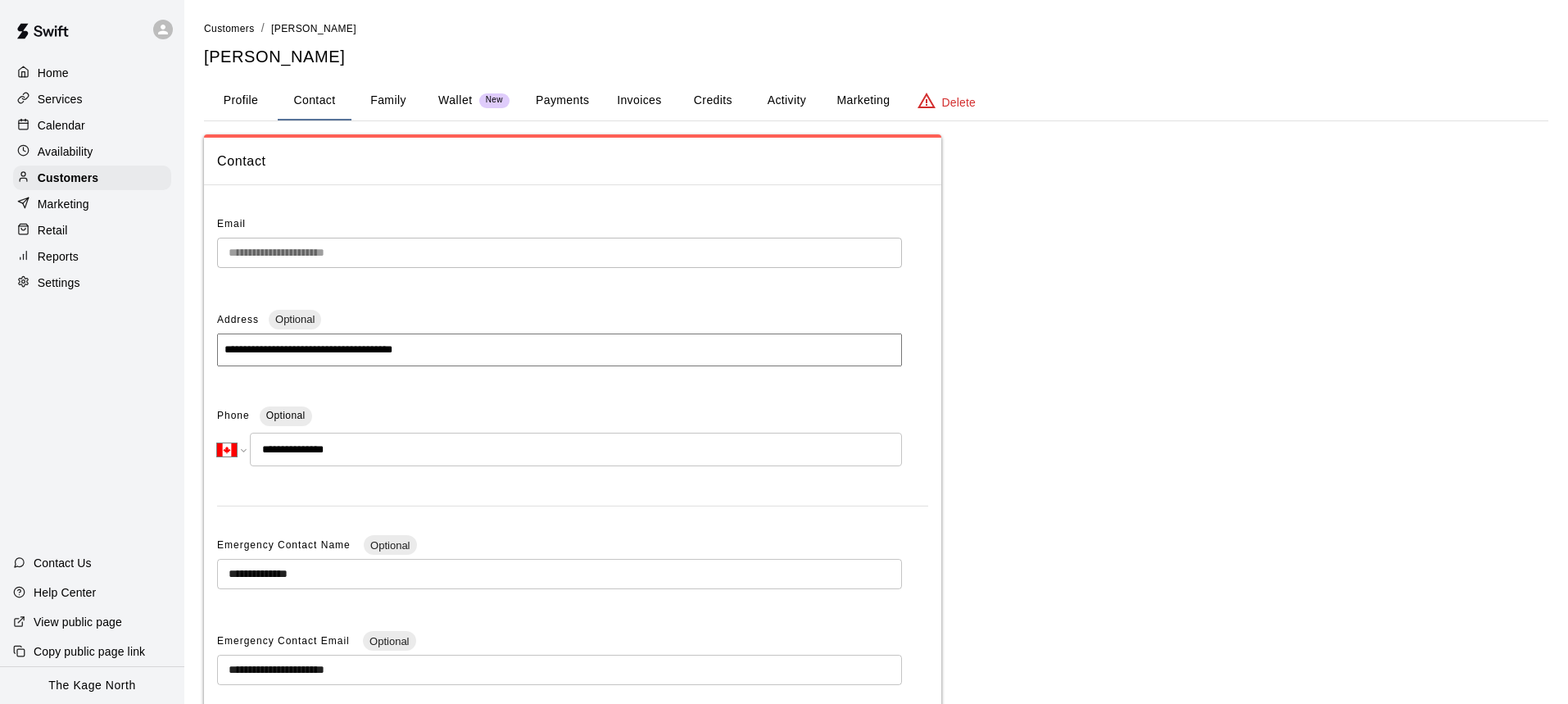
scroll to position [1, 0]
